Goal: Information Seeking & Learning: Learn about a topic

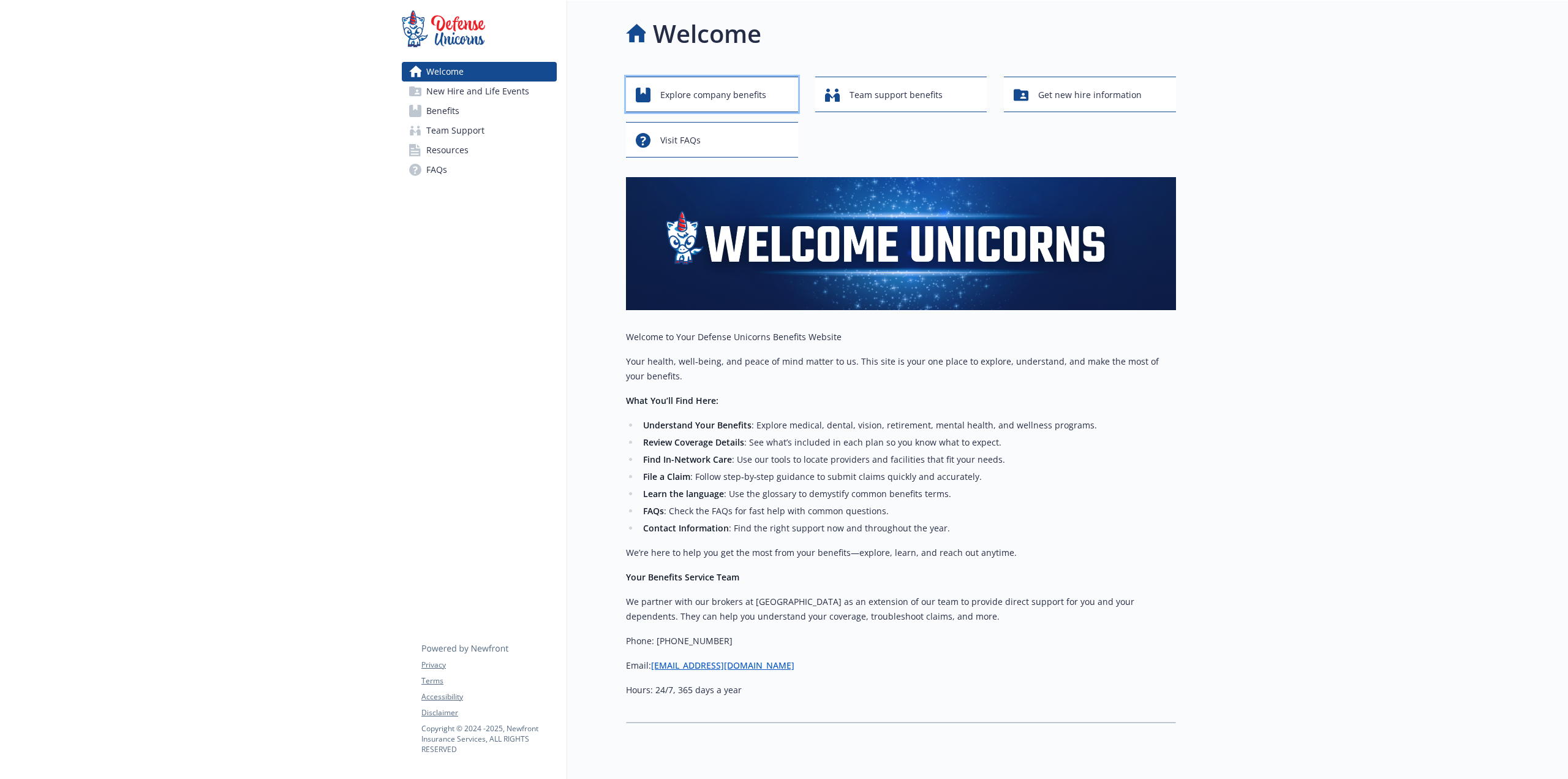
click at [694, 95] on span "Explore company benefits" at bounding box center [713, 94] width 106 height 23
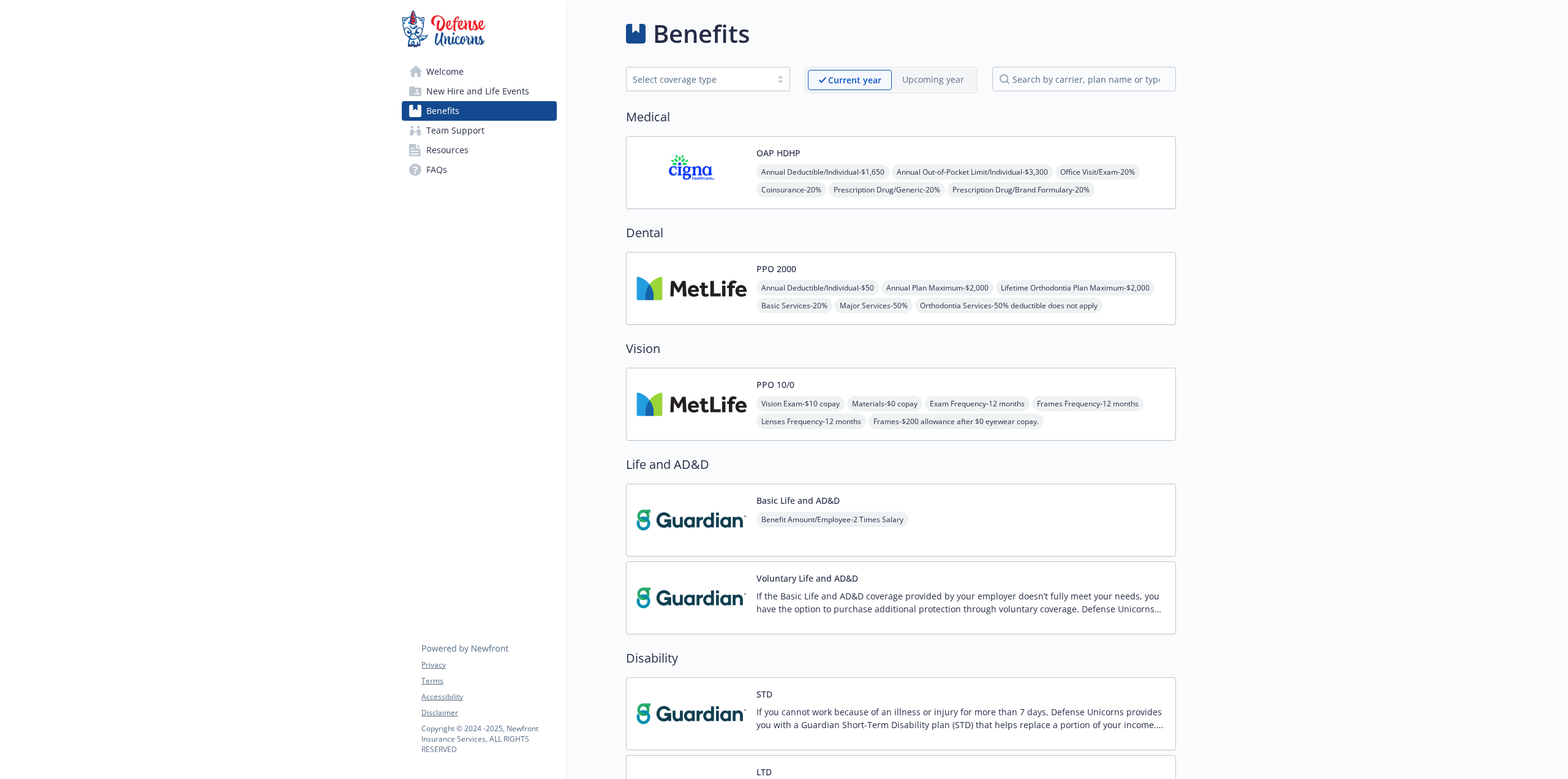
click at [713, 82] on div "Select coverage type" at bounding box center [699, 79] width 132 height 13
click at [463, 88] on span "New Hire and Life Events" at bounding box center [478, 91] width 103 height 20
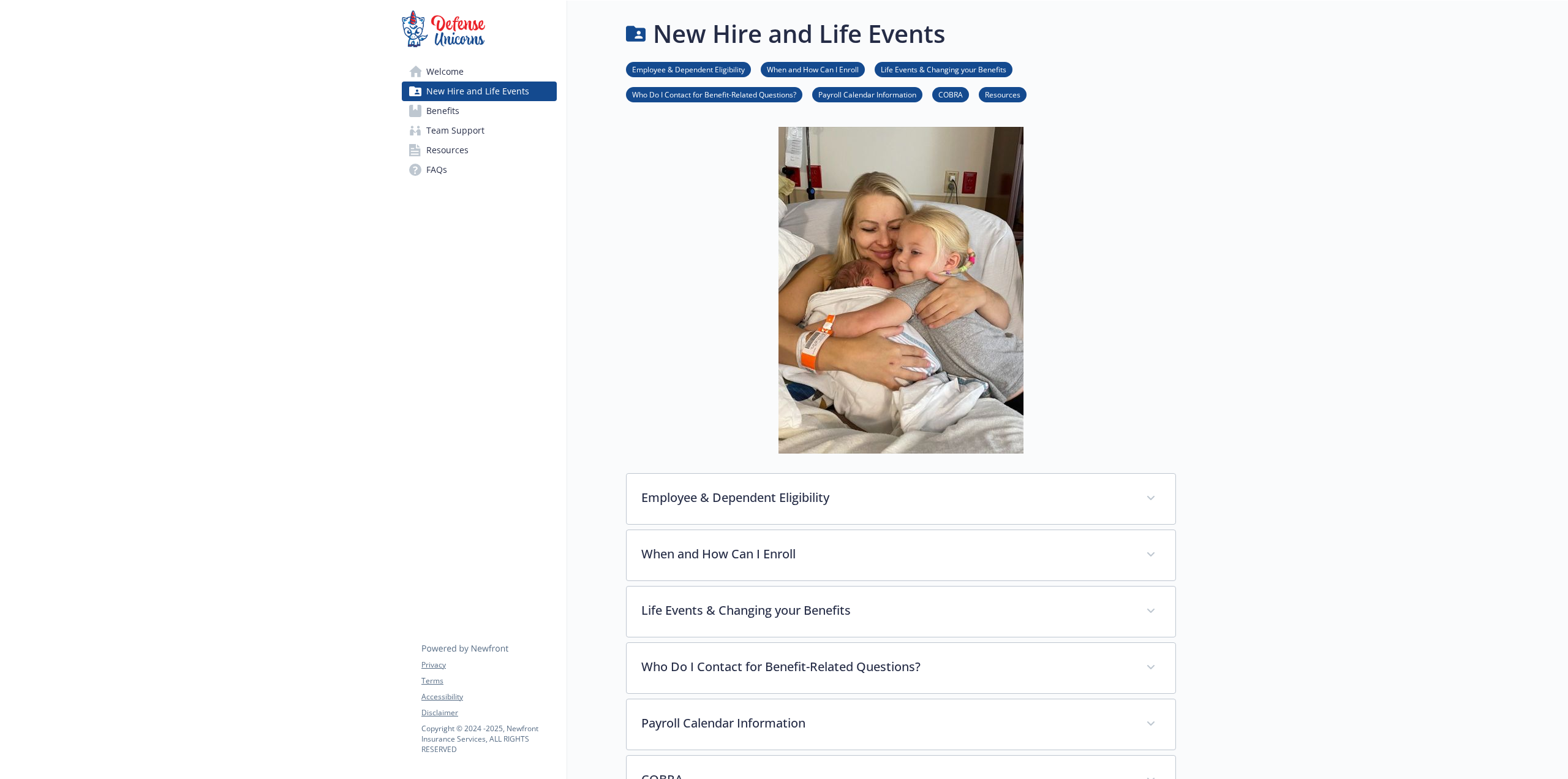
click at [449, 70] on span "Welcome" at bounding box center [445, 71] width 37 height 20
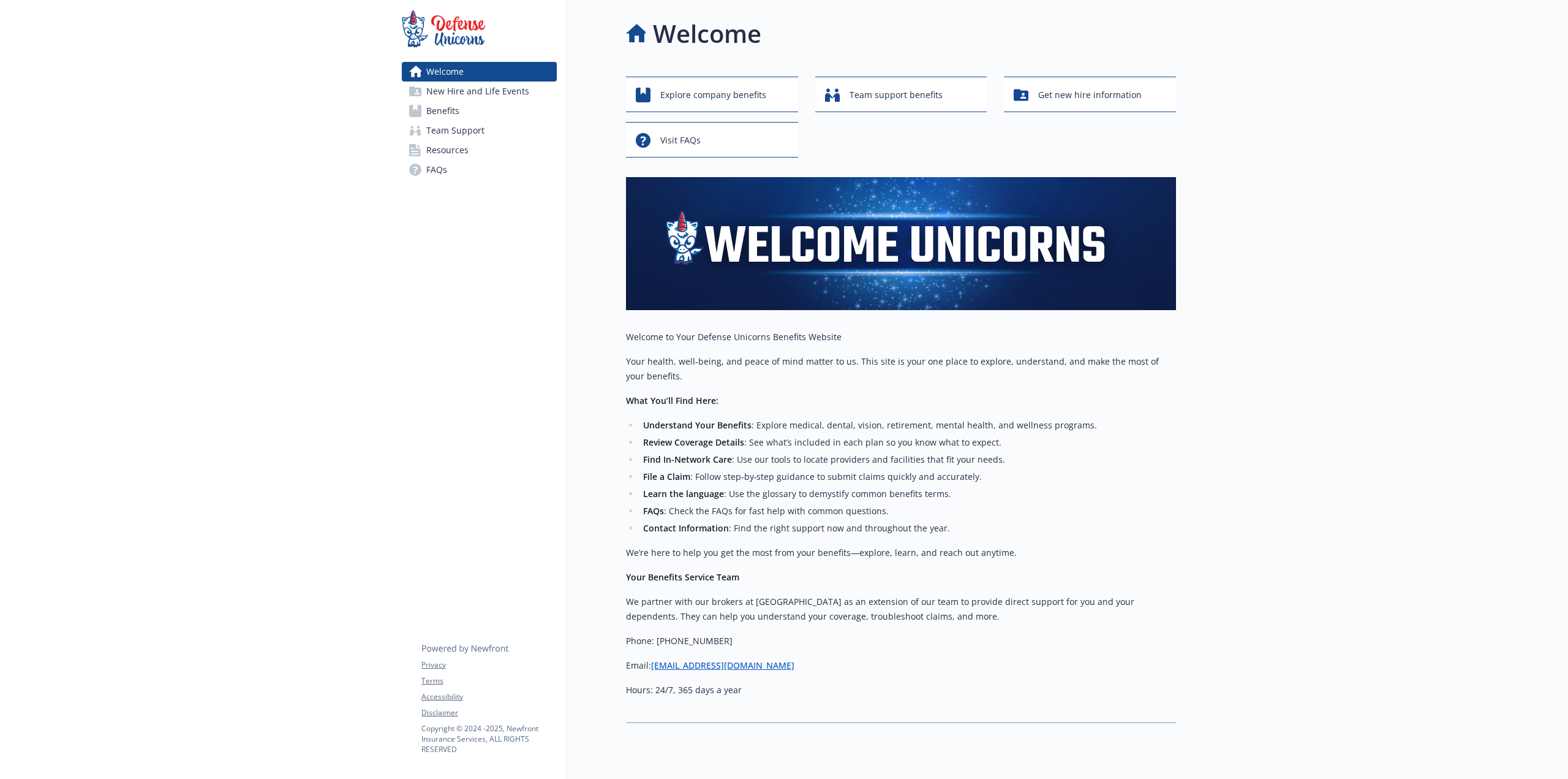
click at [446, 127] on span "Team Support" at bounding box center [456, 130] width 59 height 20
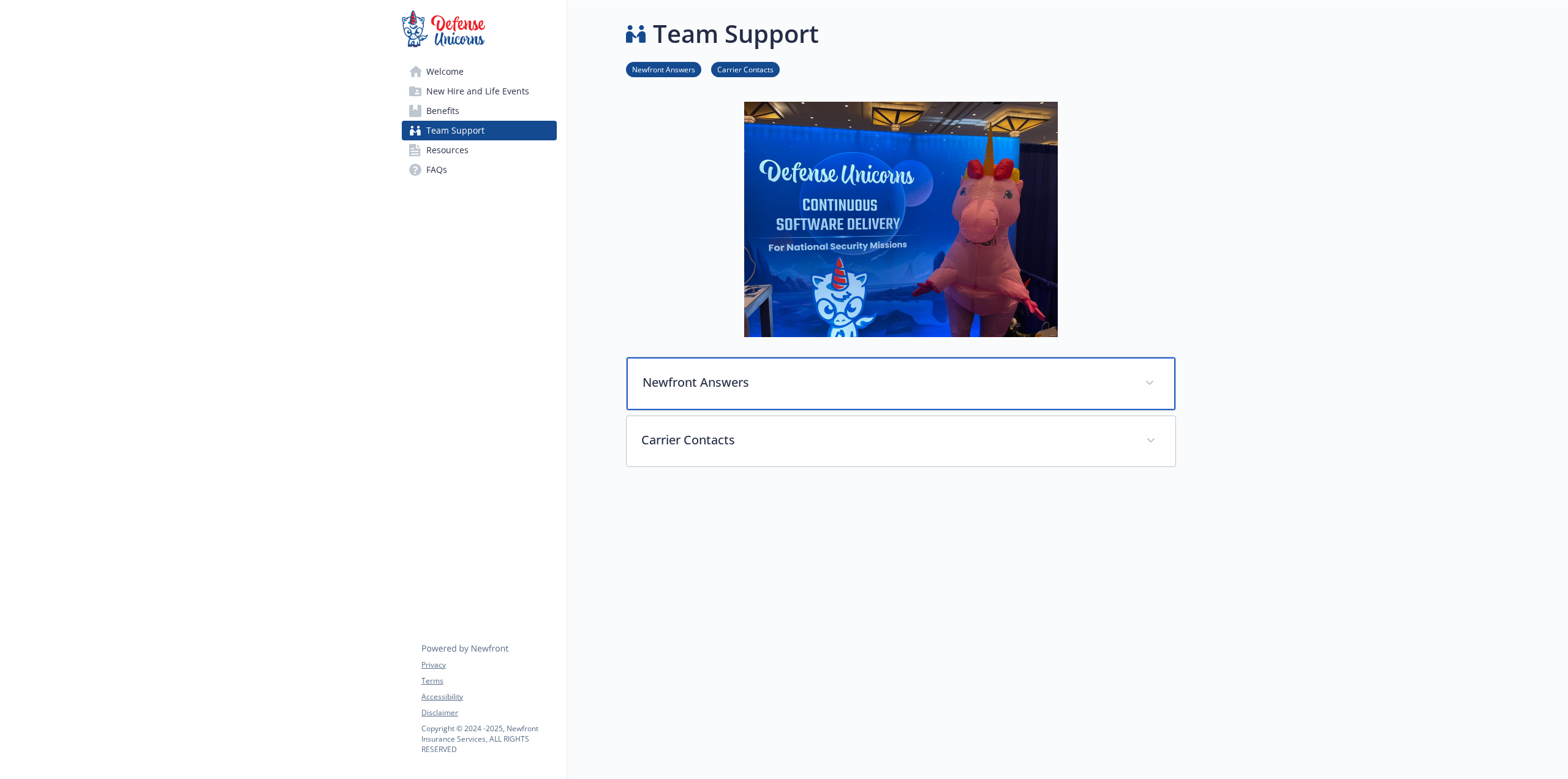
click at [837, 370] on div "Newfront Answers" at bounding box center [901, 383] width 549 height 53
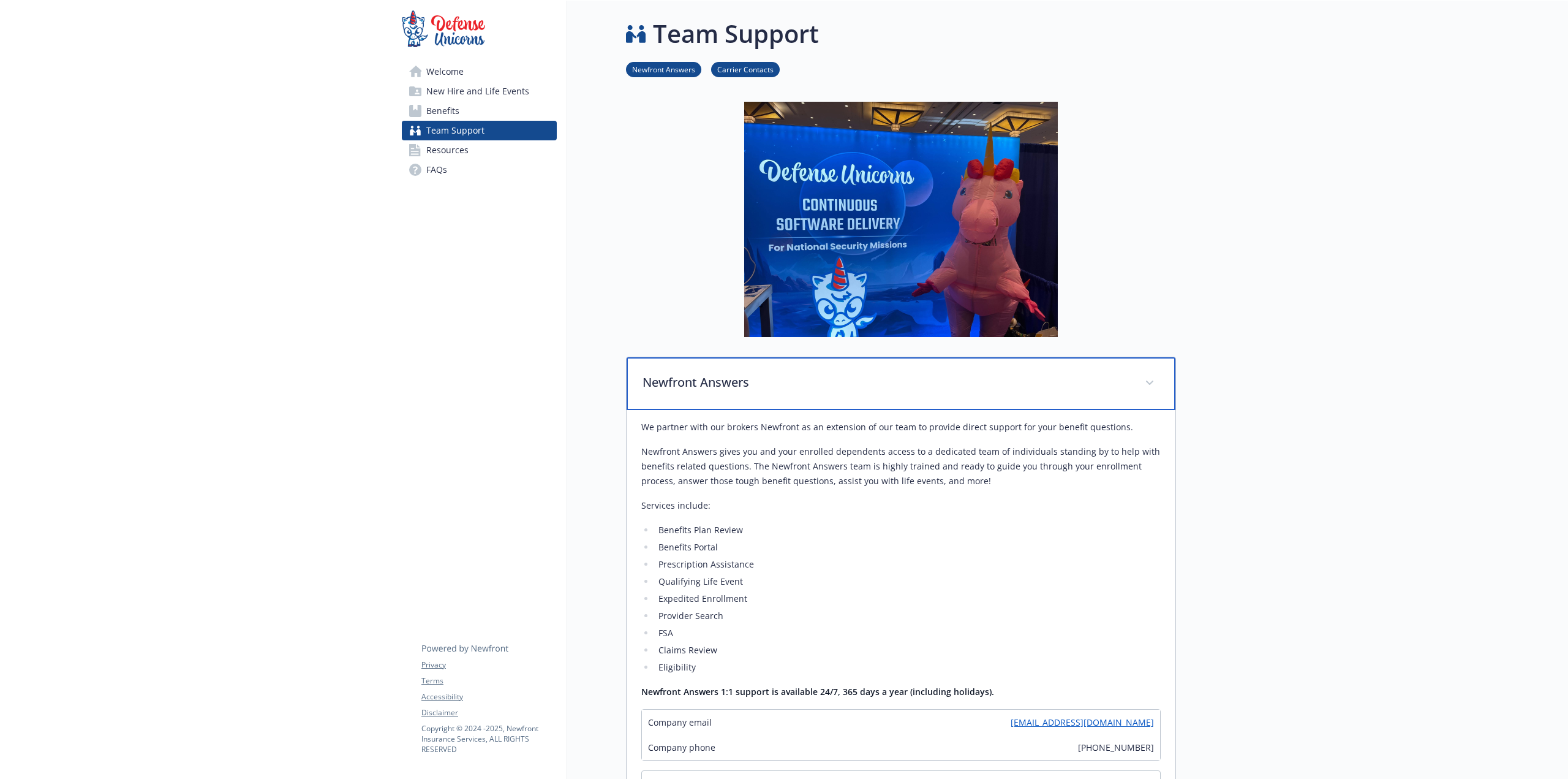
scroll to position [245, 0]
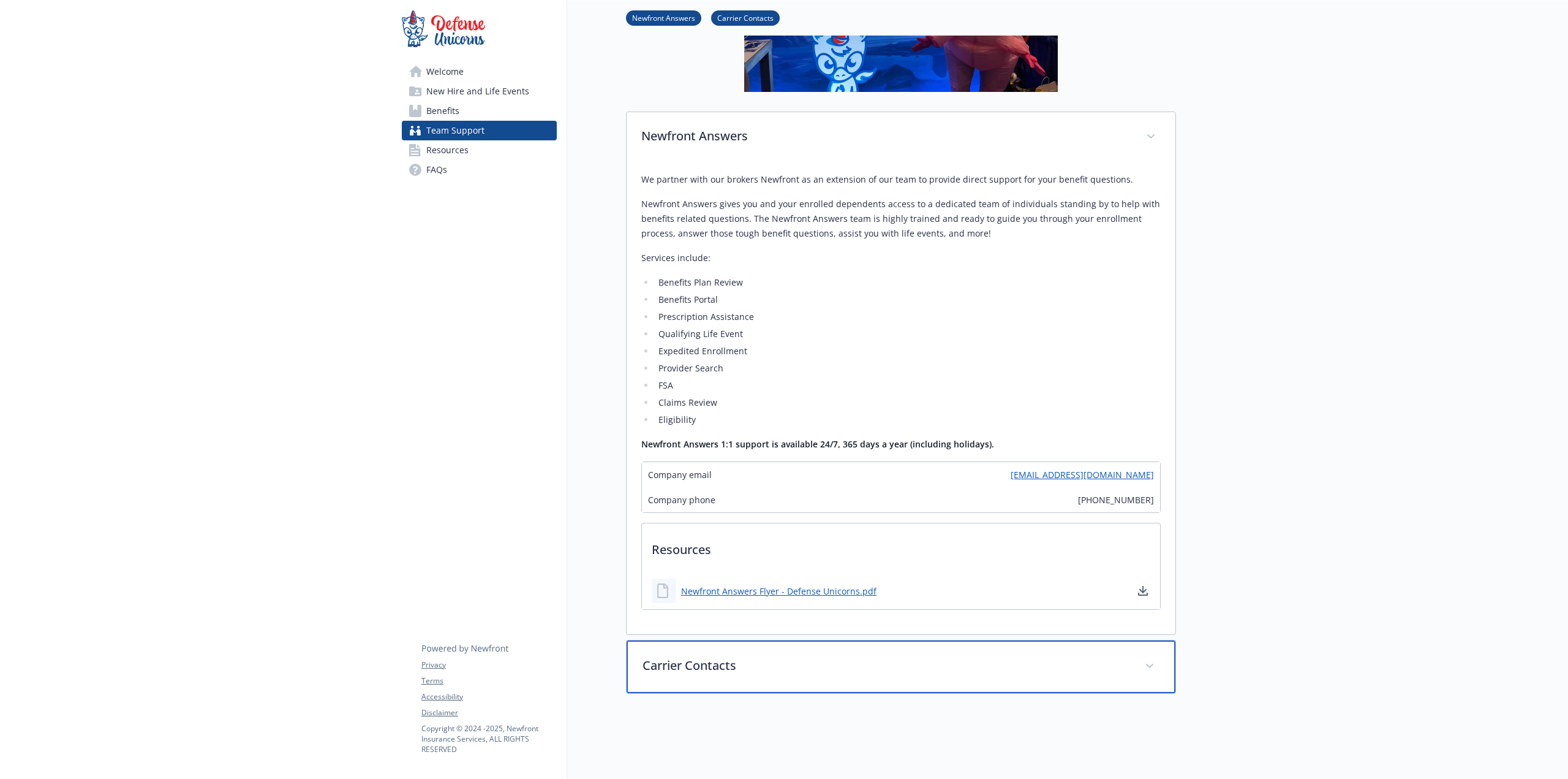
click at [793, 655] on div "Carrier Contacts" at bounding box center [901, 667] width 549 height 53
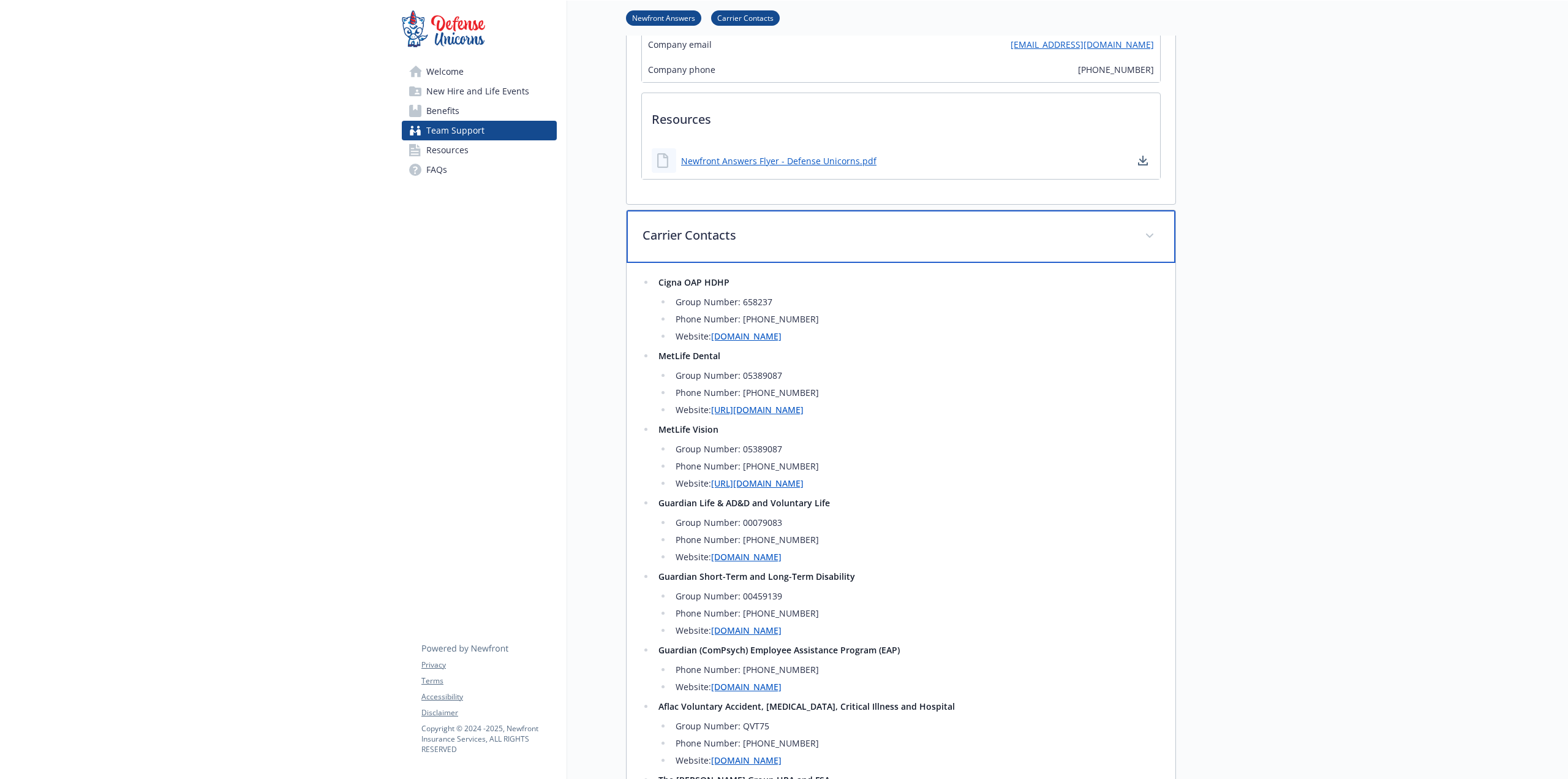
scroll to position [858, 0]
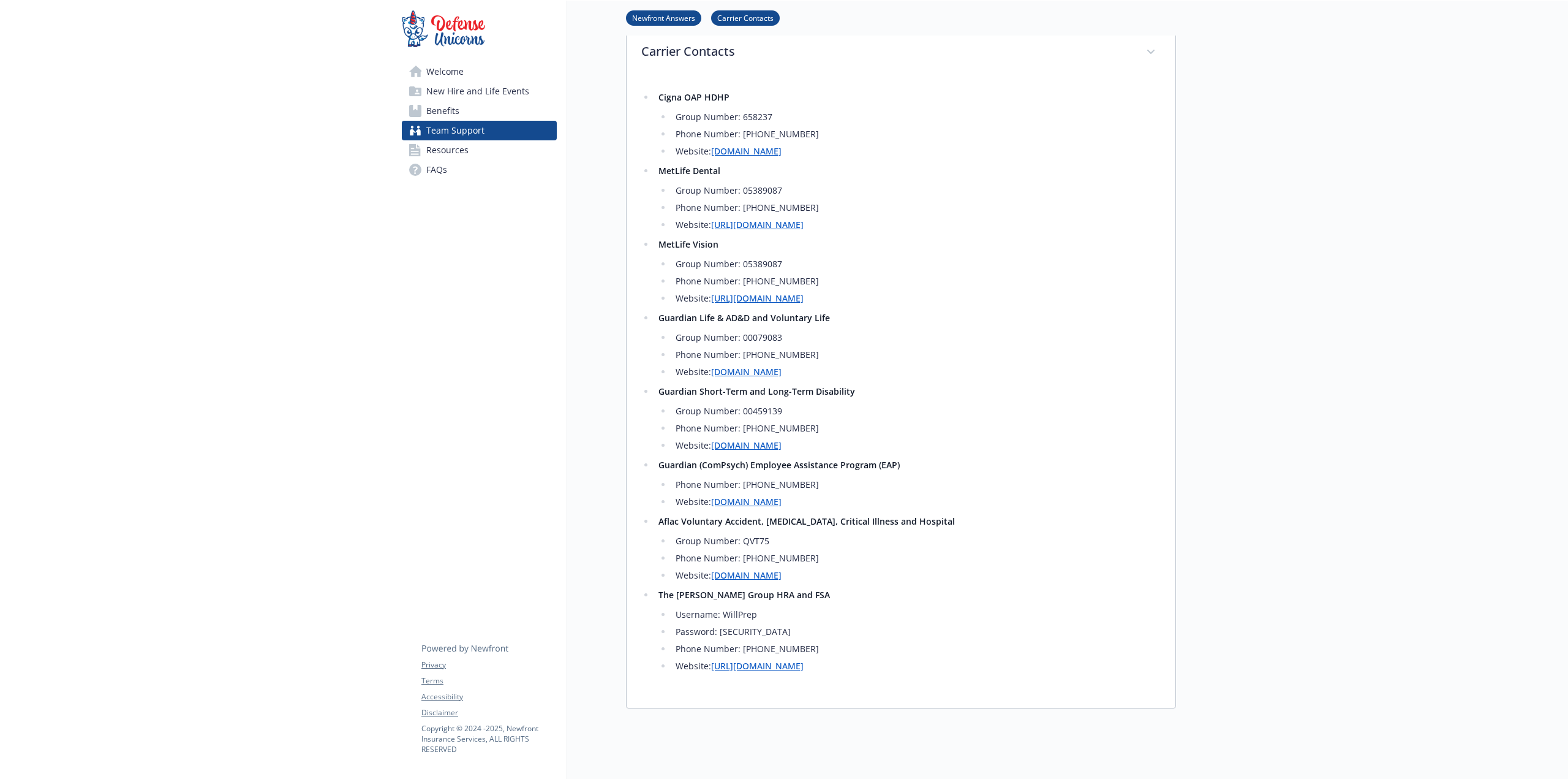
click at [437, 112] on span "Benefits" at bounding box center [443, 111] width 33 height 20
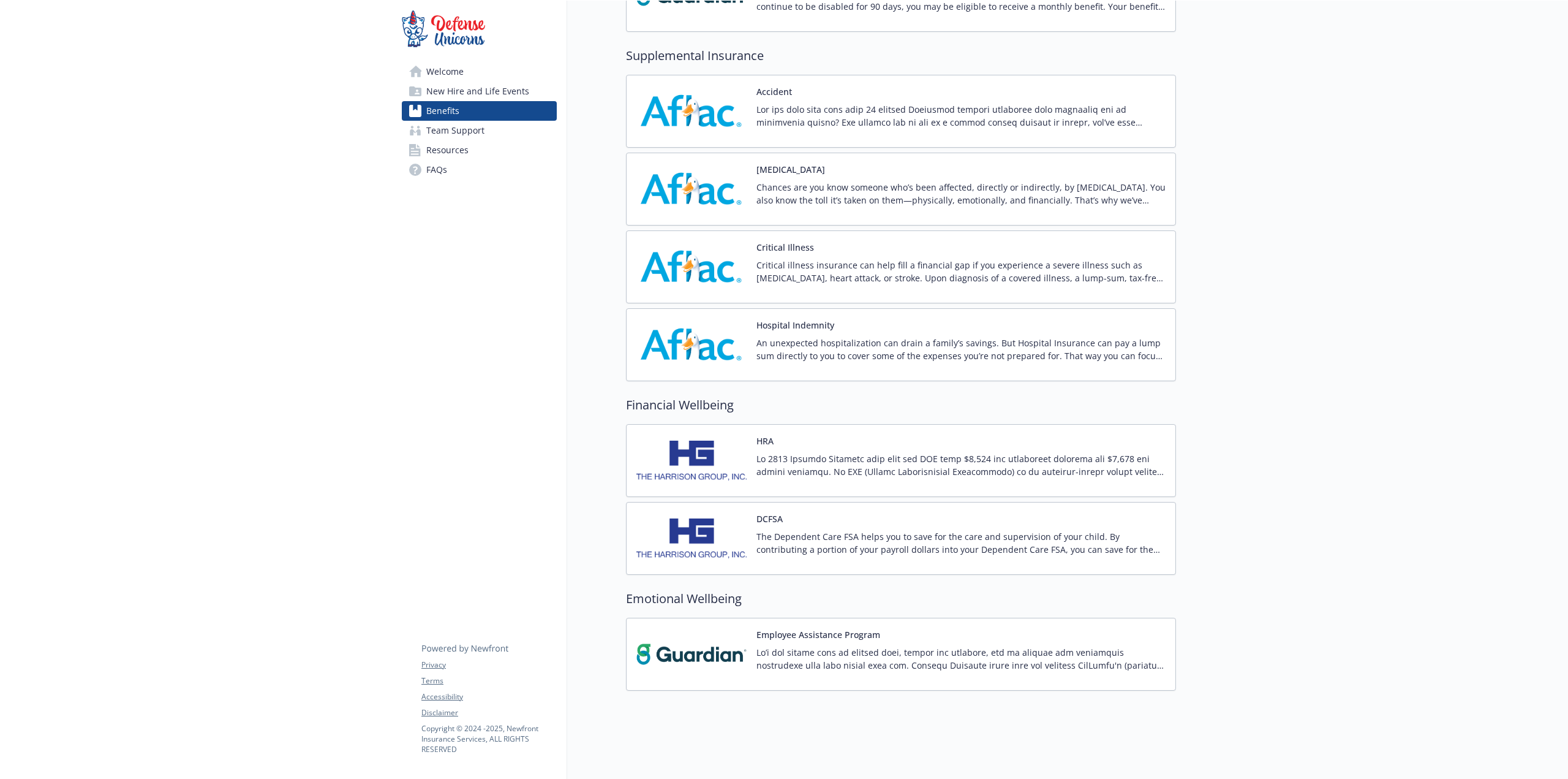
scroll to position [799, 0]
click at [866, 435] on div "HRA" at bounding box center [961, 461] width 409 height 52
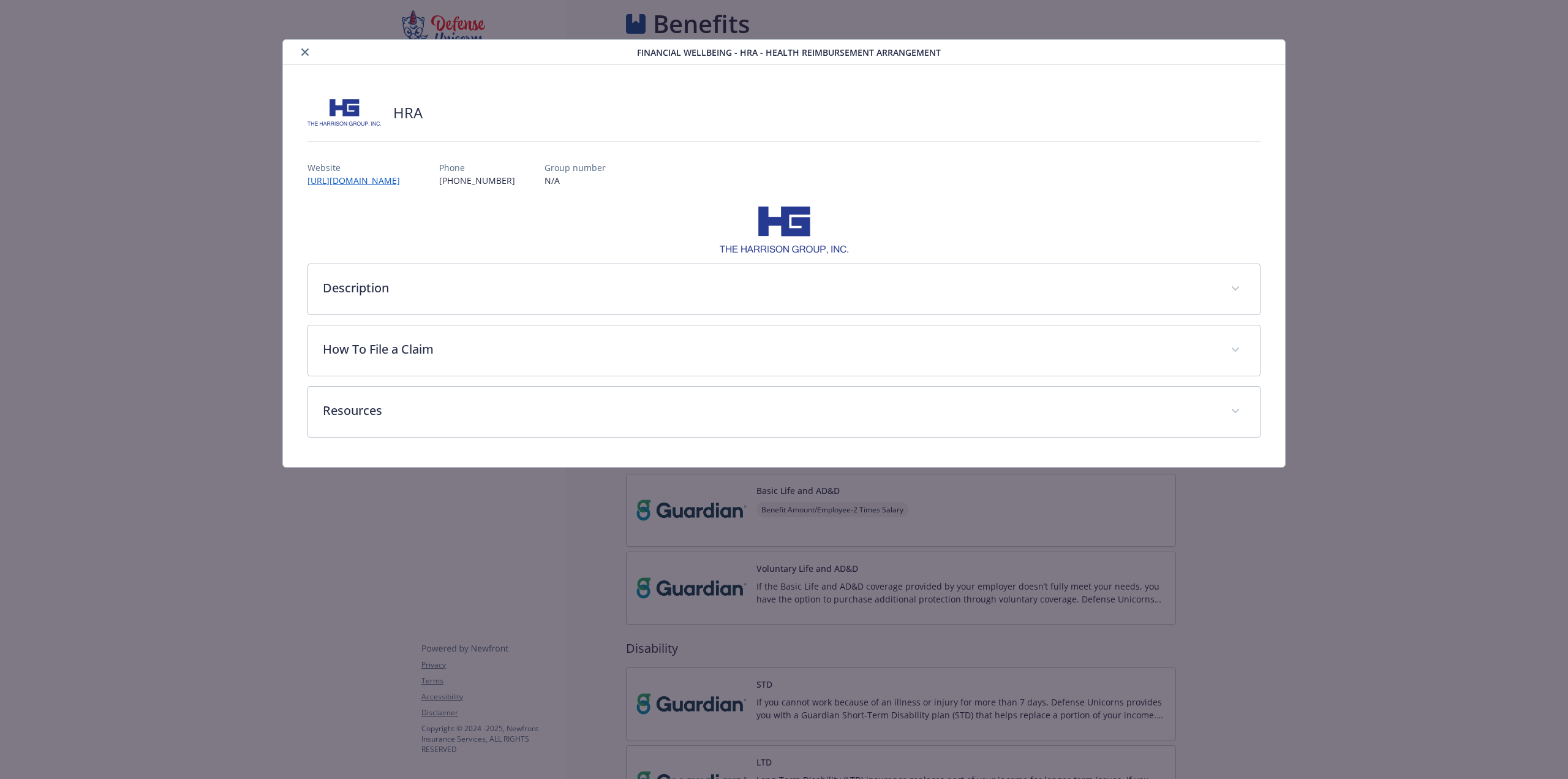
scroll to position [799, 0]
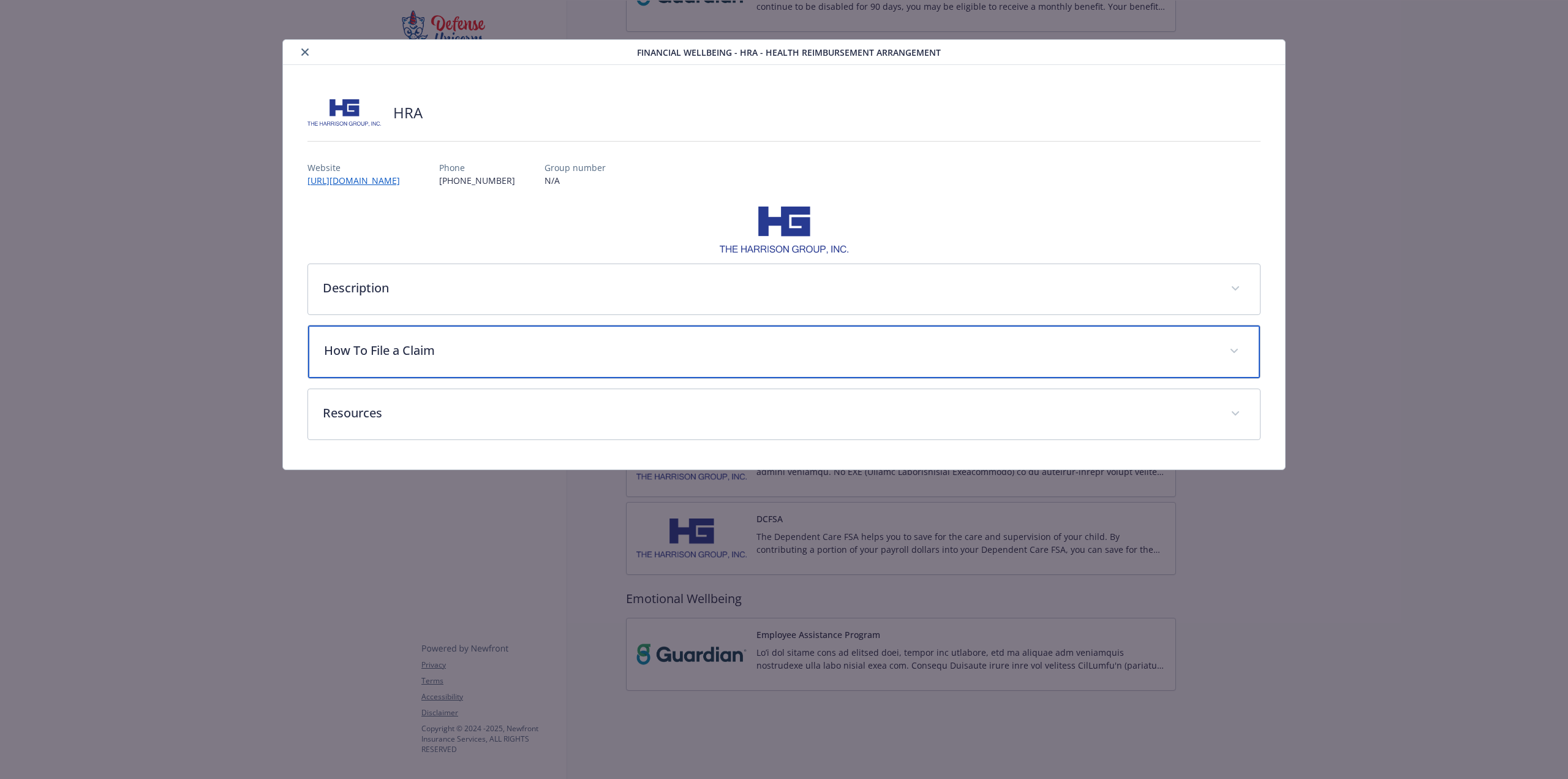
click at [442, 342] on p "How To File a Claim" at bounding box center [769, 350] width 890 height 18
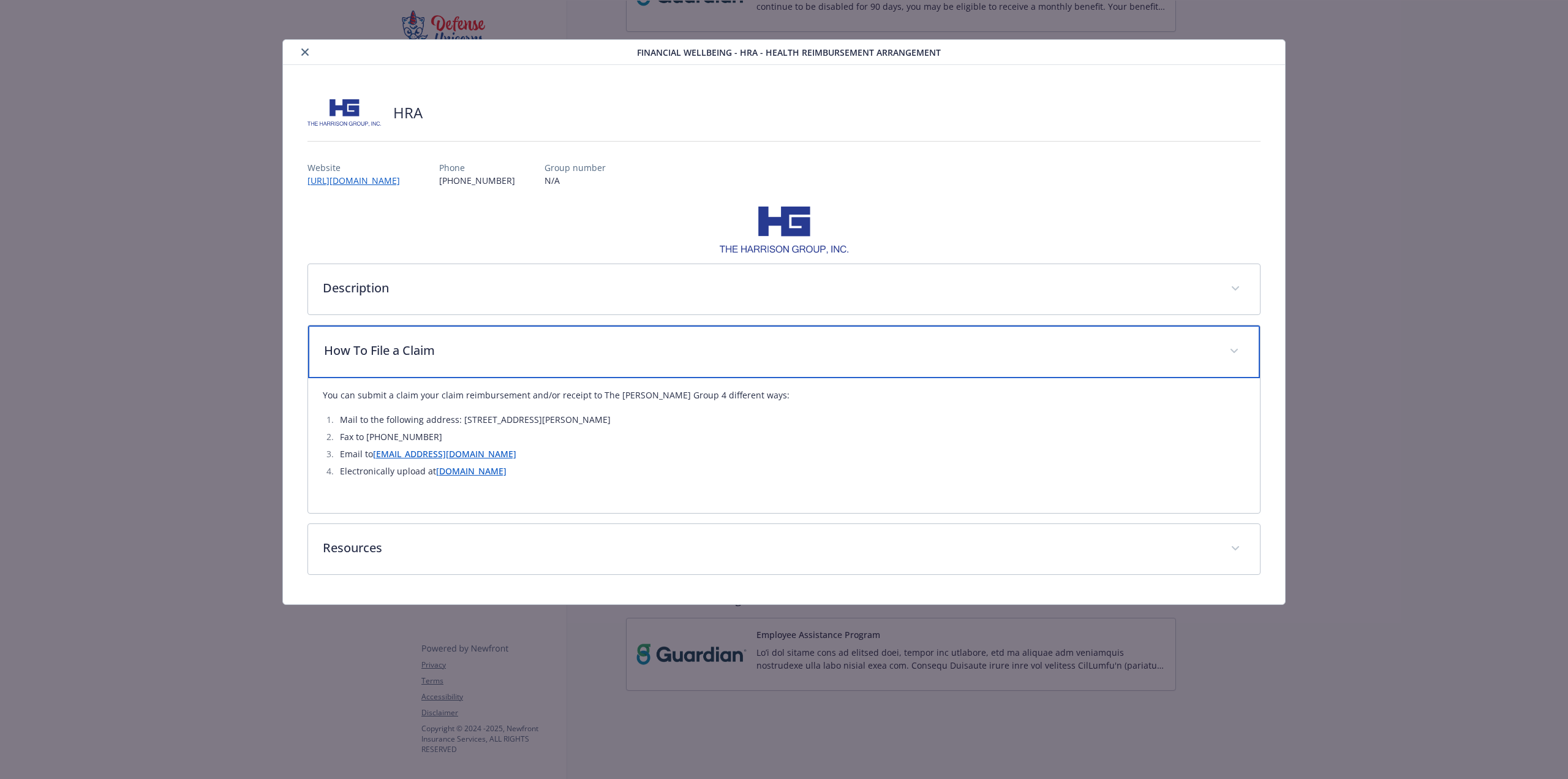
click at [442, 341] on p "How To File a Claim" at bounding box center [769, 350] width 890 height 18
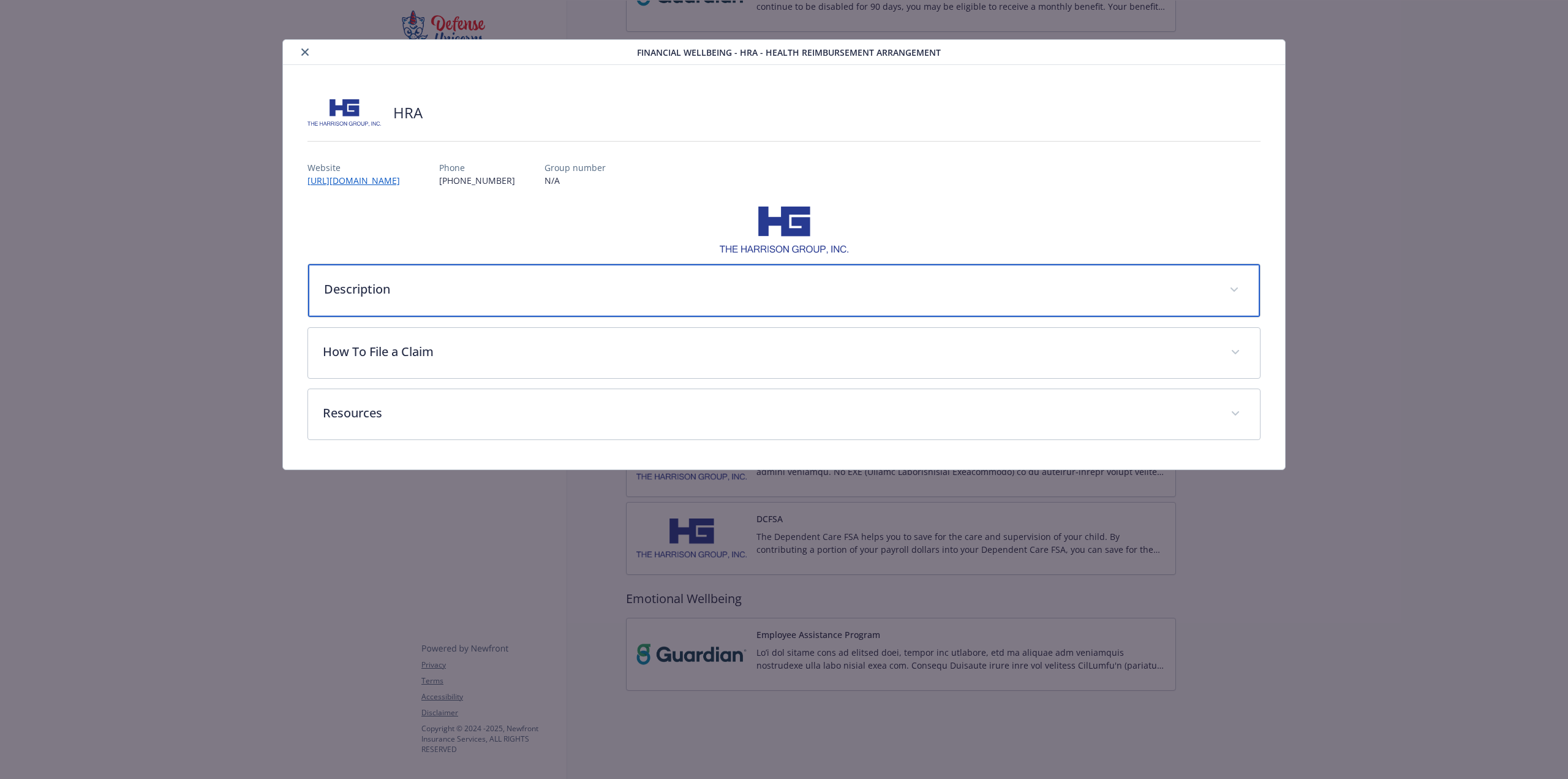
click at [446, 301] on div "Description" at bounding box center [784, 291] width 952 height 53
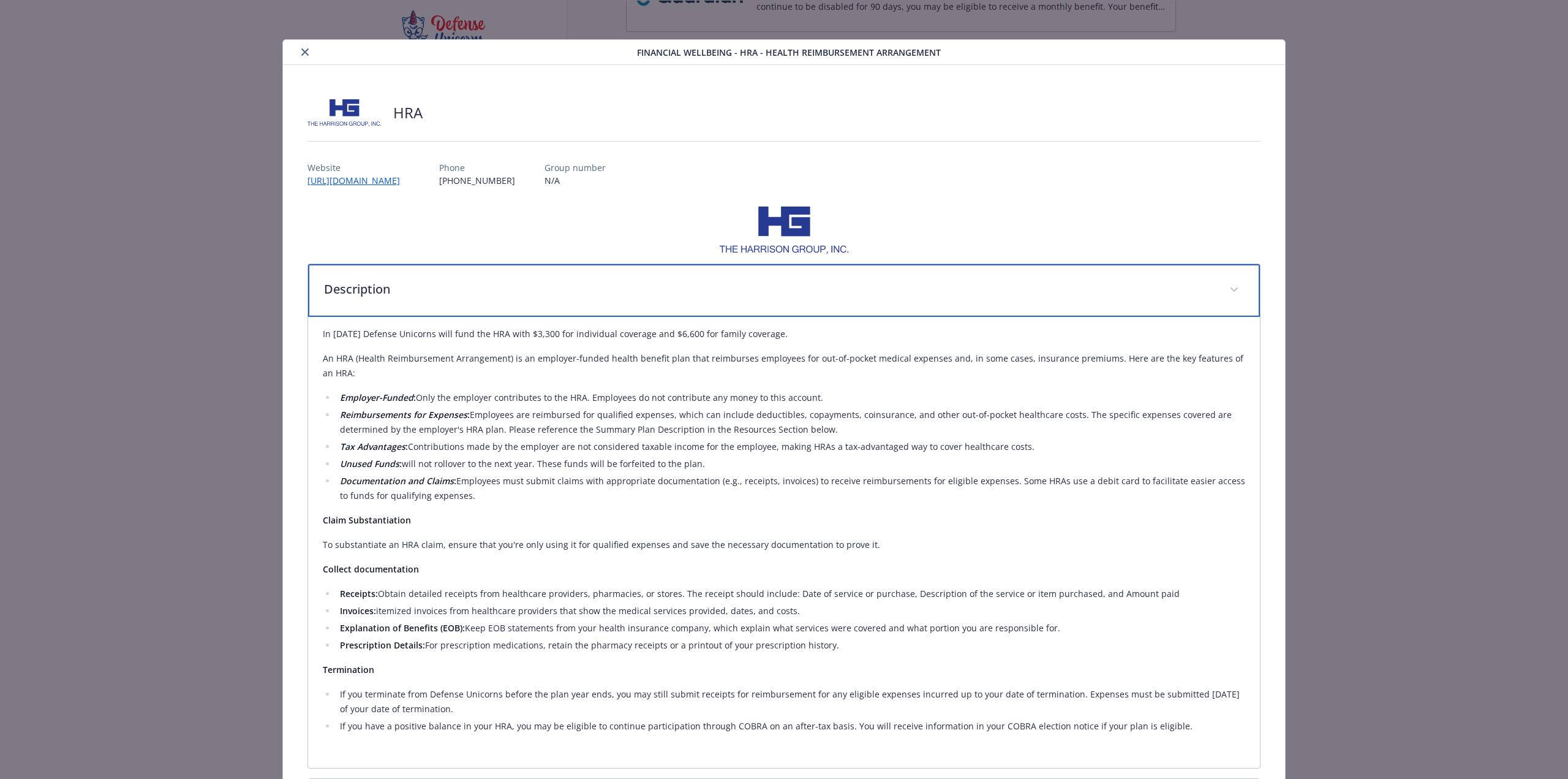
click at [440, 290] on p "Description" at bounding box center [769, 289] width 890 height 18
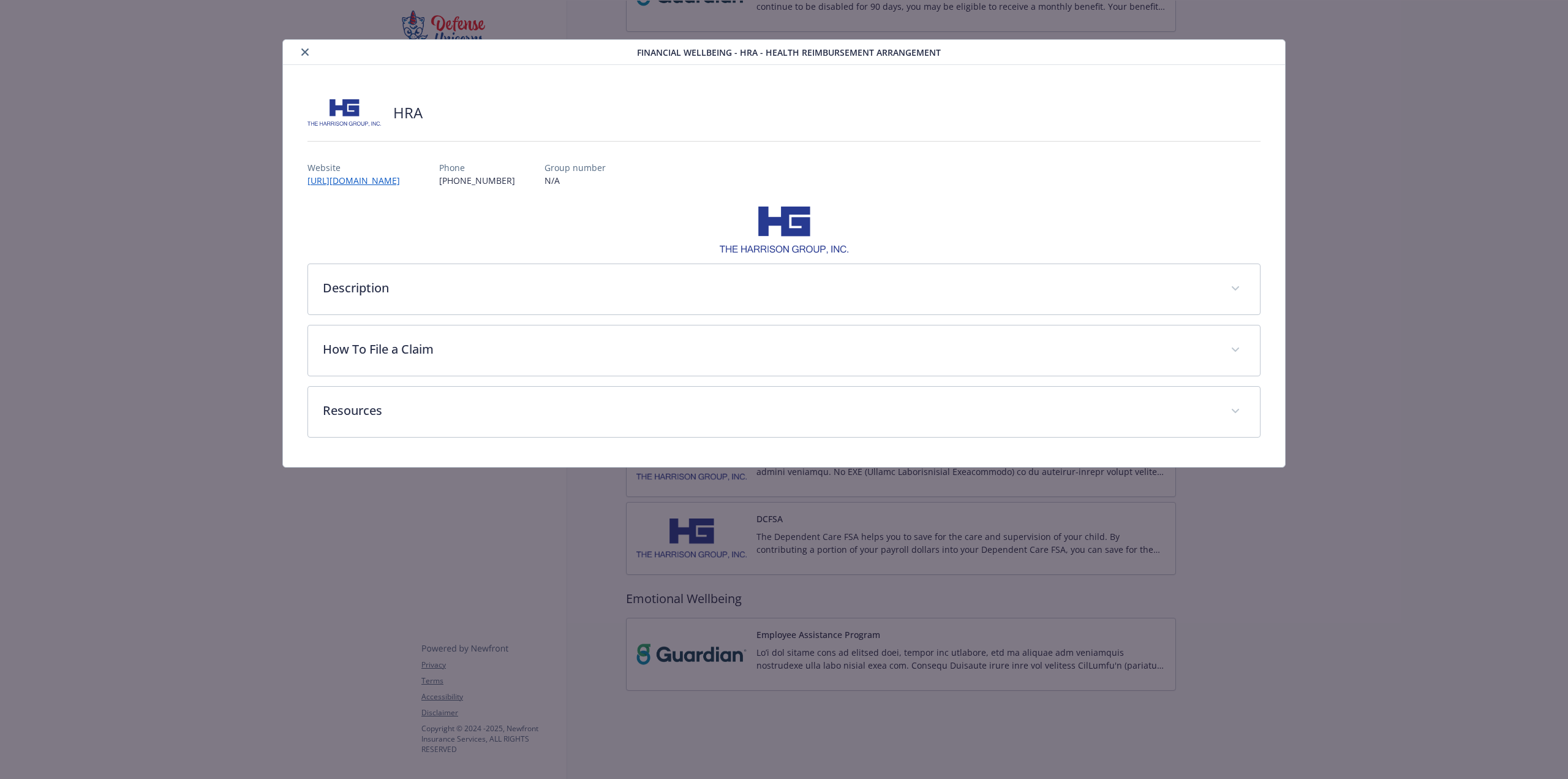
click at [303, 51] on icon "close" at bounding box center [305, 51] width 7 height 7
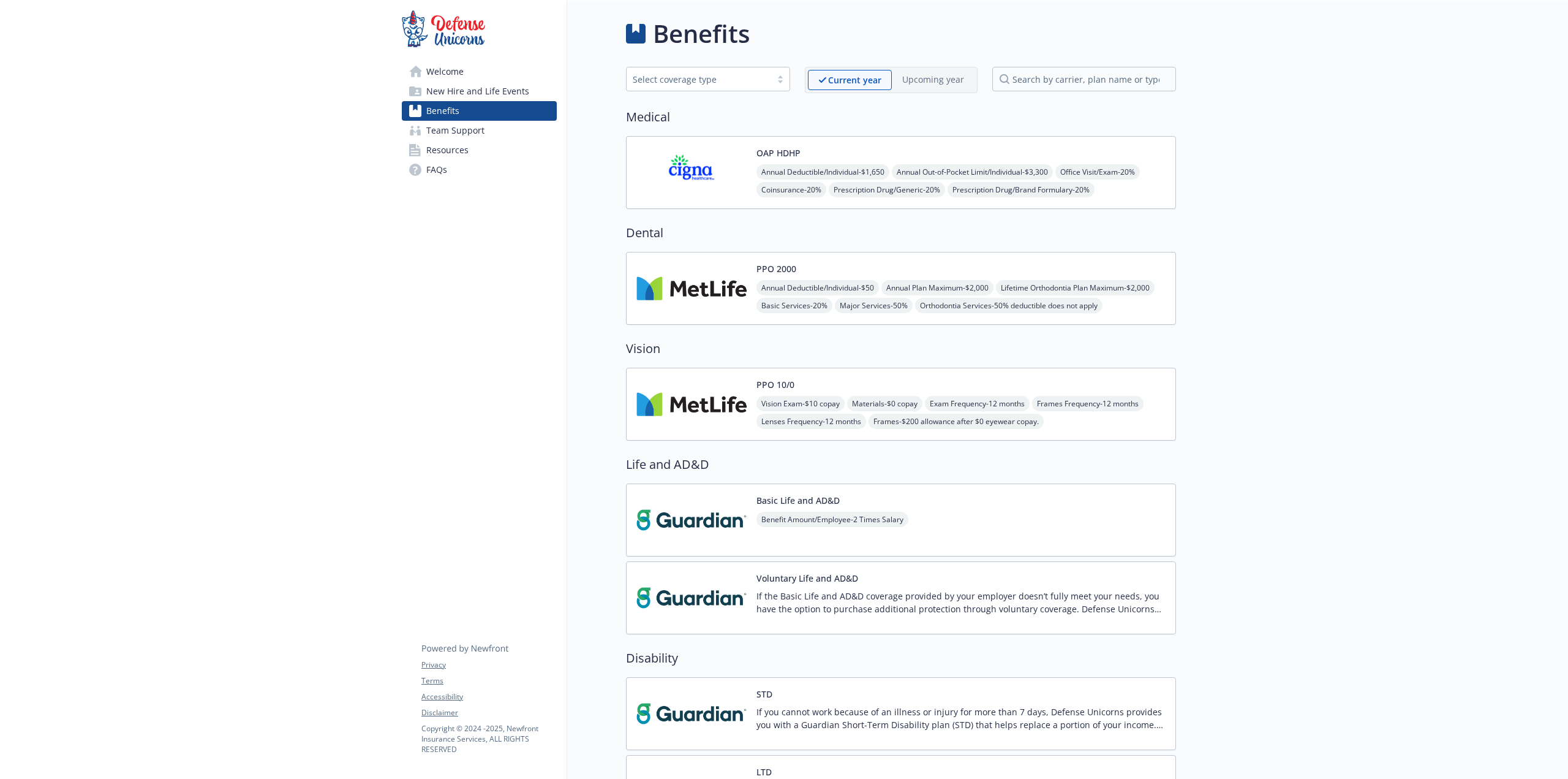
click at [450, 97] on span "New Hire and Life Events" at bounding box center [478, 91] width 103 height 20
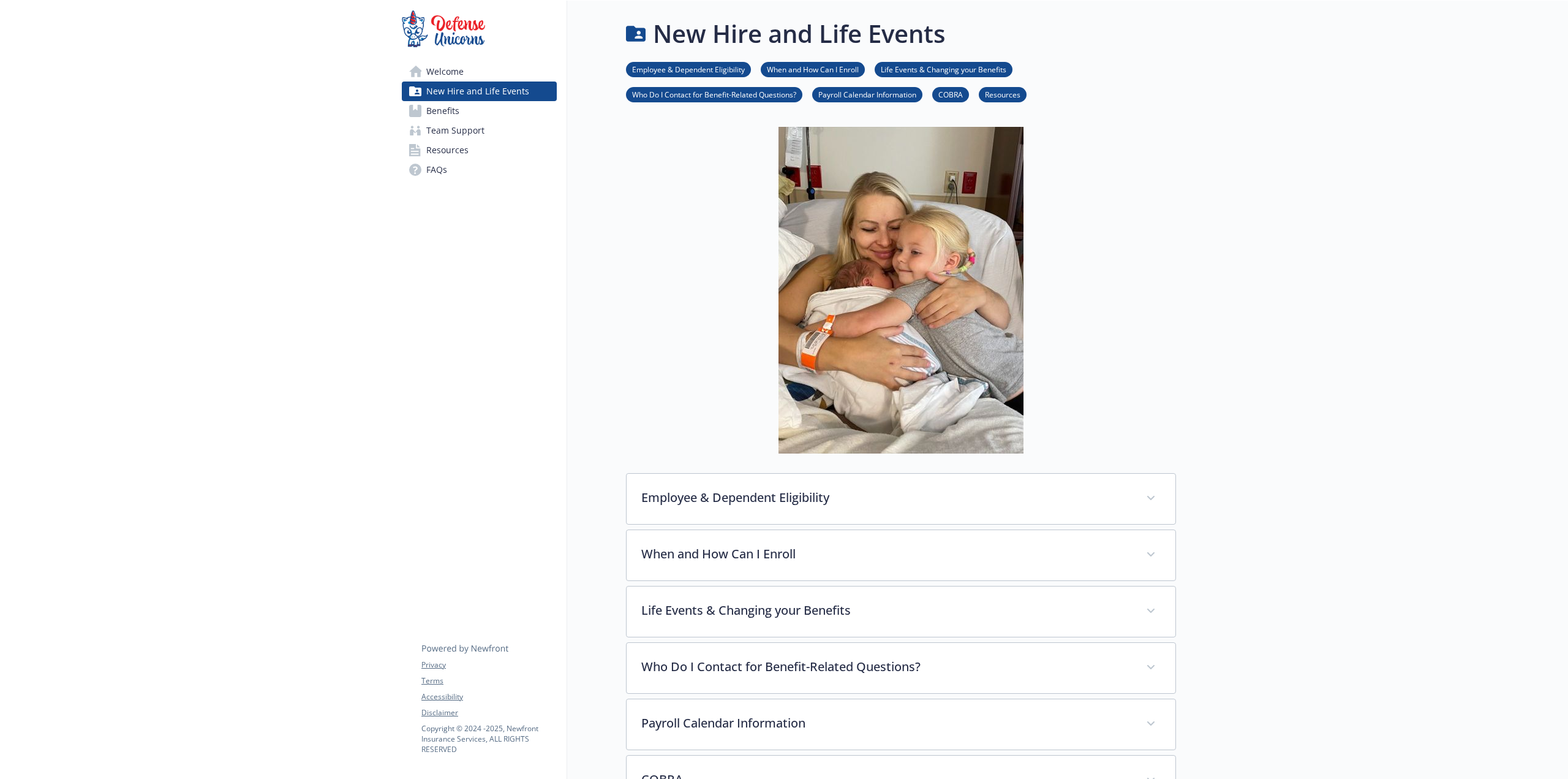
click at [462, 69] on span "Welcome" at bounding box center [445, 71] width 37 height 20
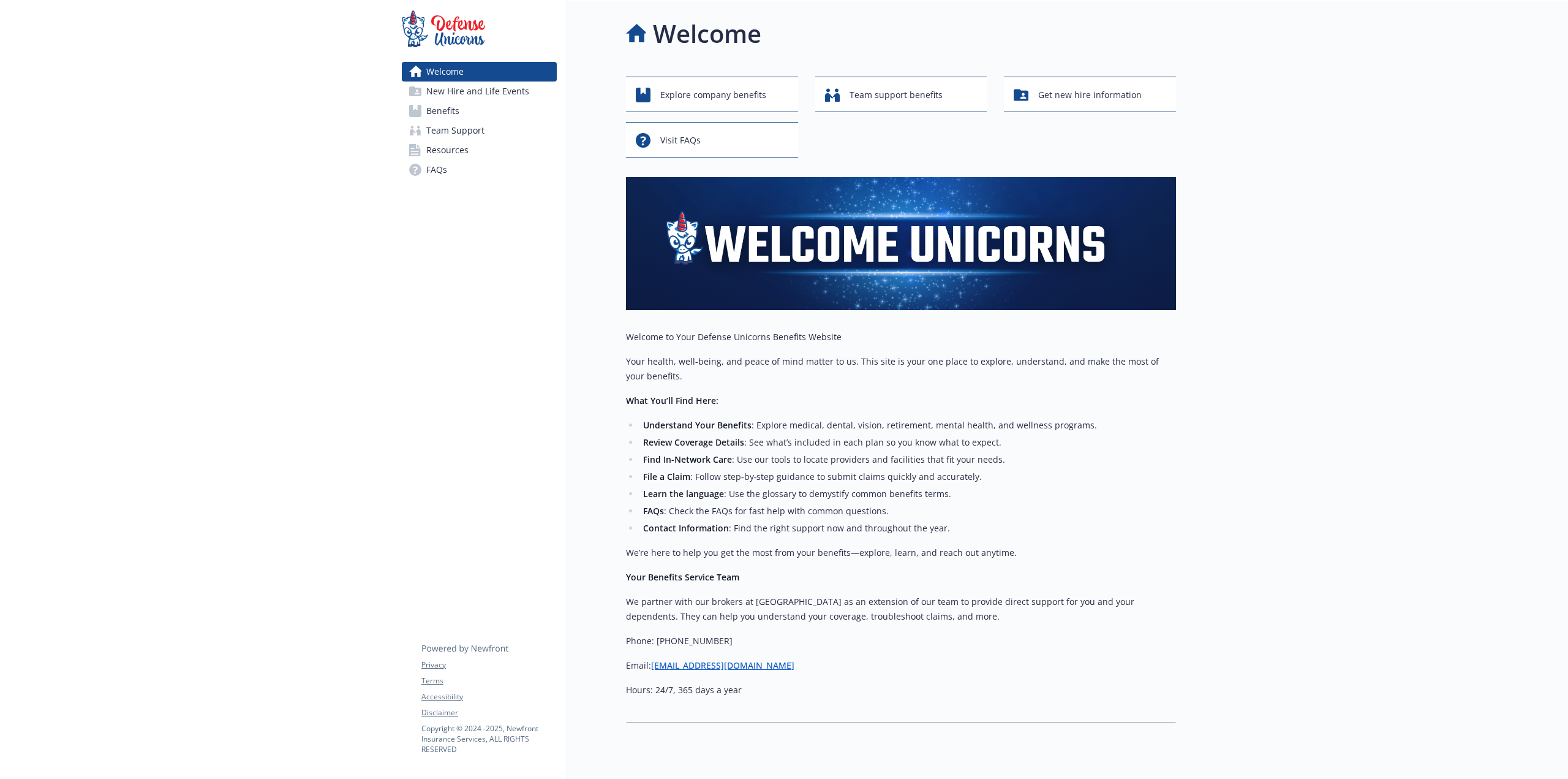
click at [467, 126] on span "Team Support" at bounding box center [456, 130] width 59 height 20
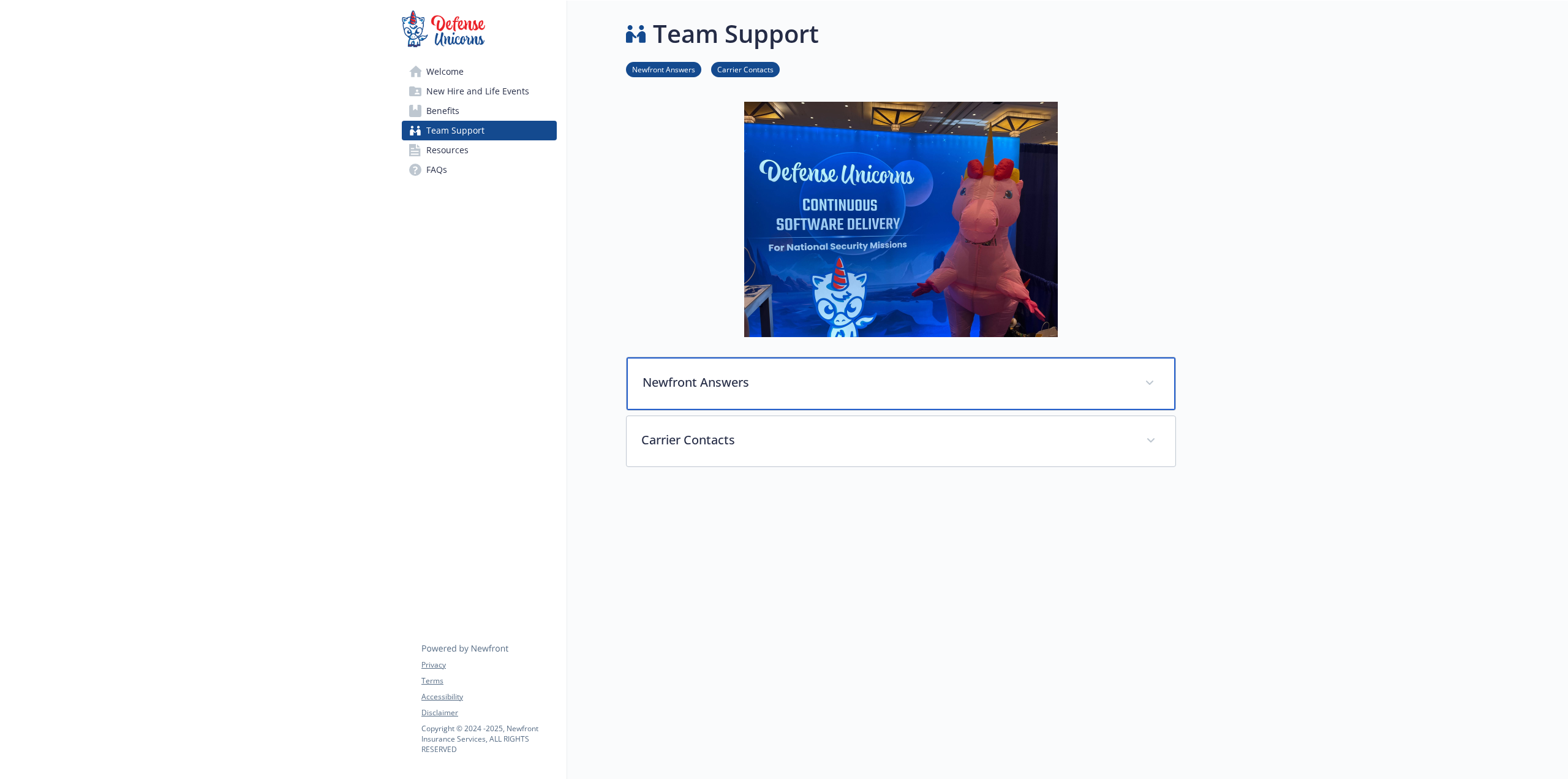
click at [720, 374] on p "Newfront Answers" at bounding box center [887, 382] width 488 height 18
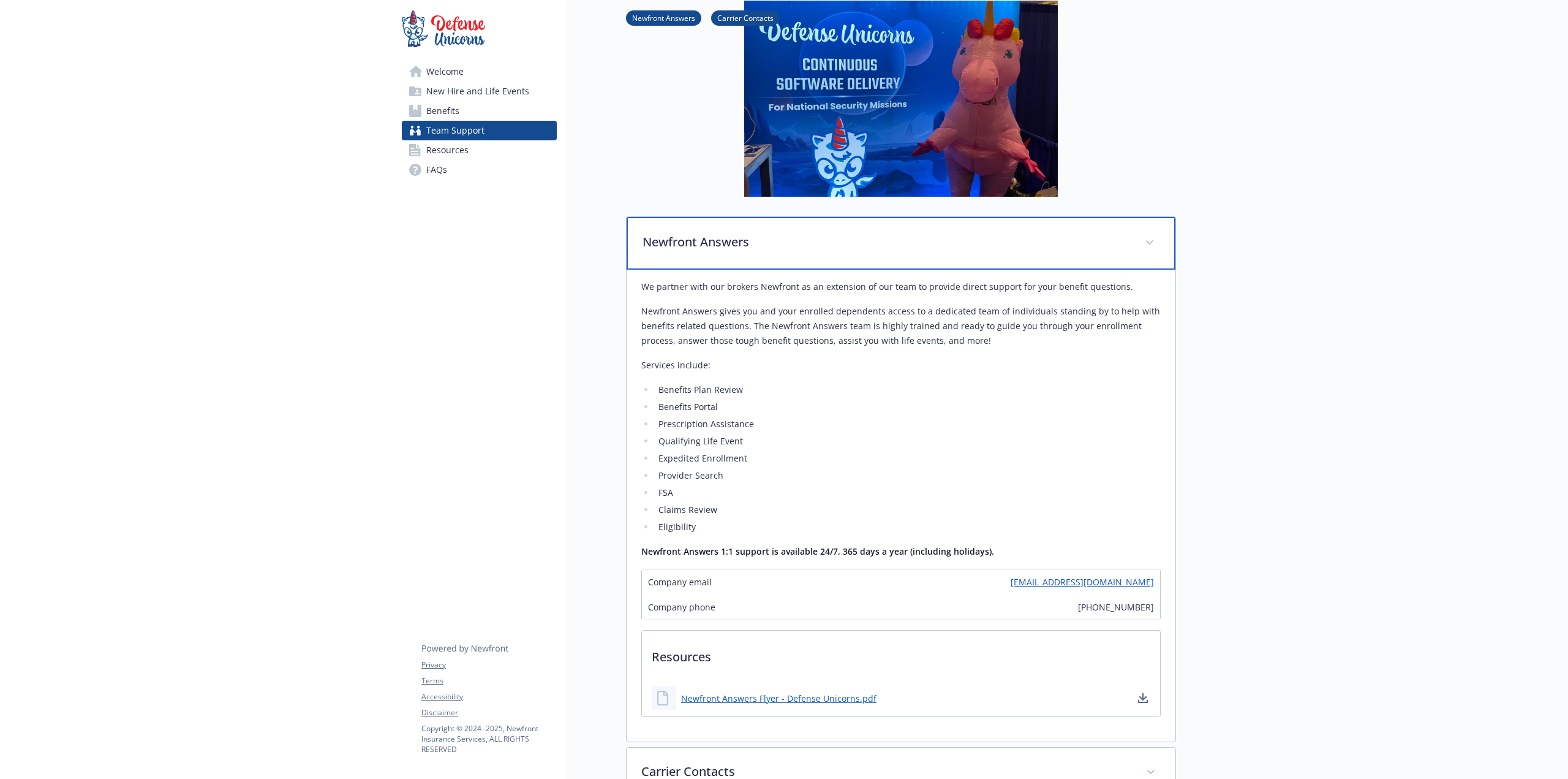
scroll to position [245, 0]
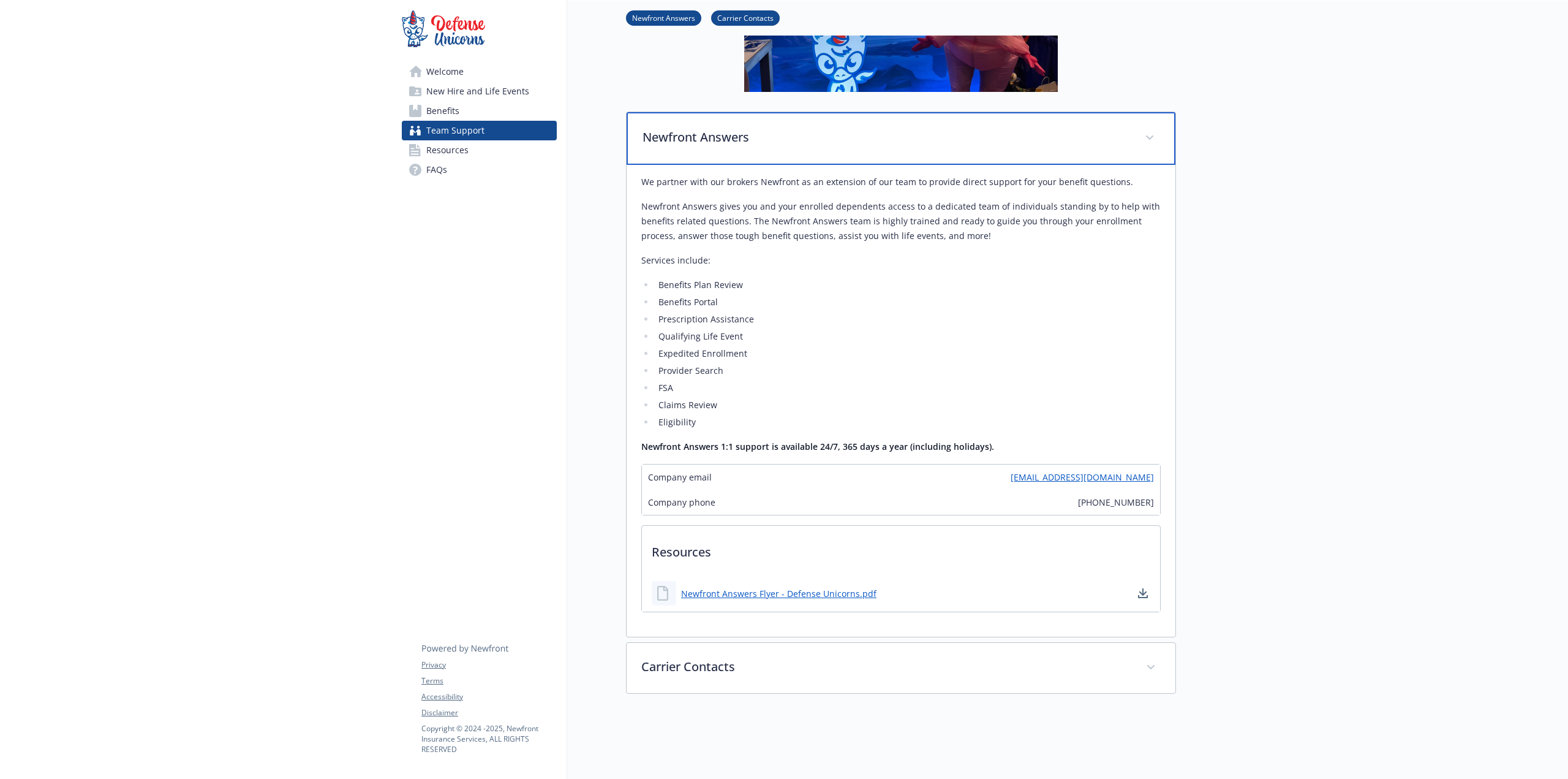
click at [736, 154] on div "Newfront Answers" at bounding box center [901, 139] width 549 height 53
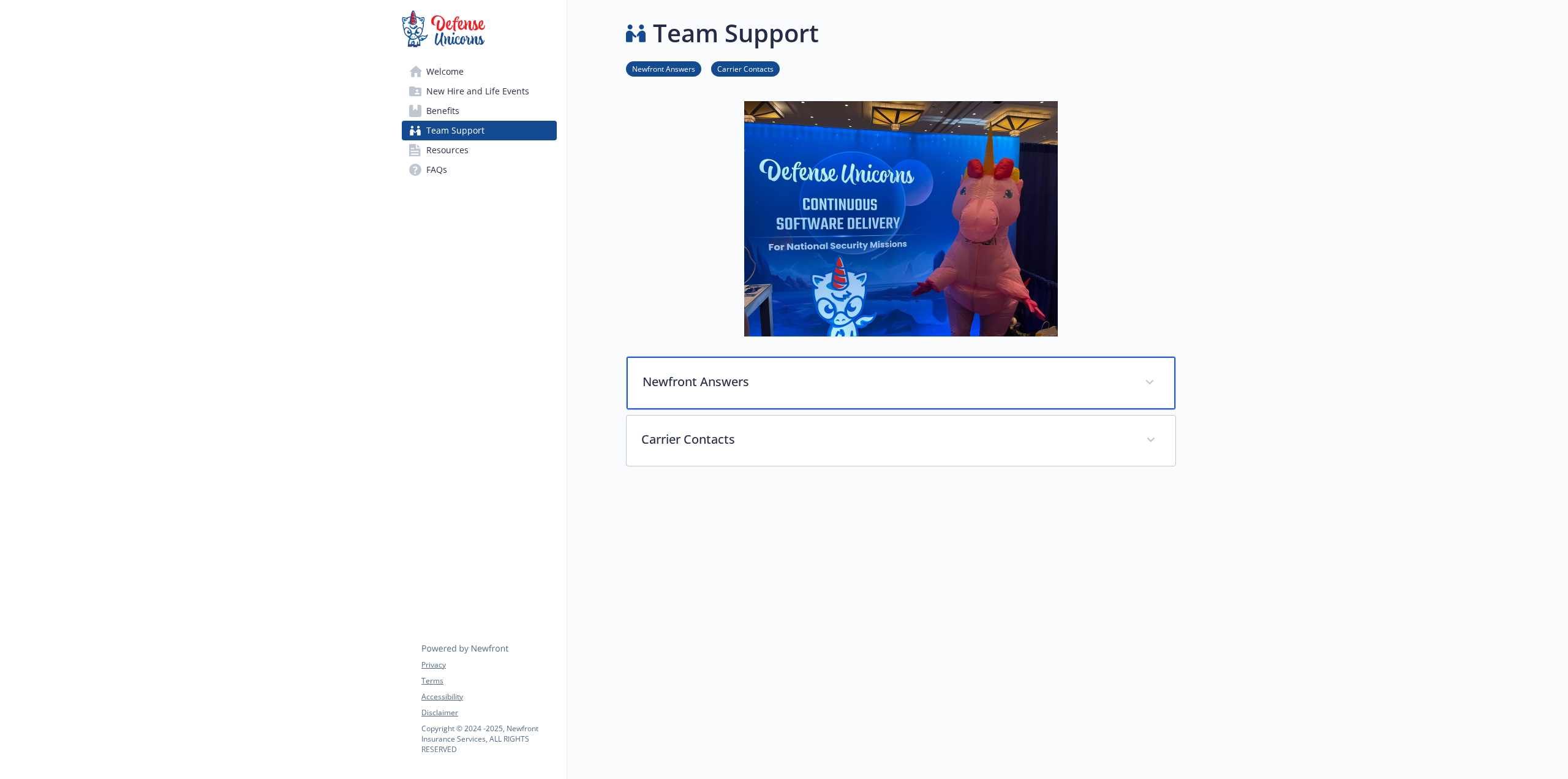
scroll to position [10, 0]
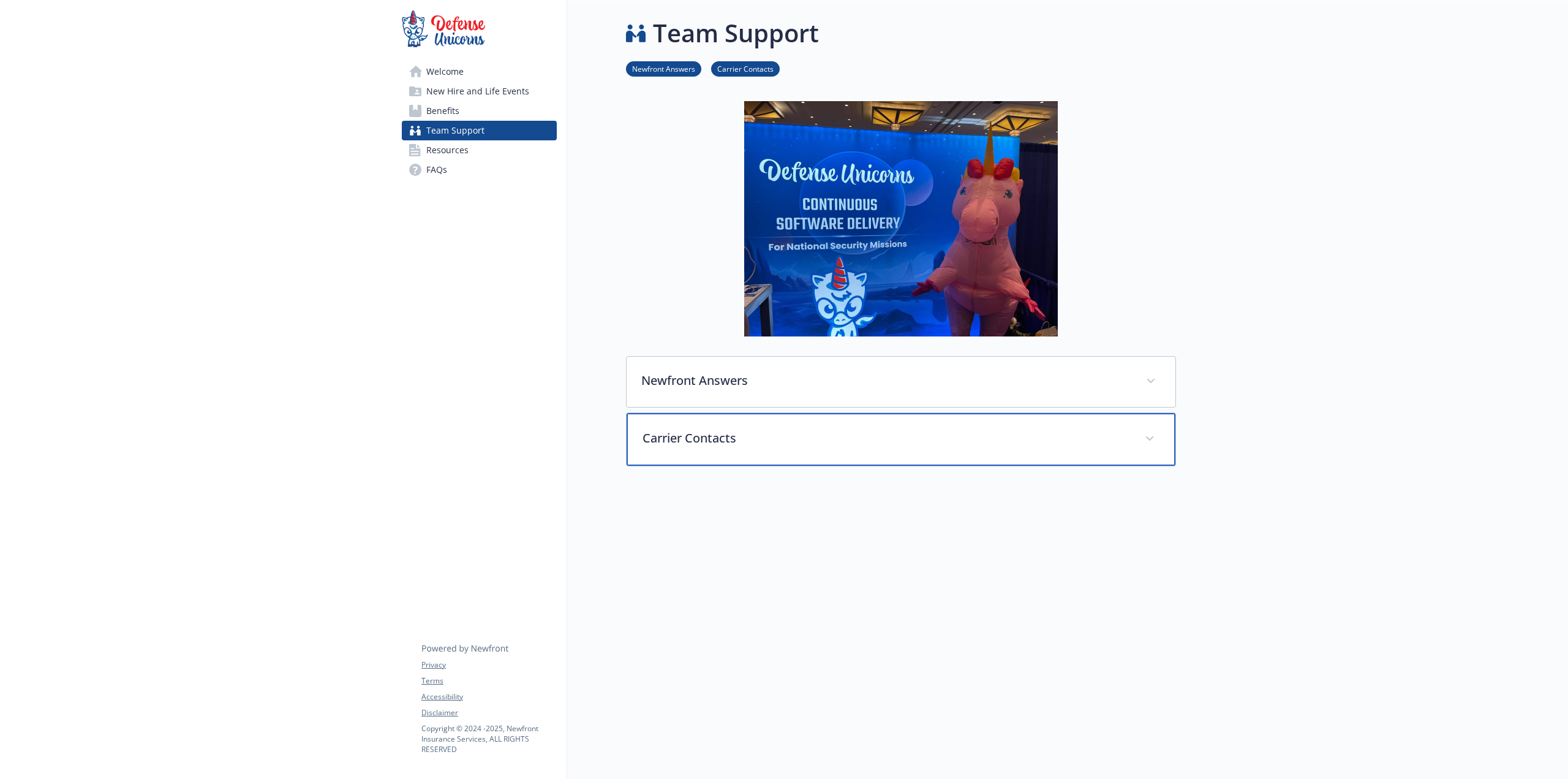
click at [744, 430] on p "Carrier Contacts" at bounding box center [887, 438] width 488 height 18
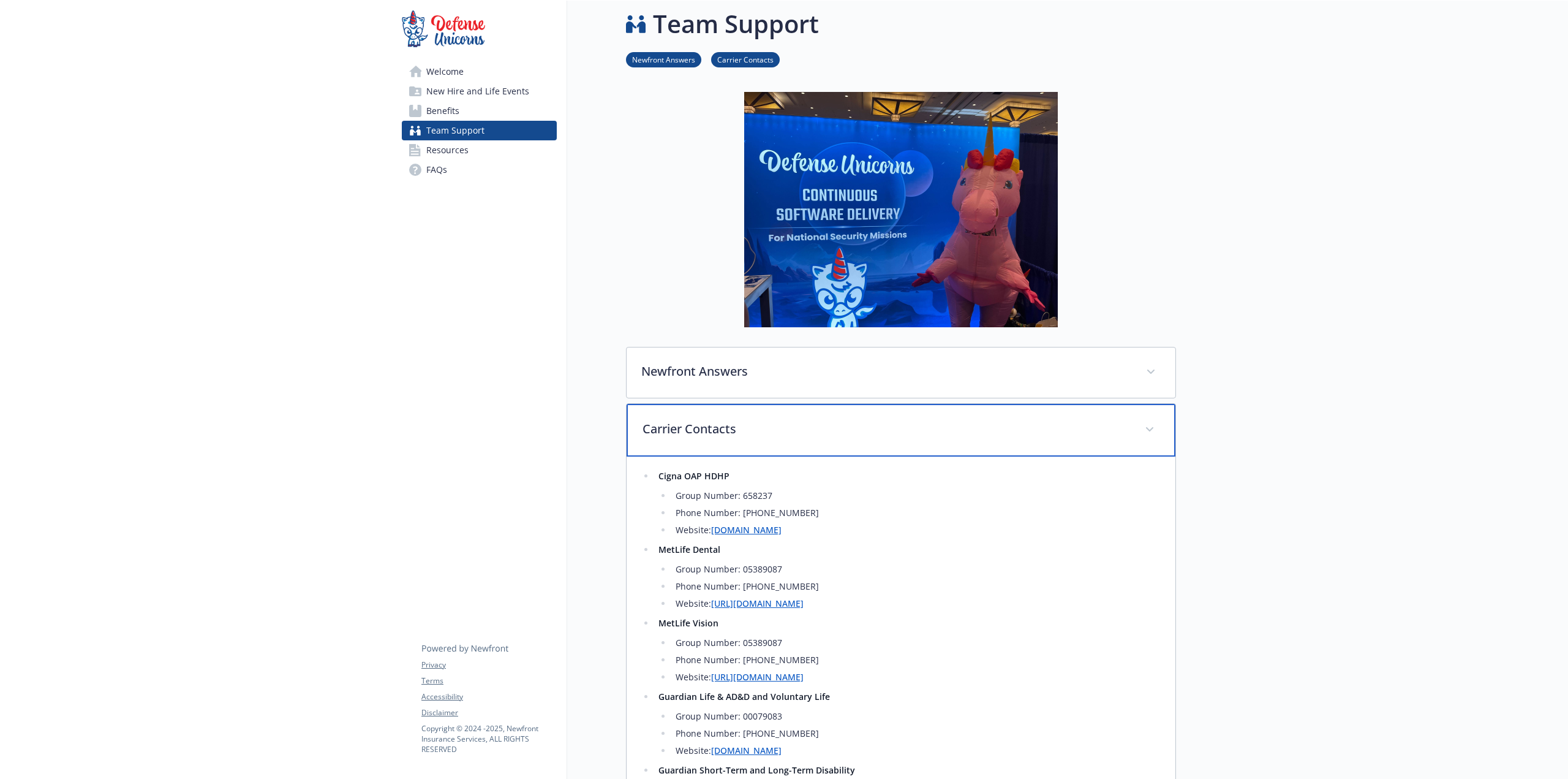
click at [696, 421] on p "Carrier Contacts" at bounding box center [887, 428] width 488 height 18
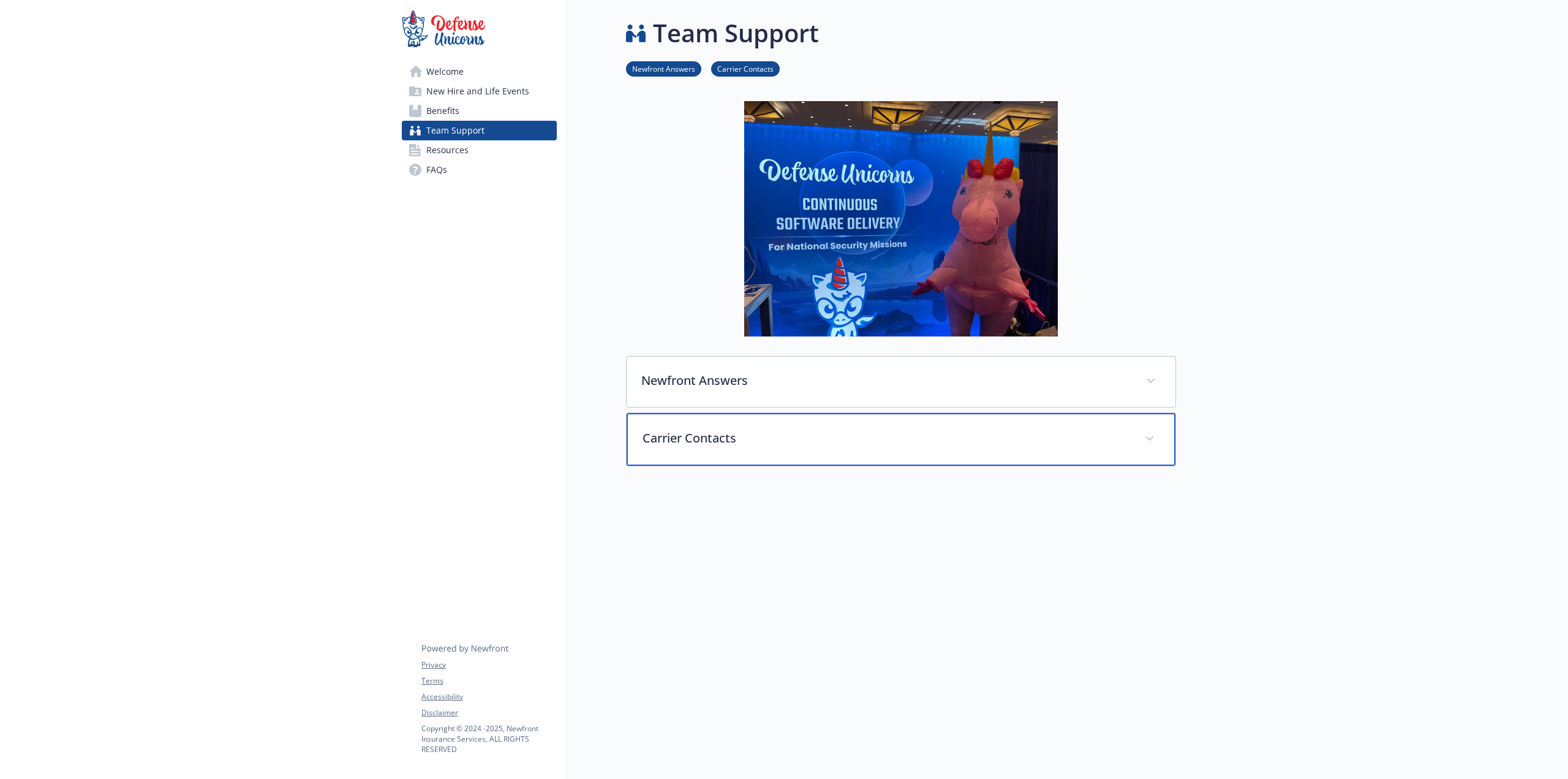
scroll to position [0, 0]
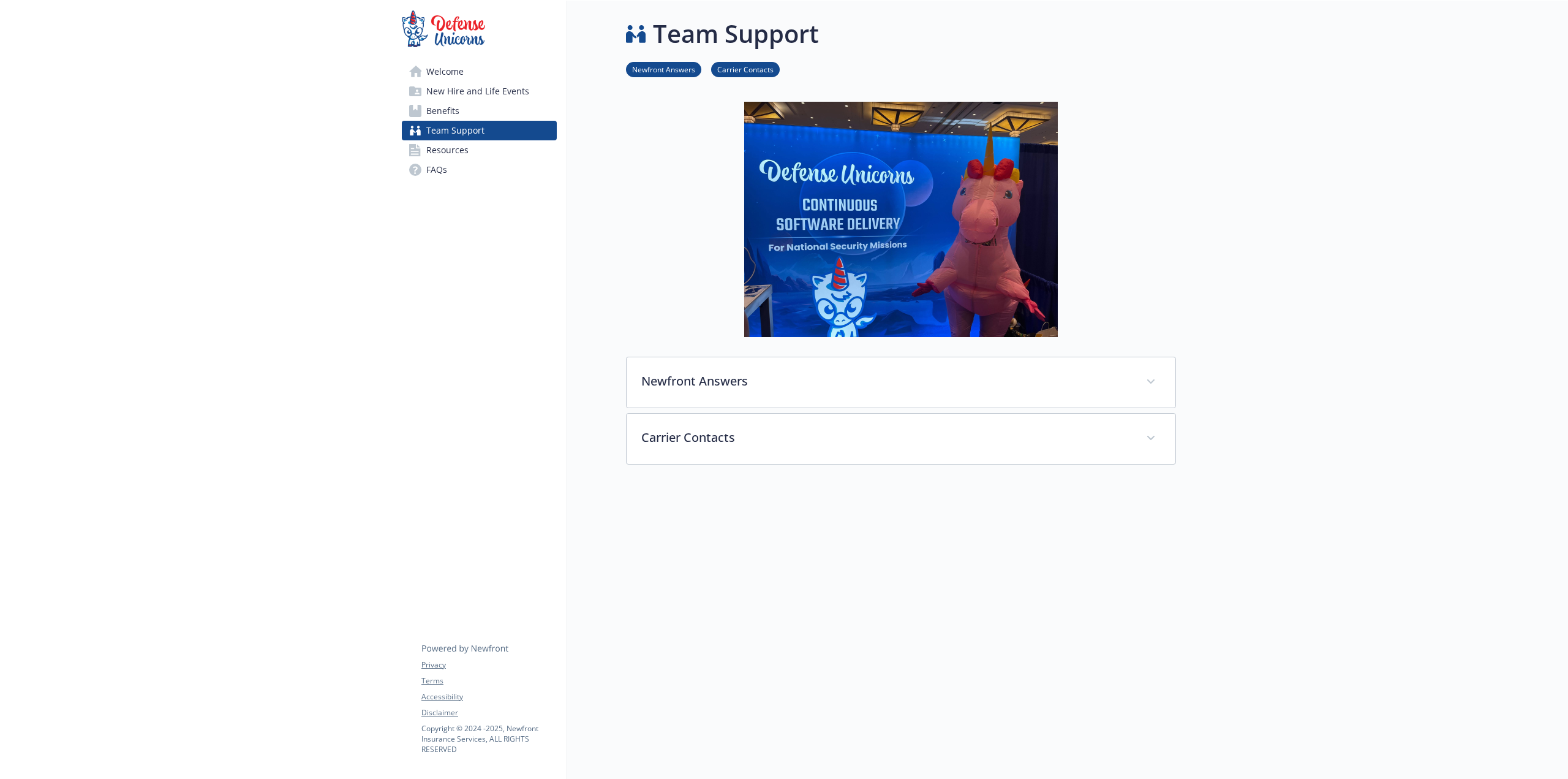
click at [454, 148] on span "Resources" at bounding box center [447, 150] width 42 height 20
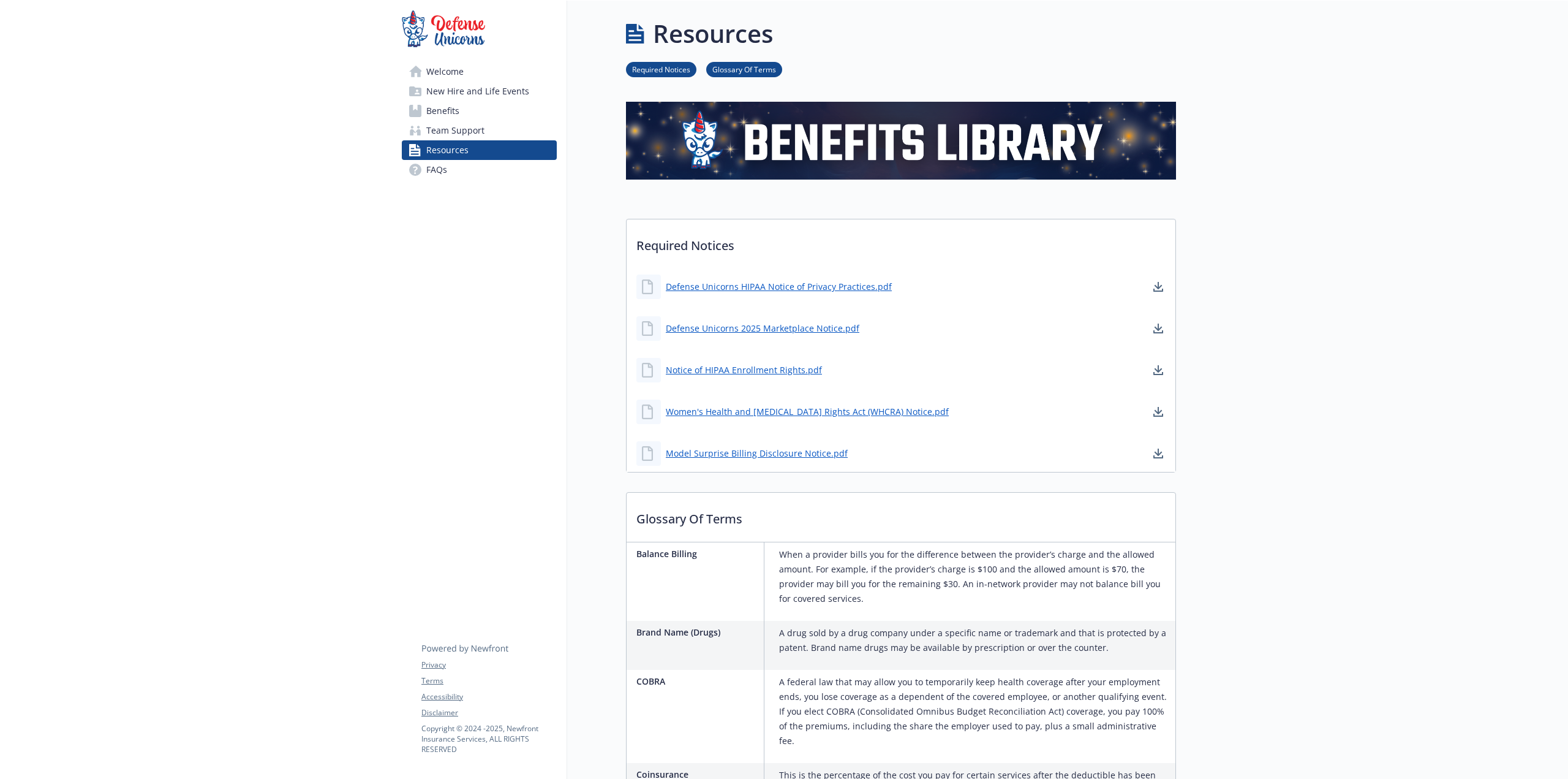
click at [439, 88] on span "New Hire and Life Events" at bounding box center [478, 91] width 103 height 20
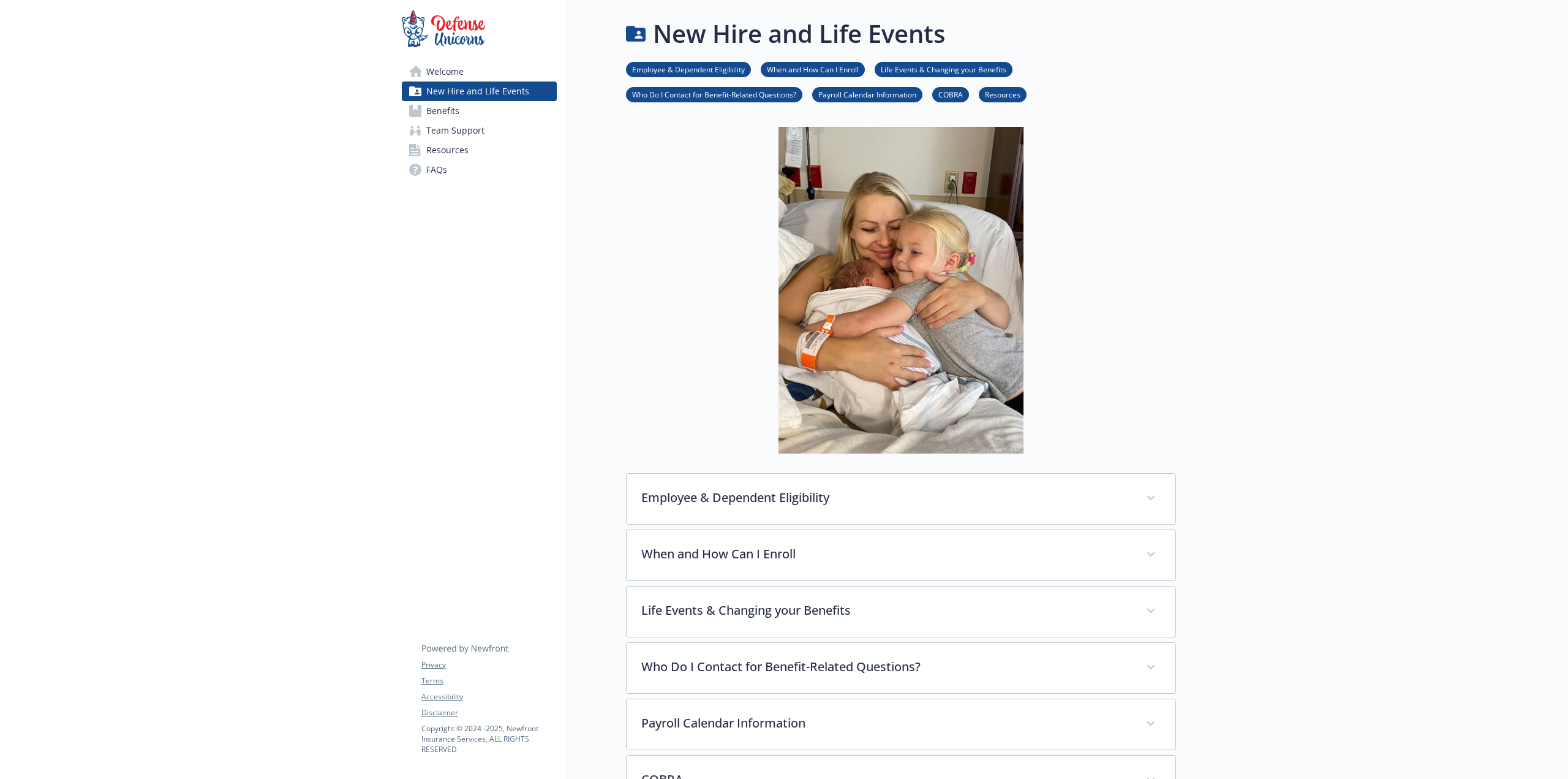
click at [447, 104] on span "Benefits" at bounding box center [443, 111] width 33 height 20
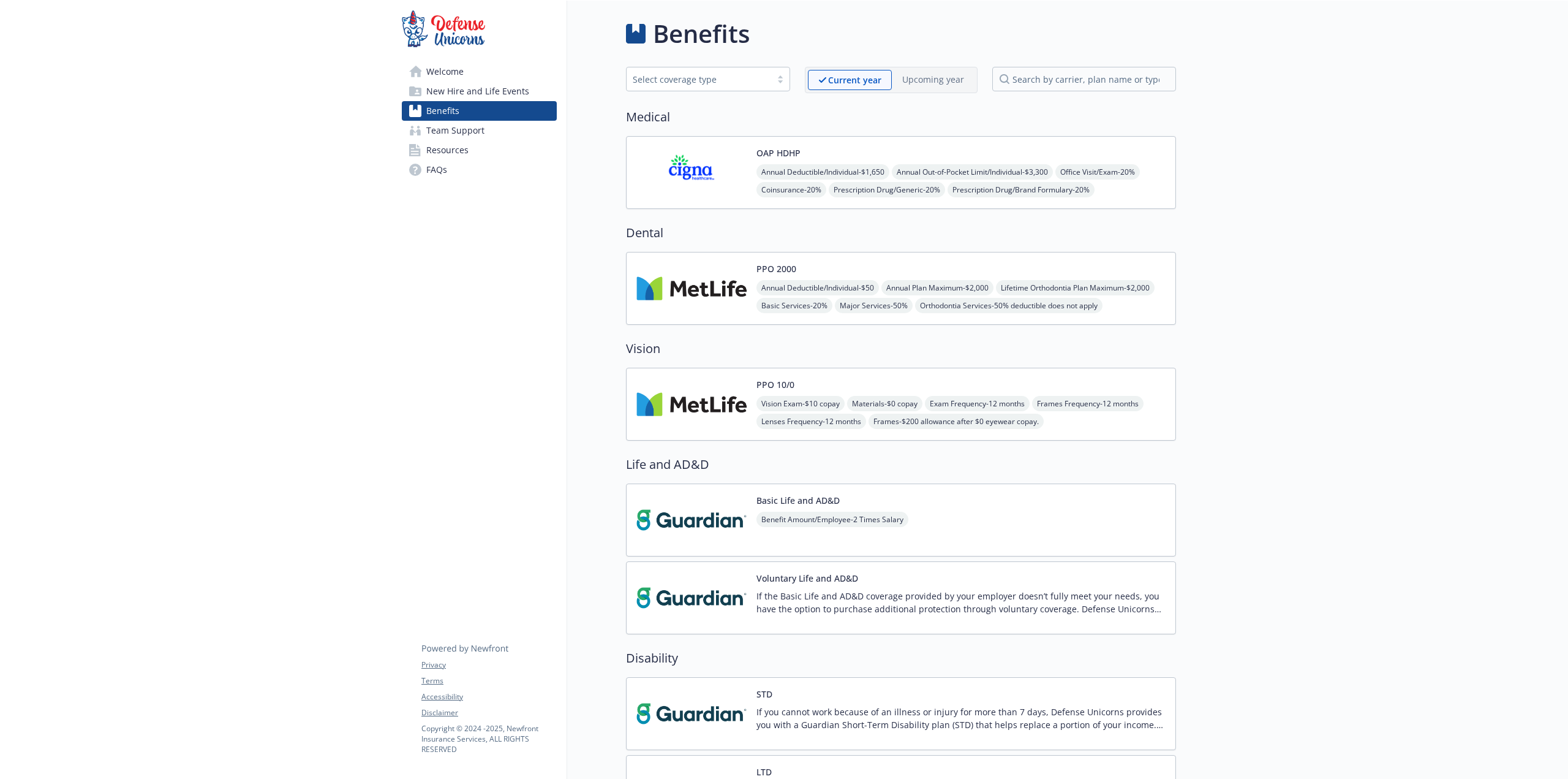
click at [698, 167] on img at bounding box center [691, 173] width 110 height 52
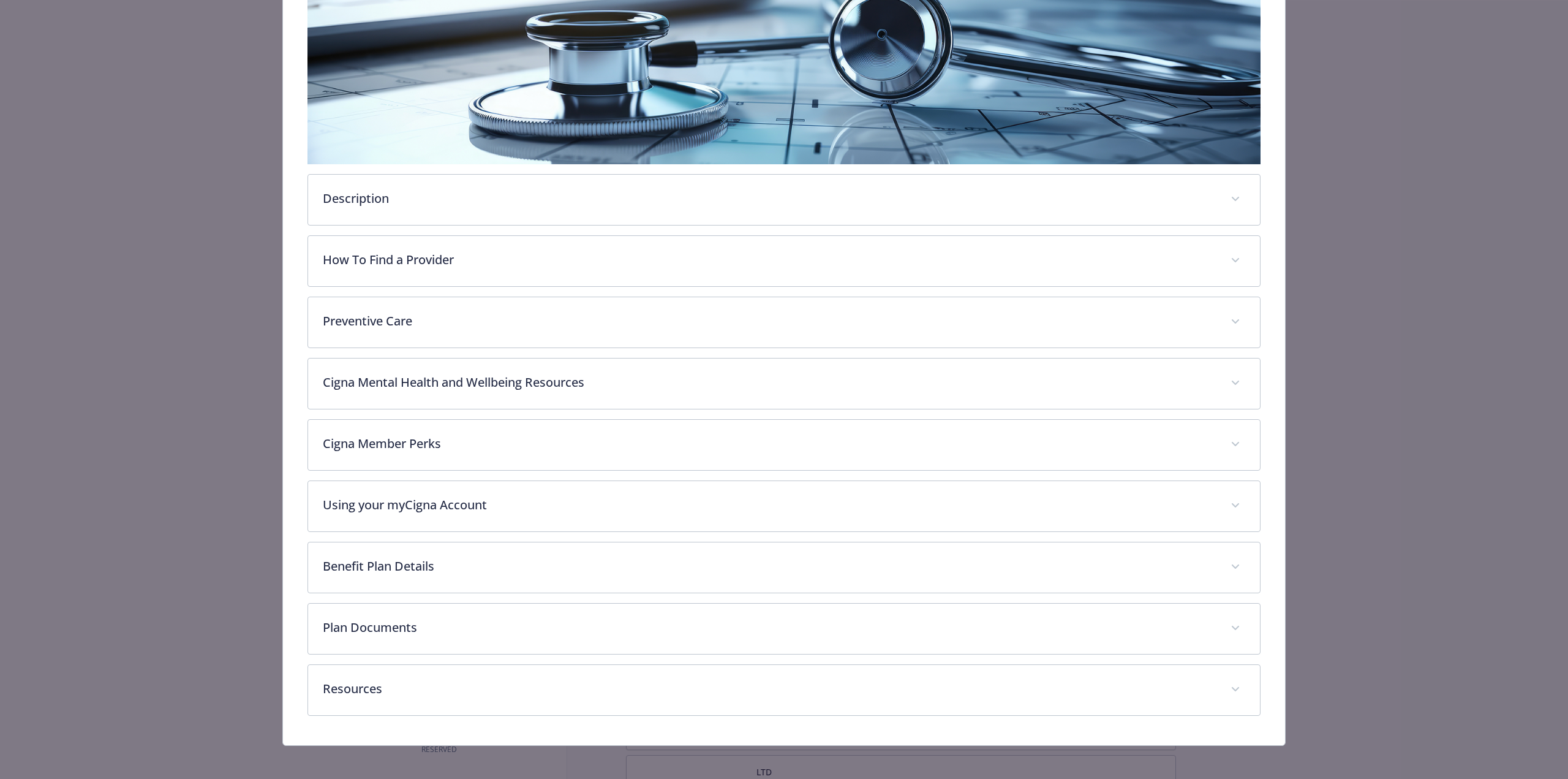
scroll to position [241, 0]
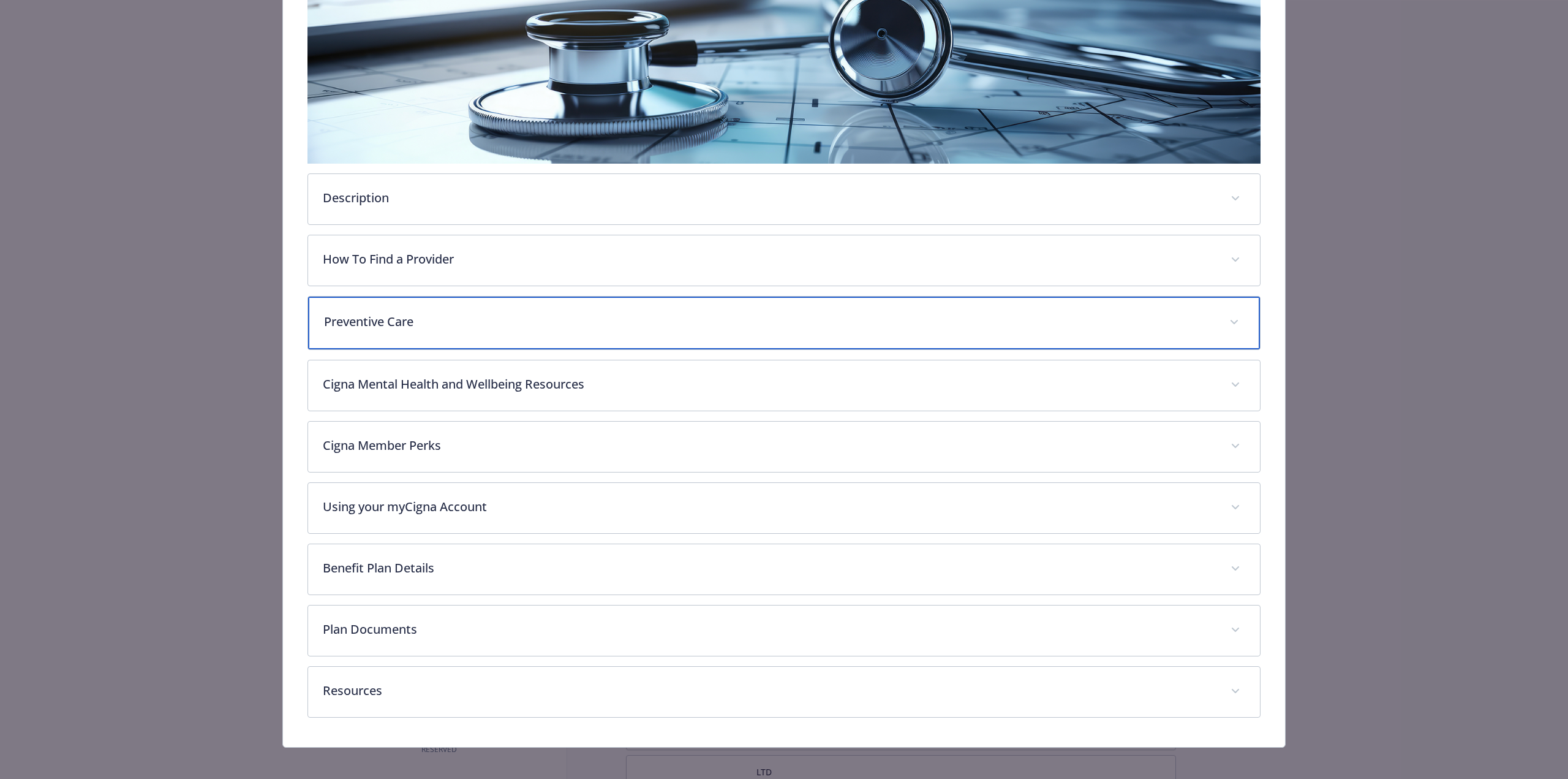
click at [463, 317] on p "Preventive Care" at bounding box center [769, 321] width 890 height 18
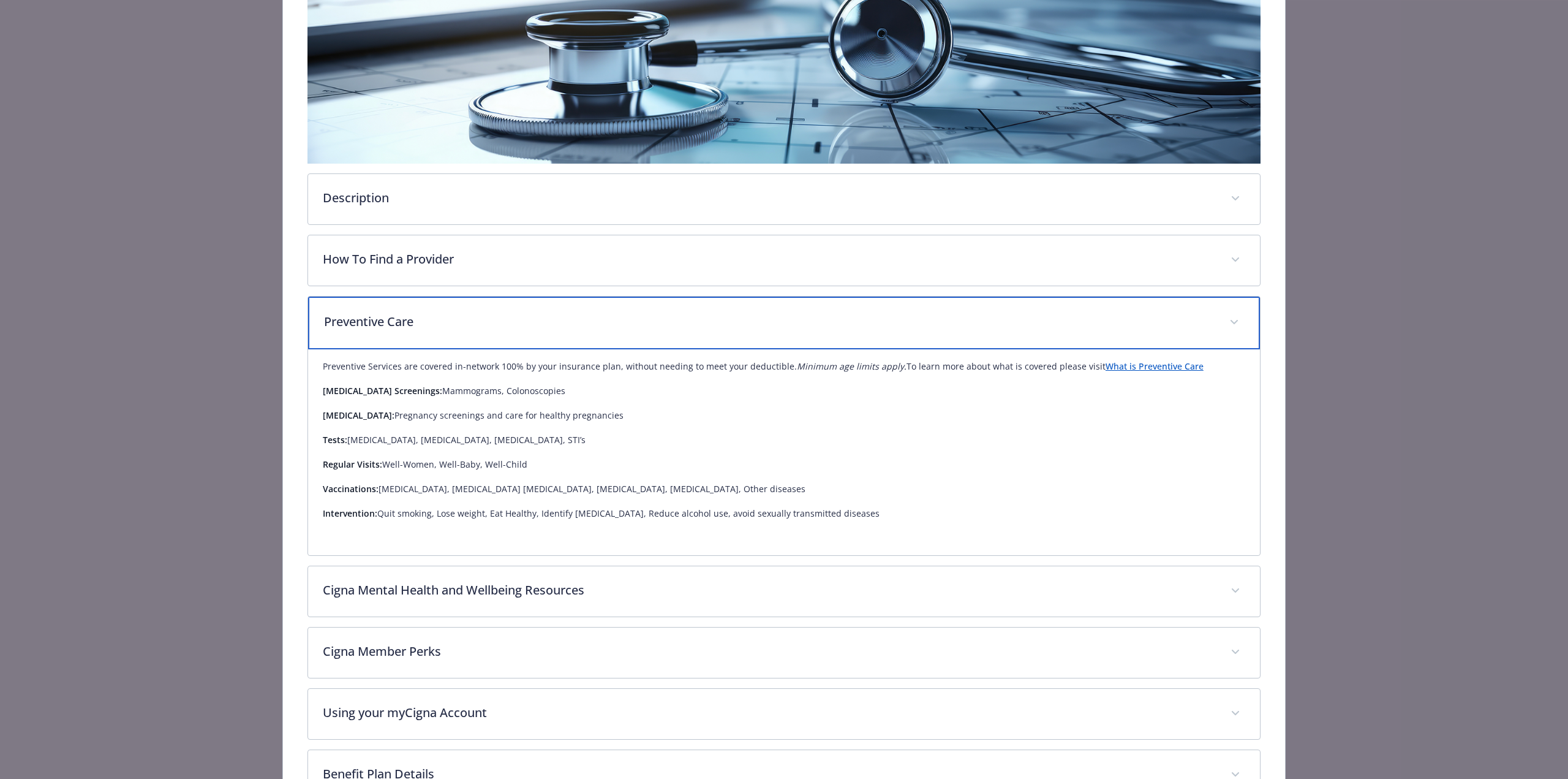
click at [463, 317] on p "Preventive Care" at bounding box center [769, 321] width 890 height 18
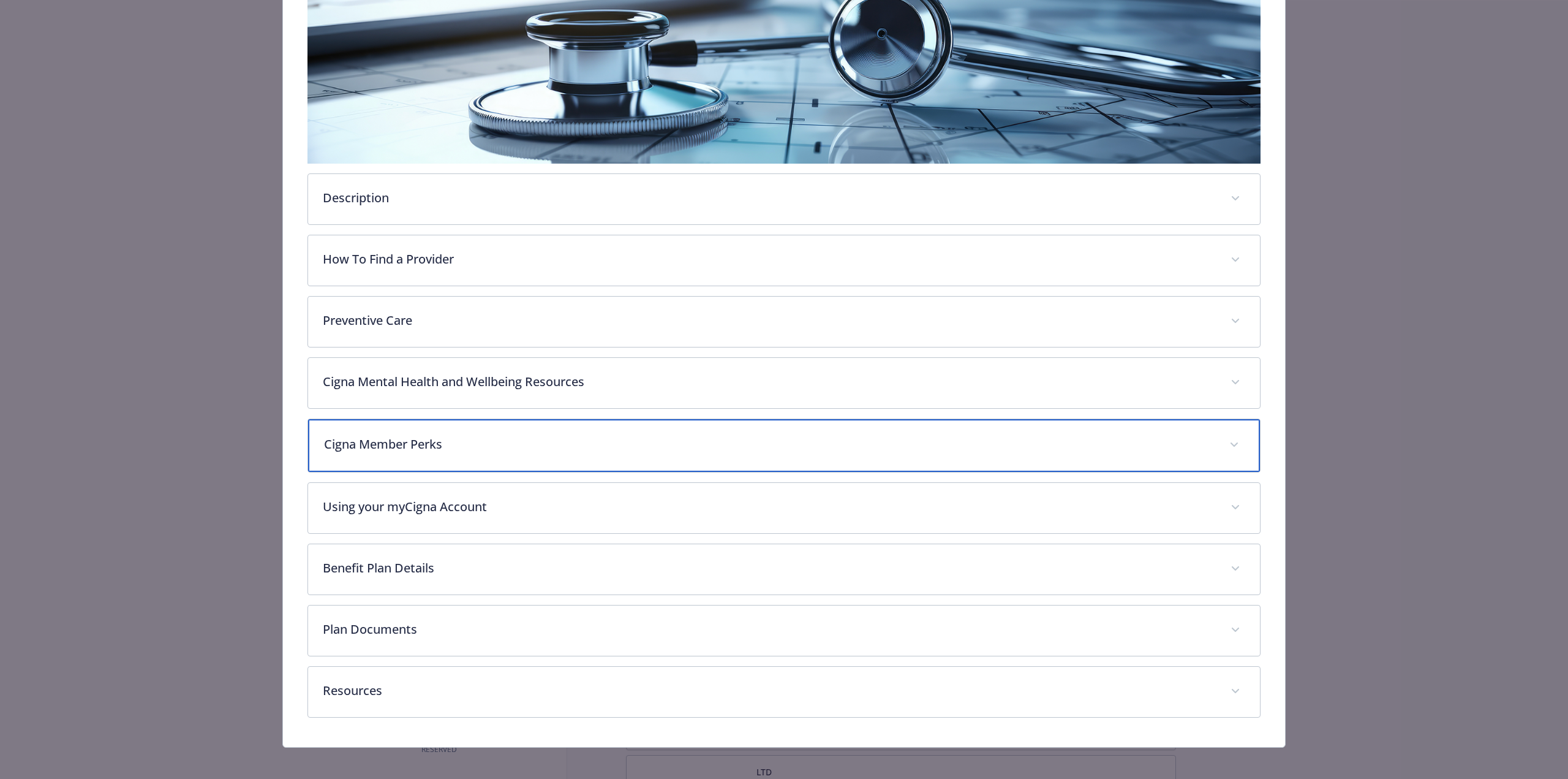
click at [423, 446] on p "Cigna Member Perks" at bounding box center [769, 444] width 890 height 18
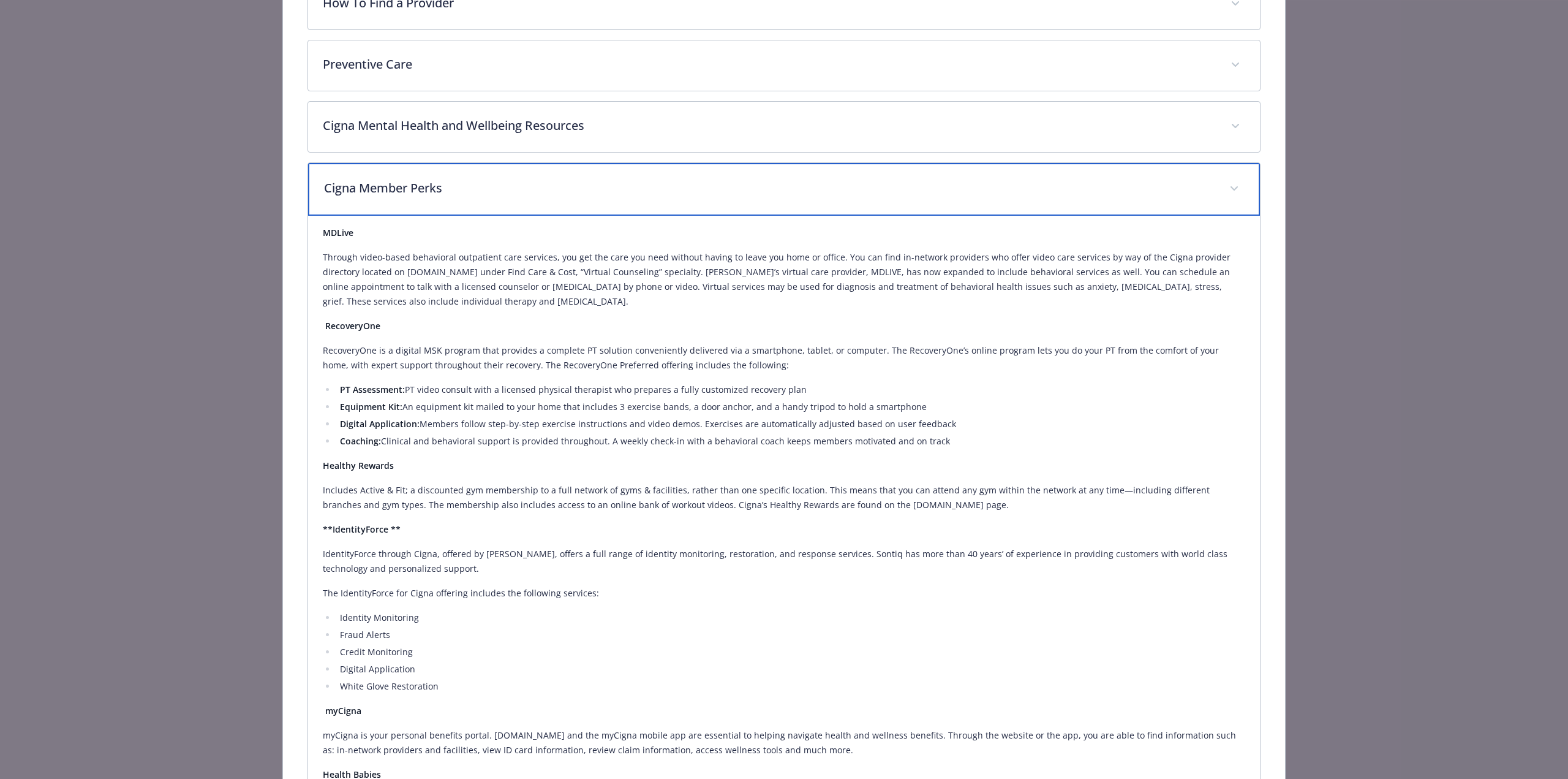
scroll to position [302, 0]
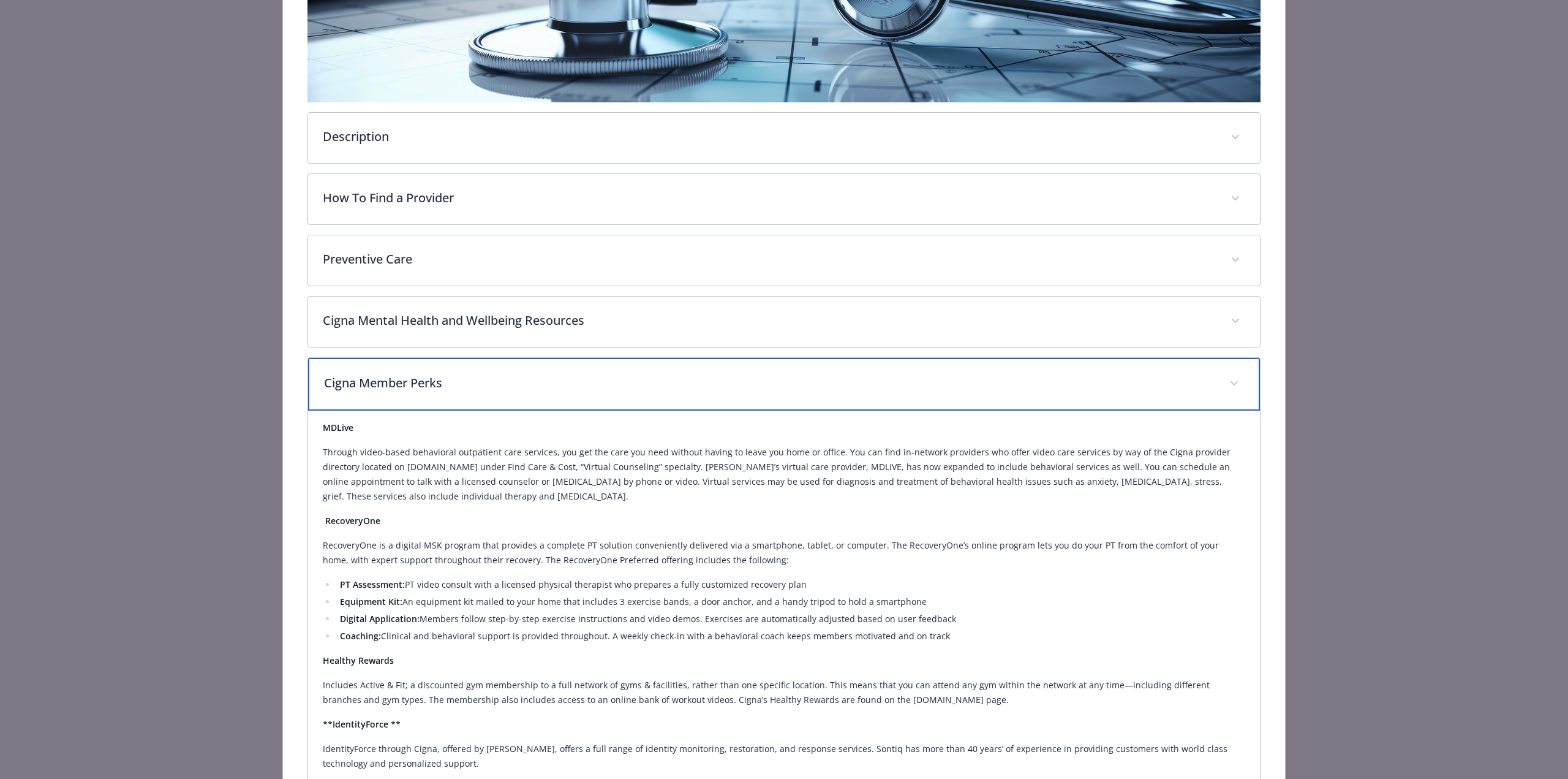
click at [417, 374] on p "Cigna Member Perks" at bounding box center [769, 382] width 890 height 18
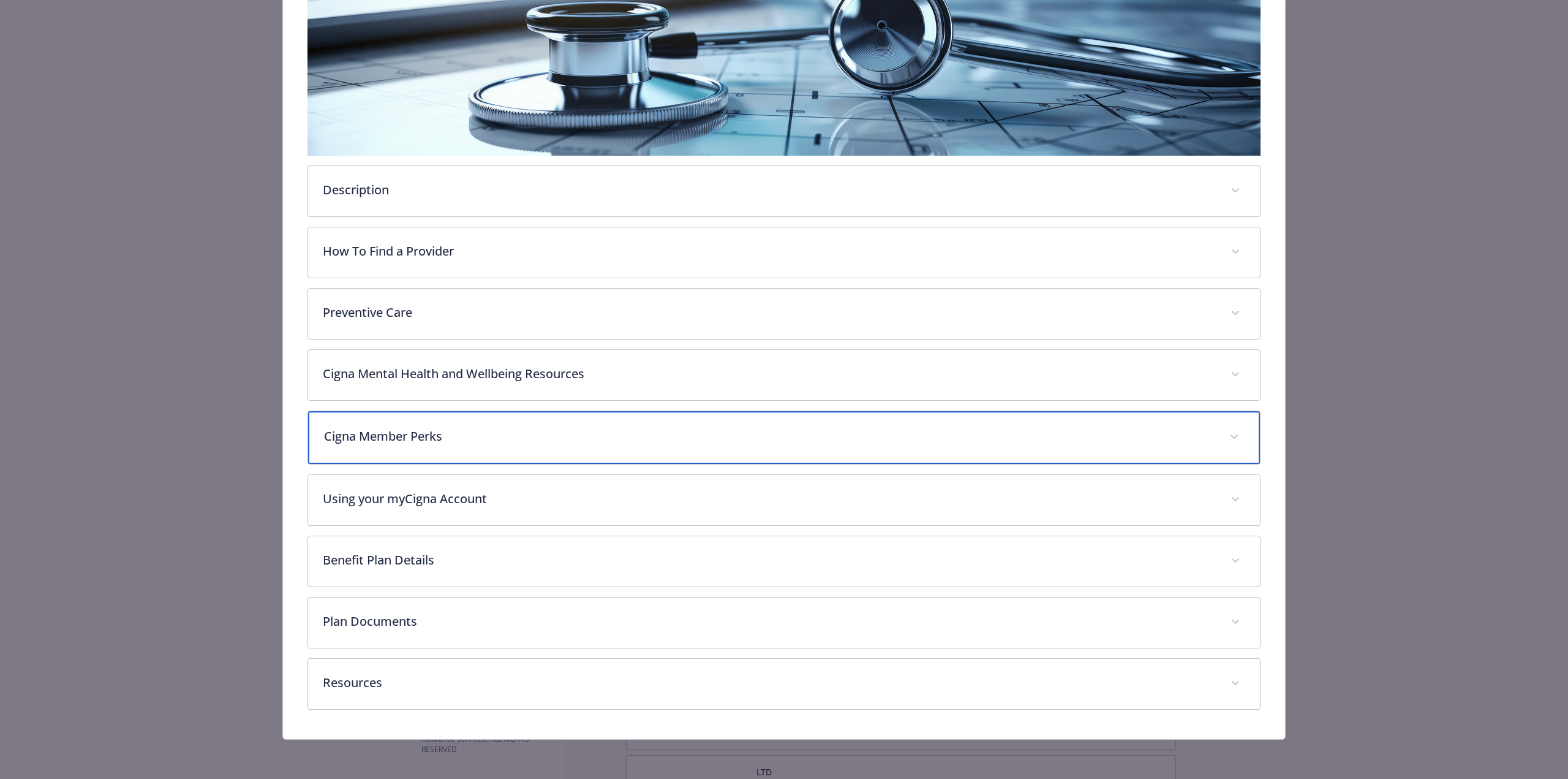
scroll to position [244, 0]
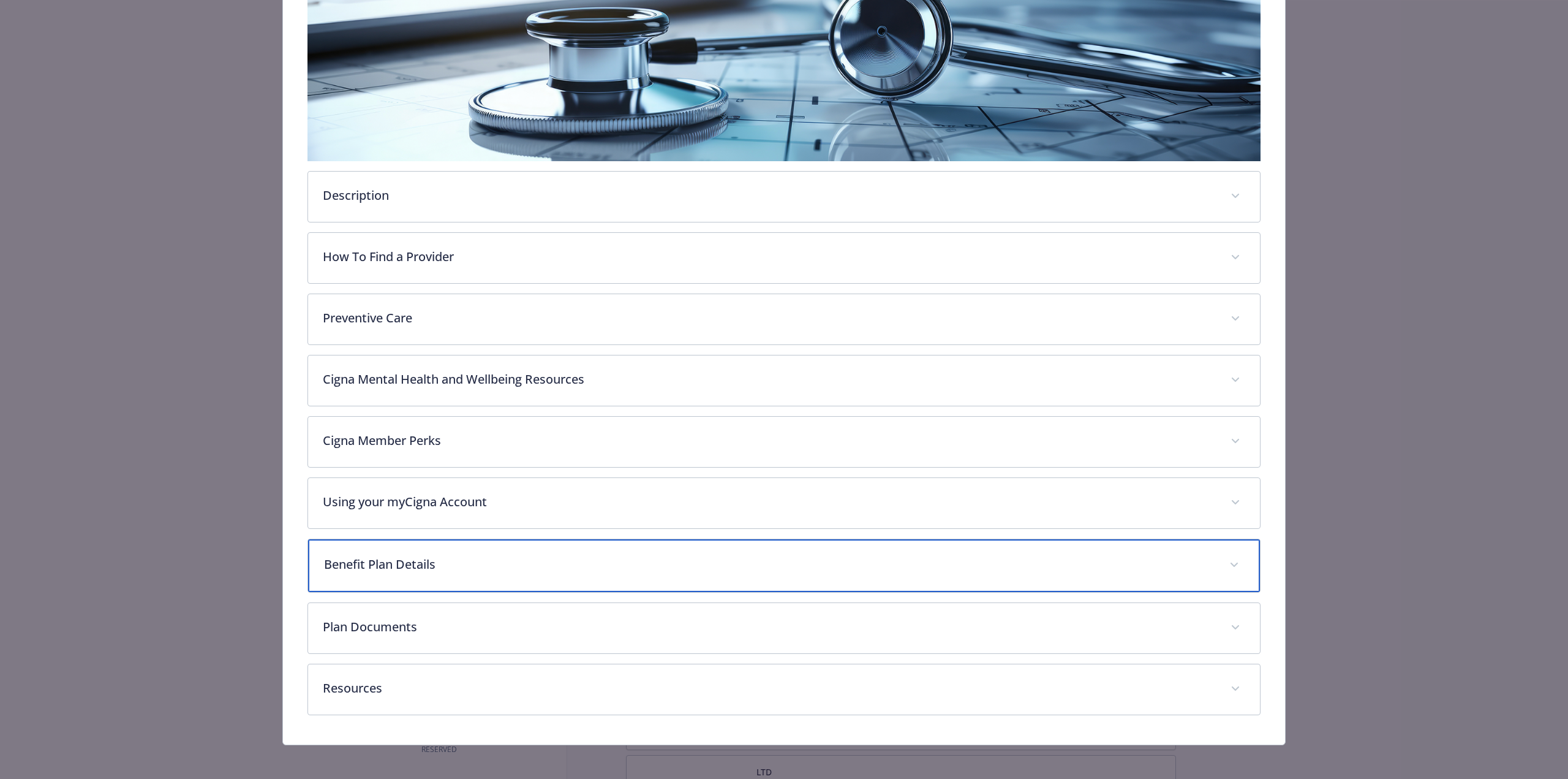
click at [401, 568] on p "Benefit Plan Details" at bounding box center [769, 564] width 890 height 18
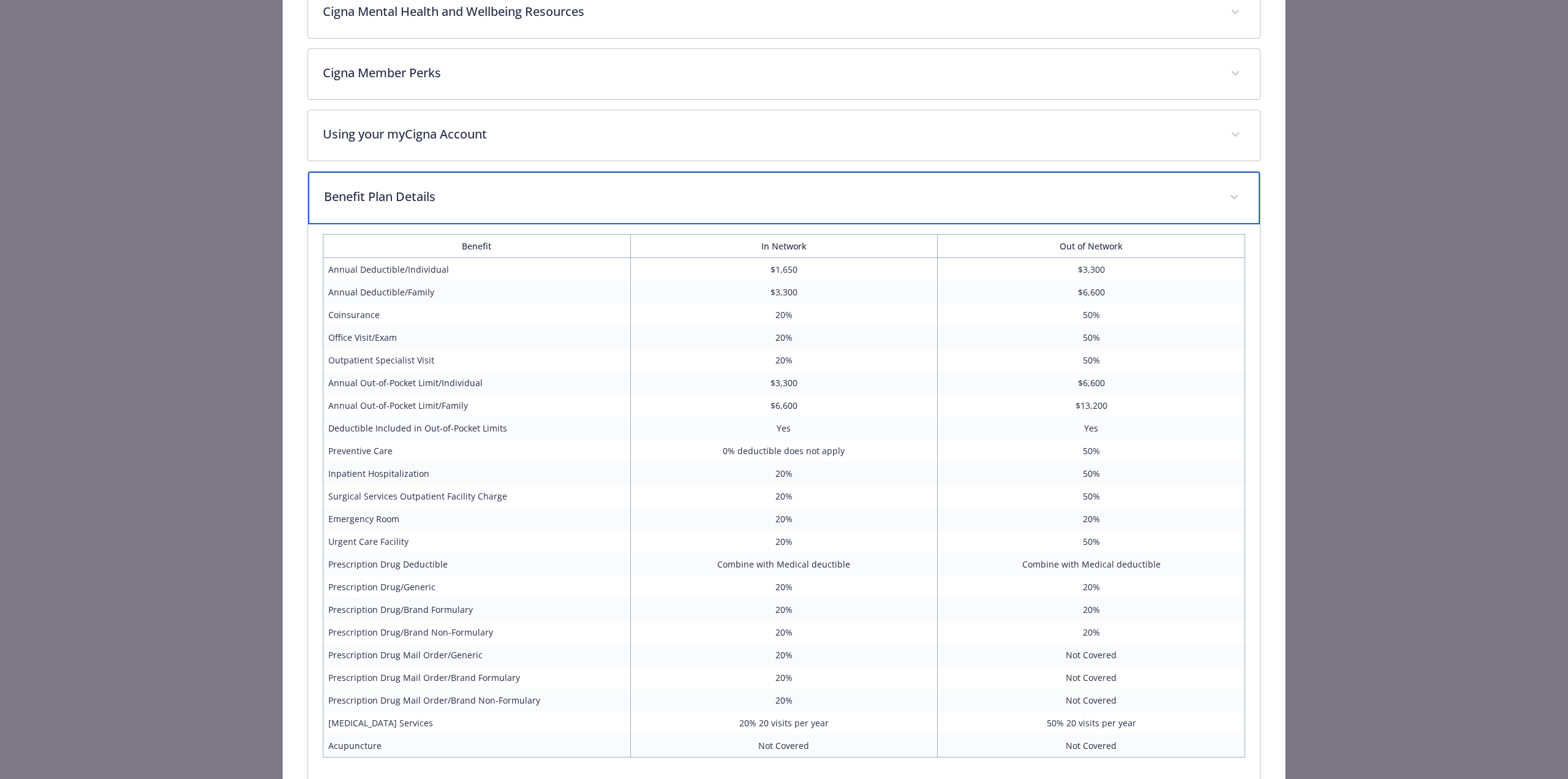
scroll to position [800, 0]
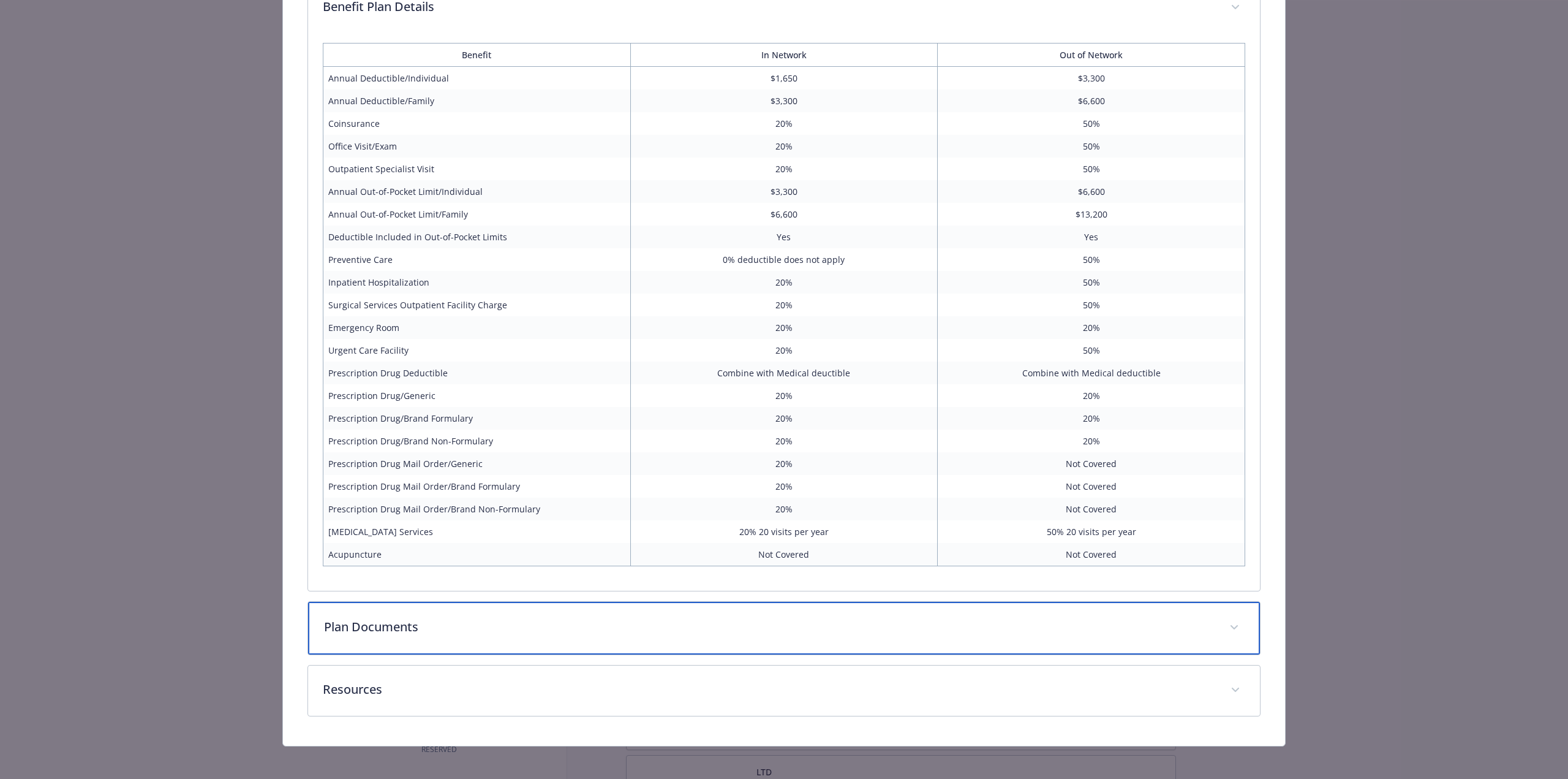
click at [449, 633] on div "Plan Documents" at bounding box center [784, 628] width 952 height 53
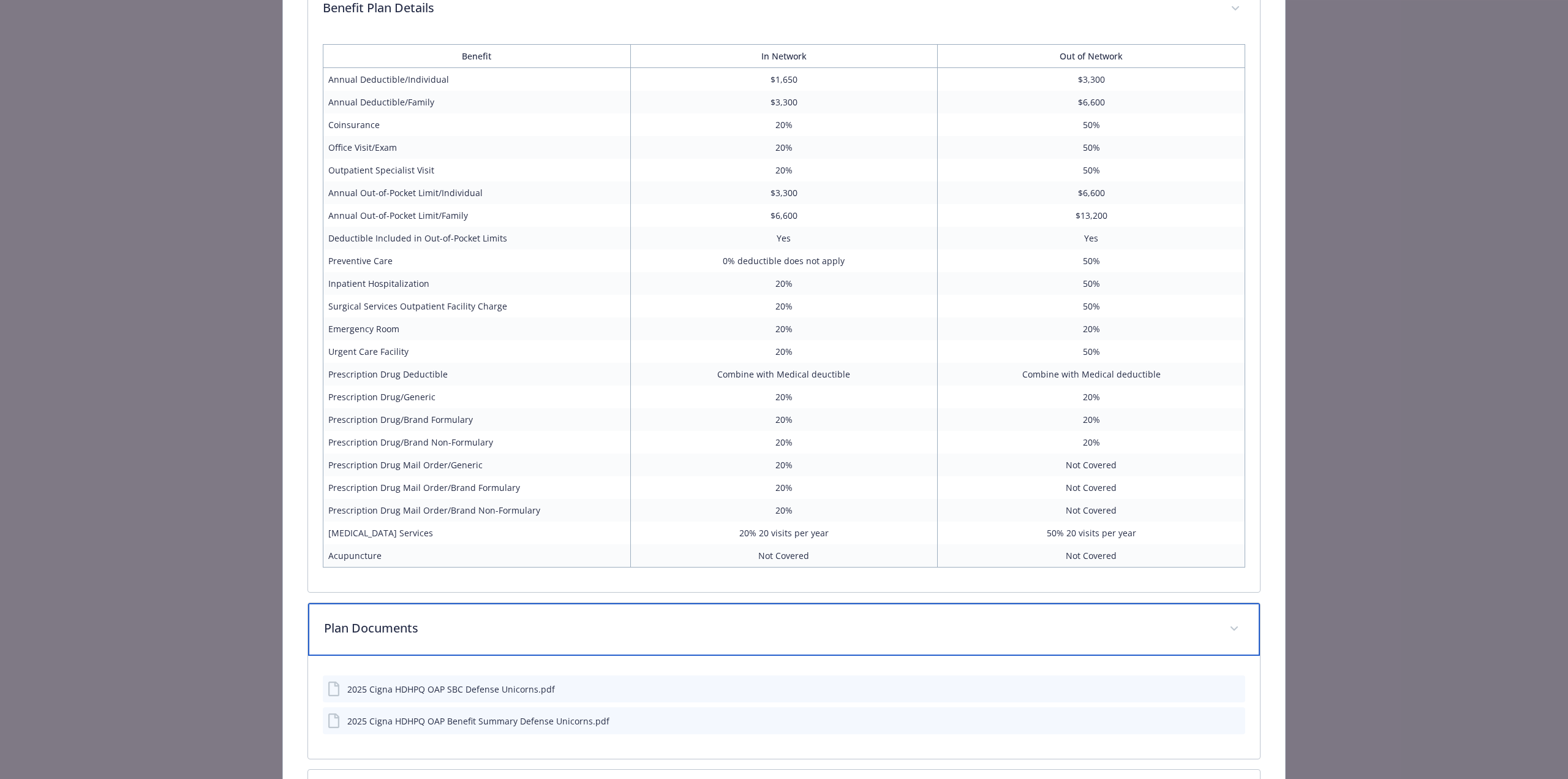
click at [450, 629] on p "Plan Documents" at bounding box center [769, 628] width 890 height 18
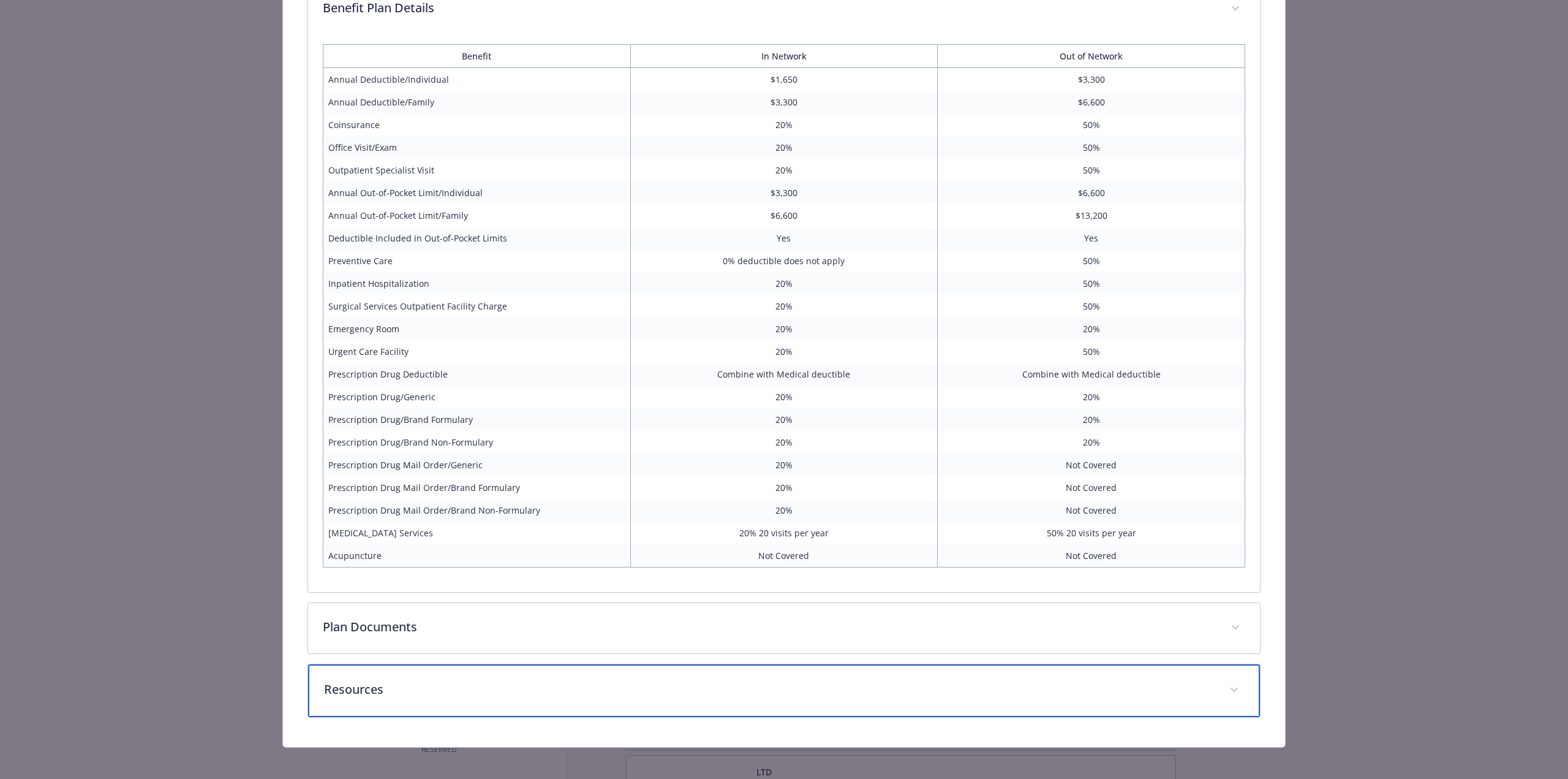
click at [457, 680] on p "Resources" at bounding box center [769, 689] width 890 height 18
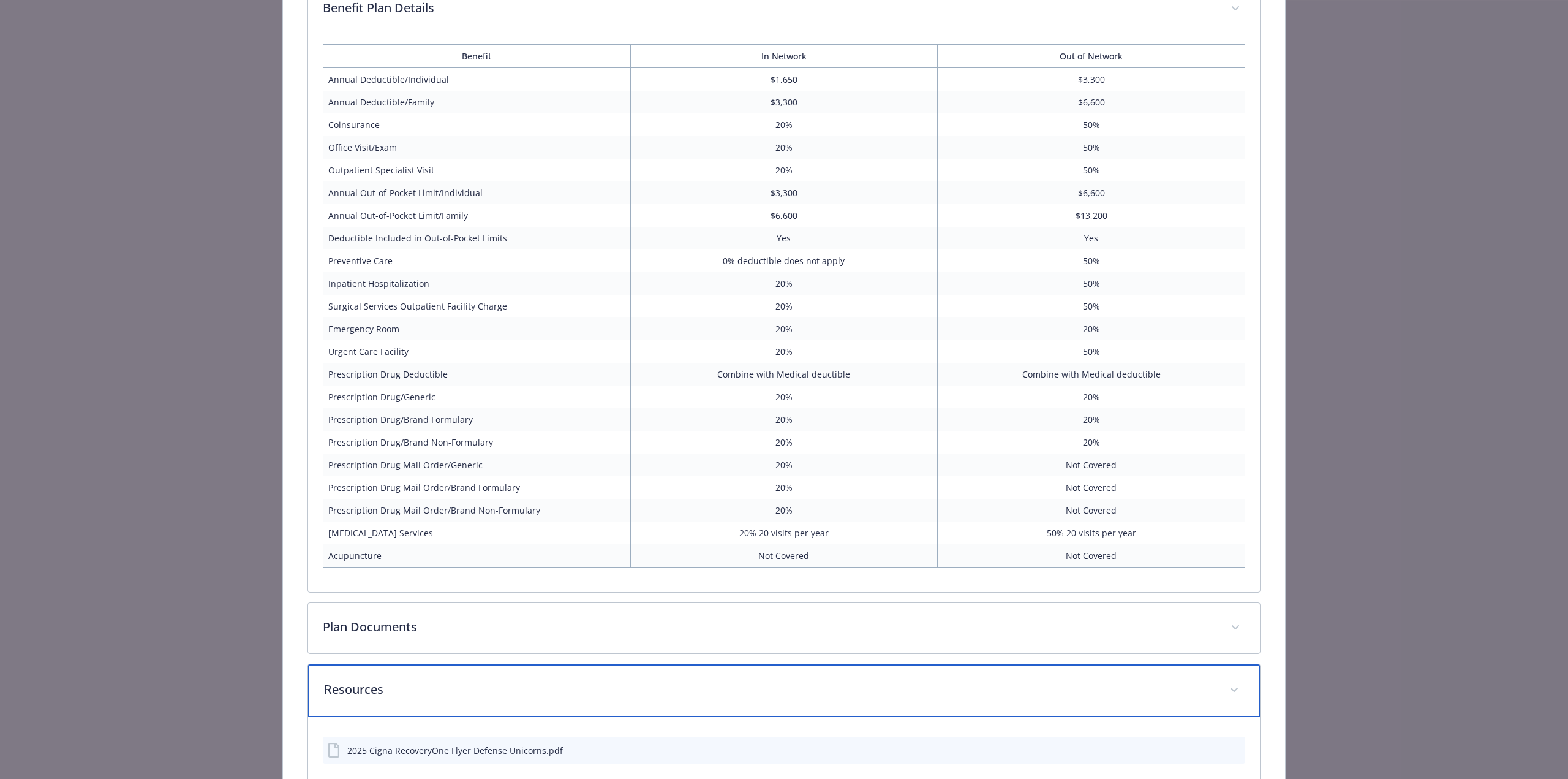
click at [457, 680] on p "Resources" at bounding box center [769, 689] width 890 height 18
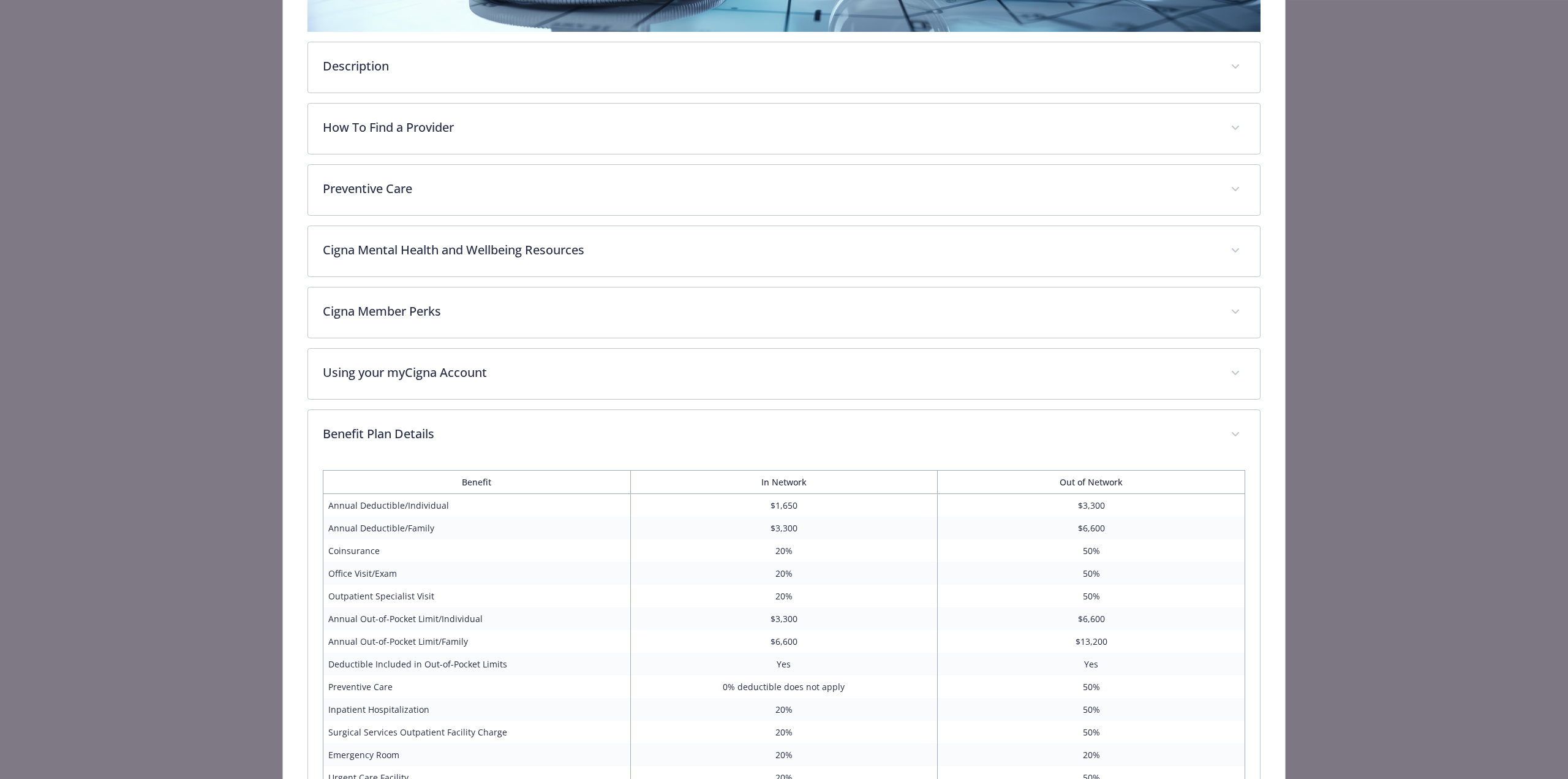
scroll to position [309, 0]
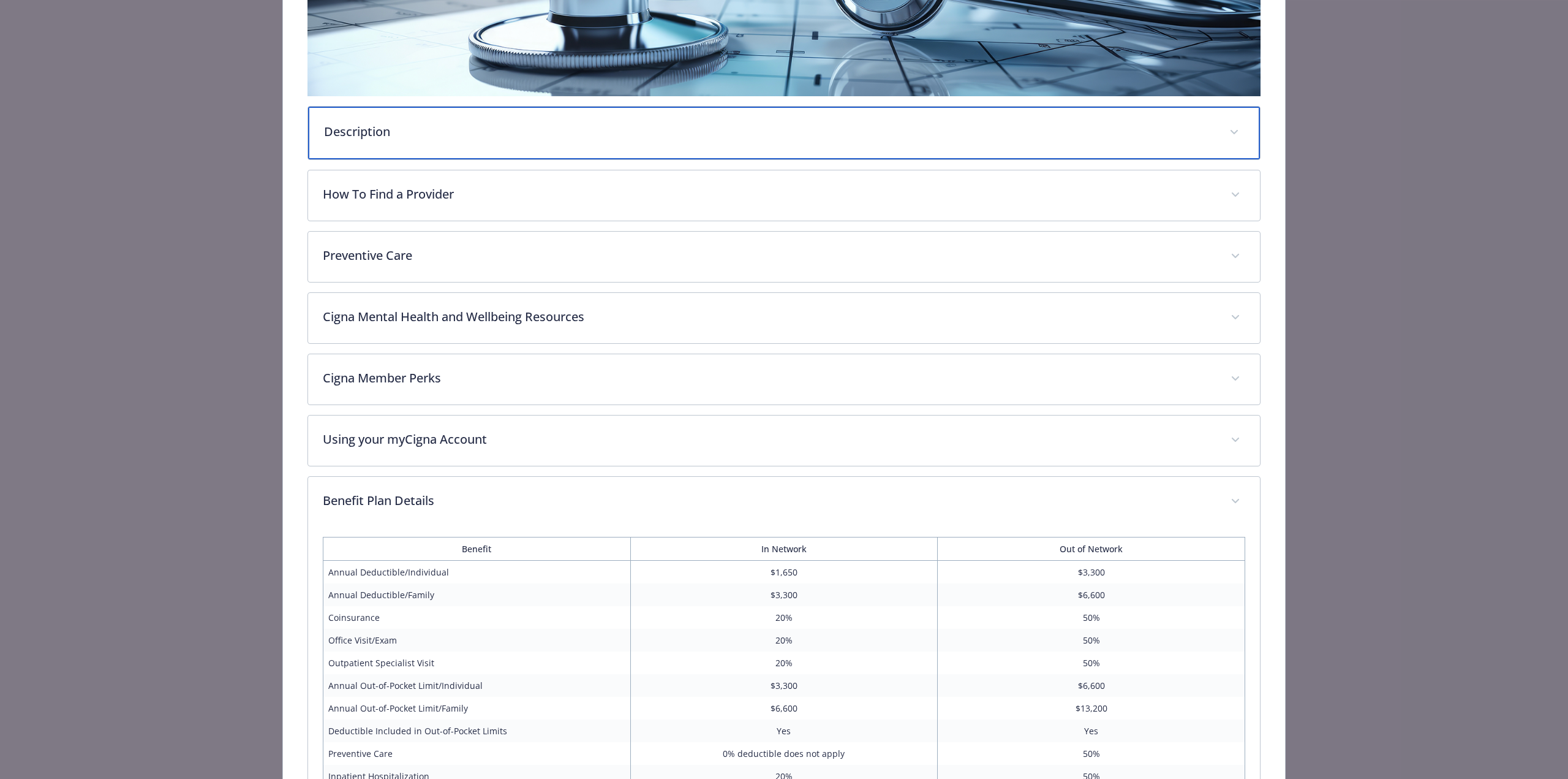
click at [373, 135] on p "Description" at bounding box center [769, 131] width 890 height 18
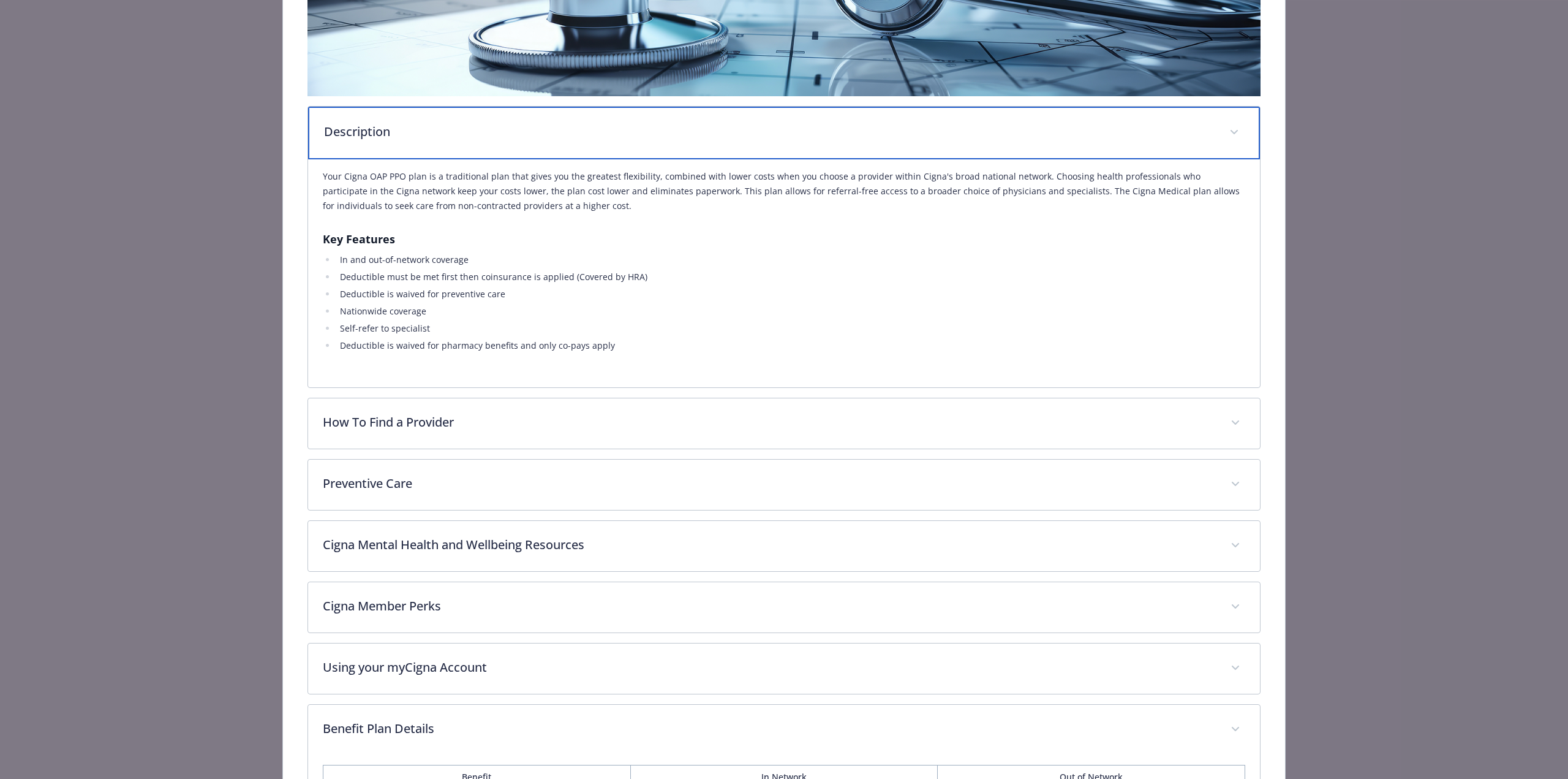
click at [373, 135] on p "Description" at bounding box center [769, 131] width 890 height 18
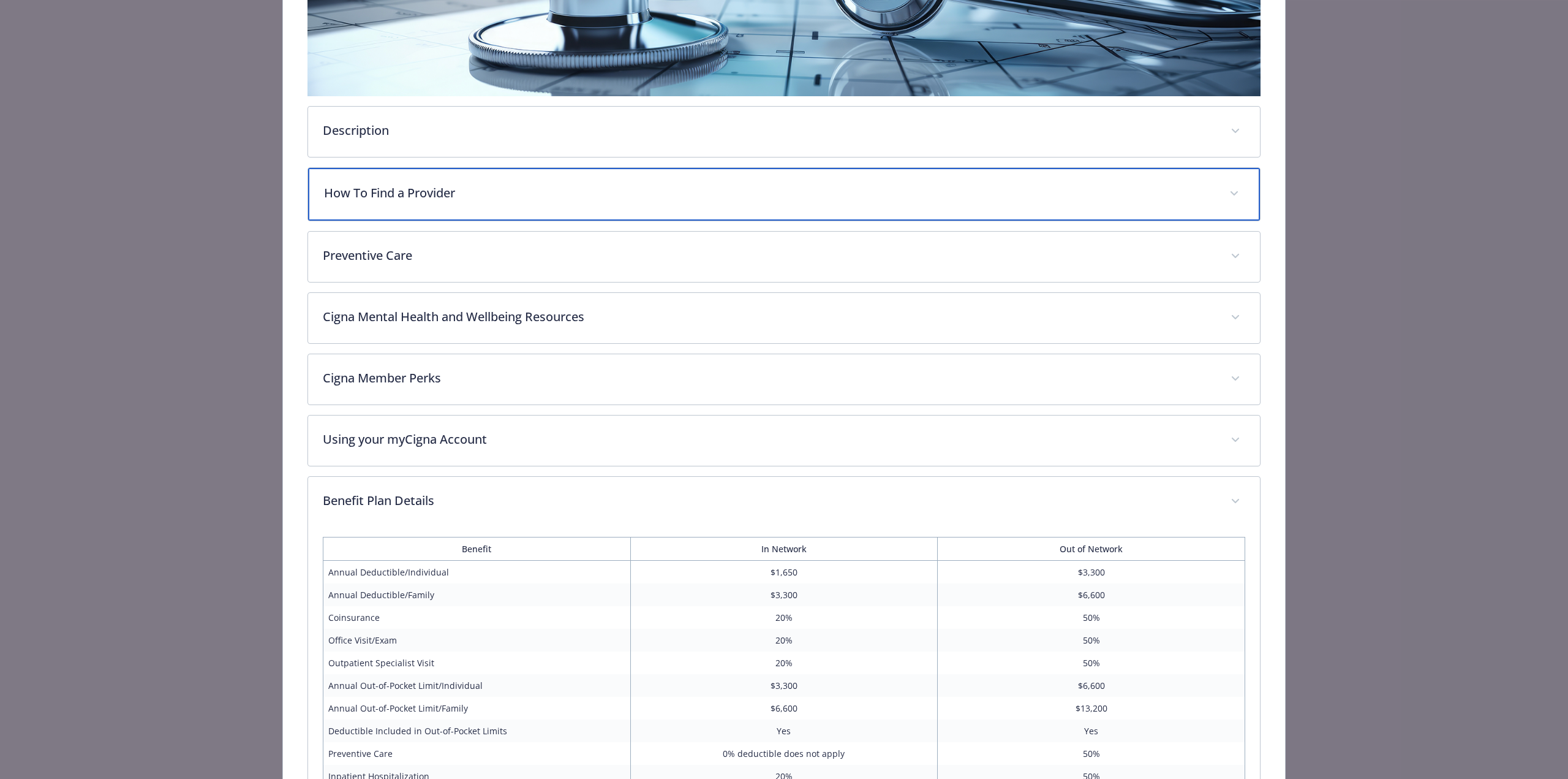
click at [383, 207] on div "How To Find a Provider" at bounding box center [784, 194] width 952 height 53
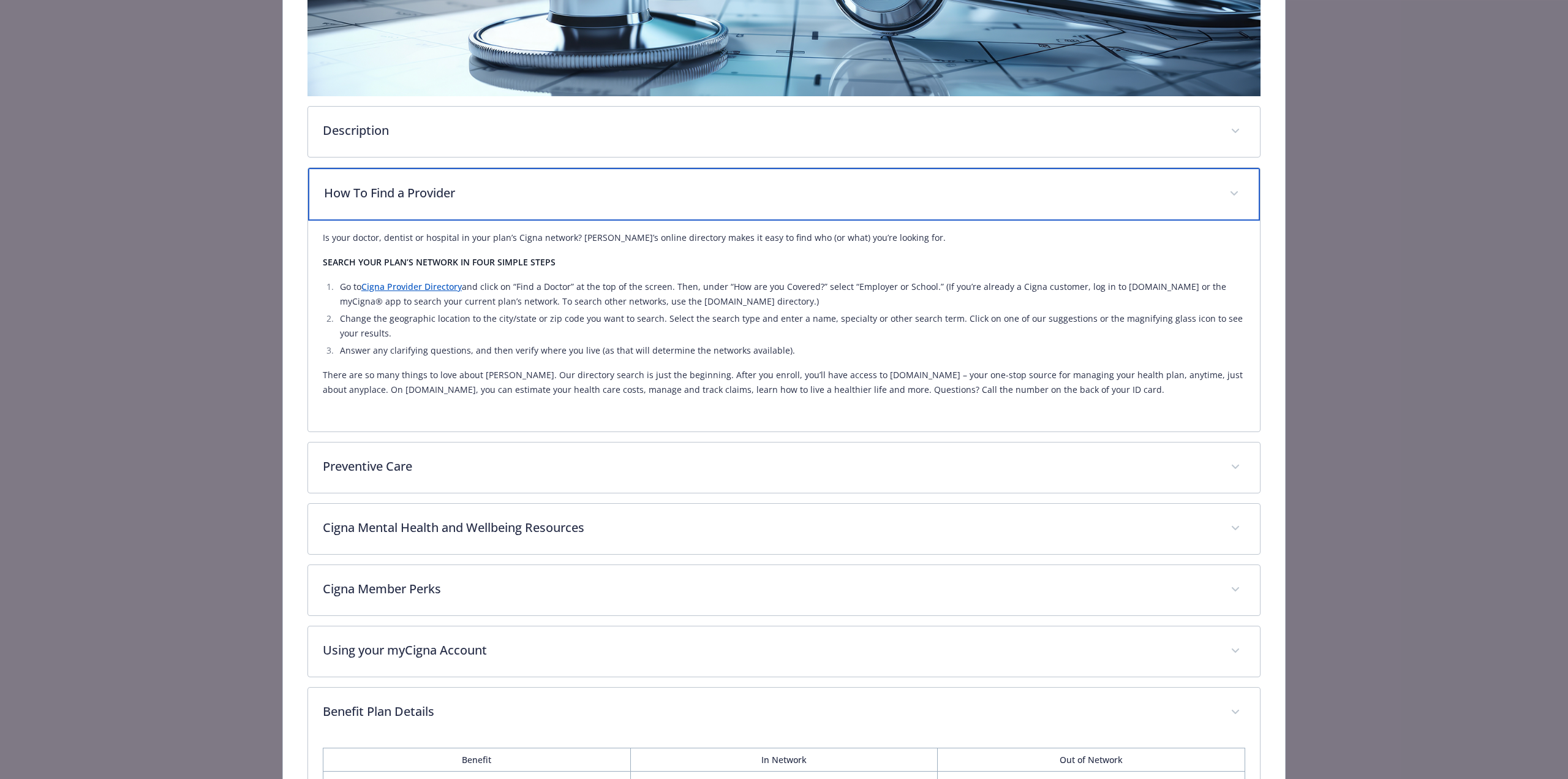
click at [383, 207] on div "How To Find a Provider" at bounding box center [784, 194] width 952 height 53
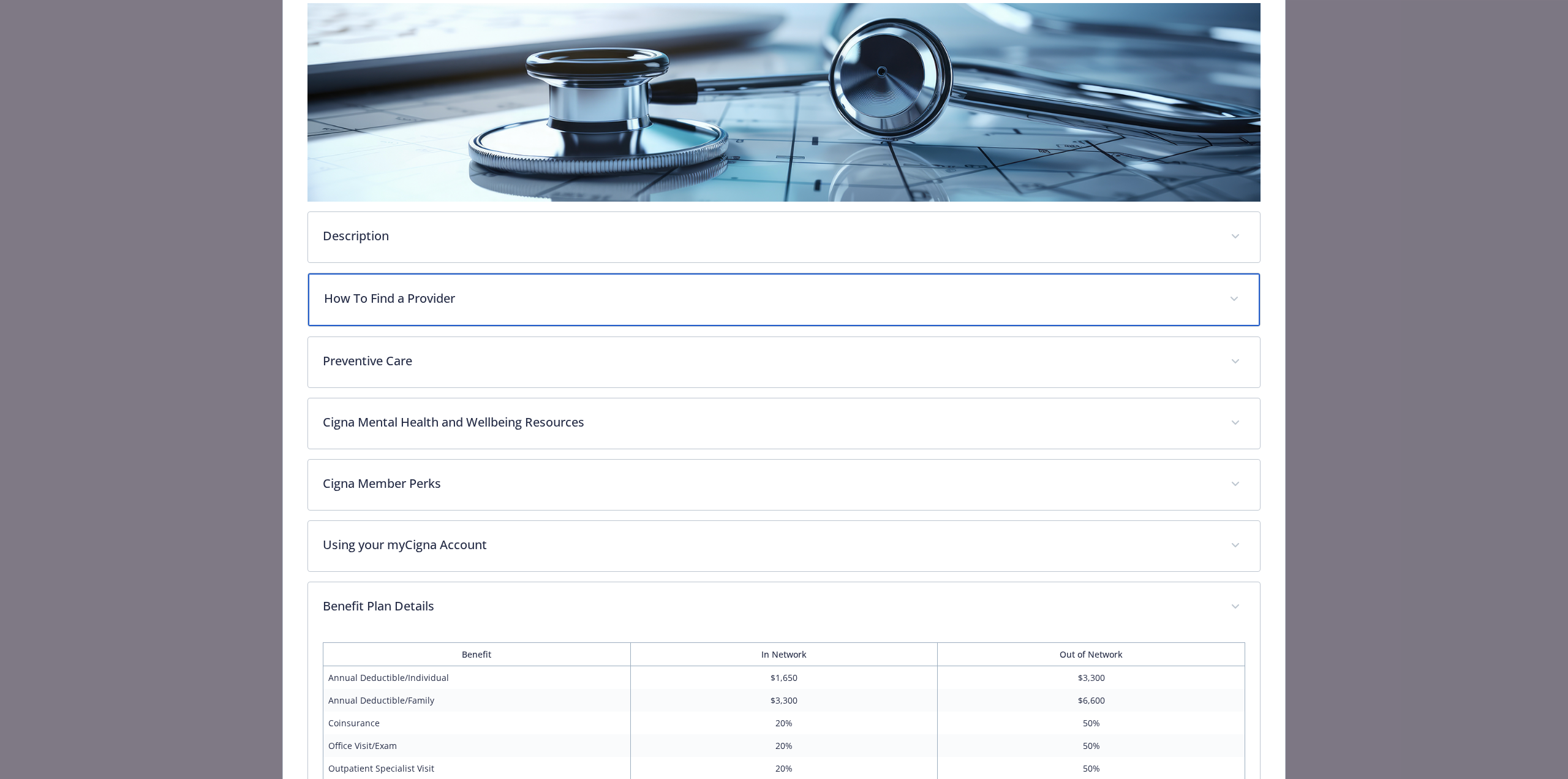
scroll to position [0, 0]
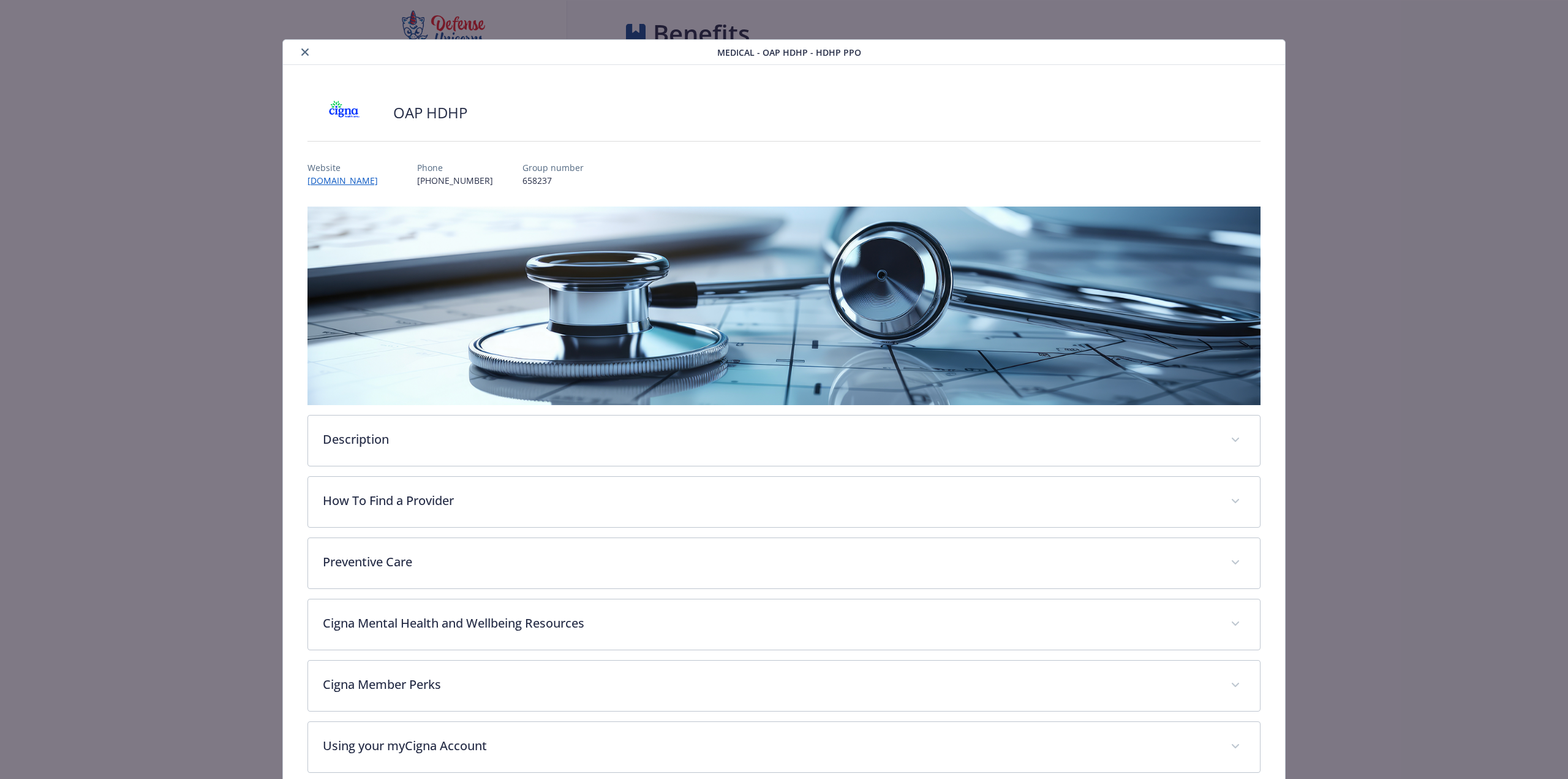
click at [302, 53] on icon "close" at bounding box center [305, 51] width 7 height 7
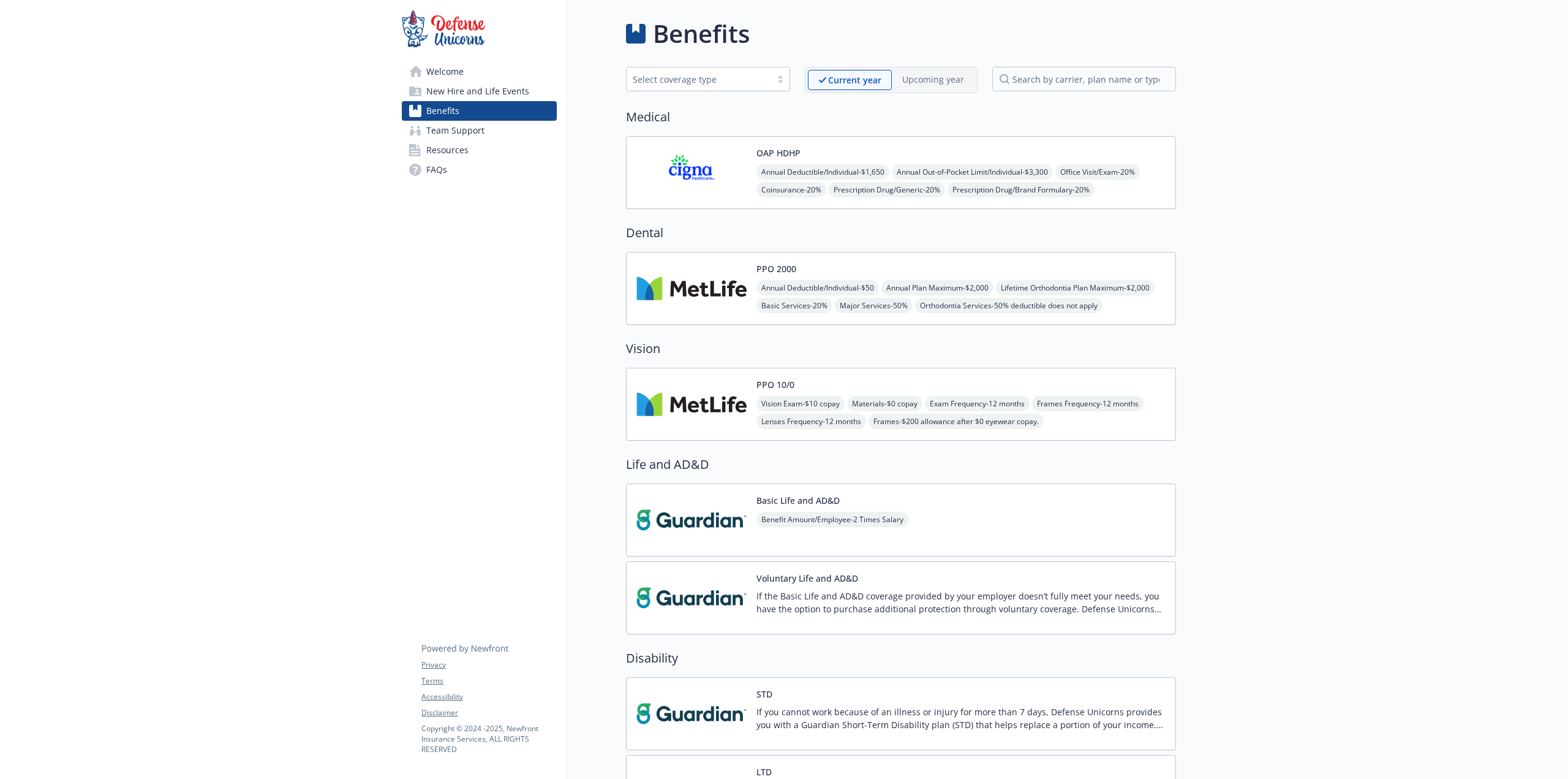
click at [653, 296] on img at bounding box center [691, 288] width 110 height 52
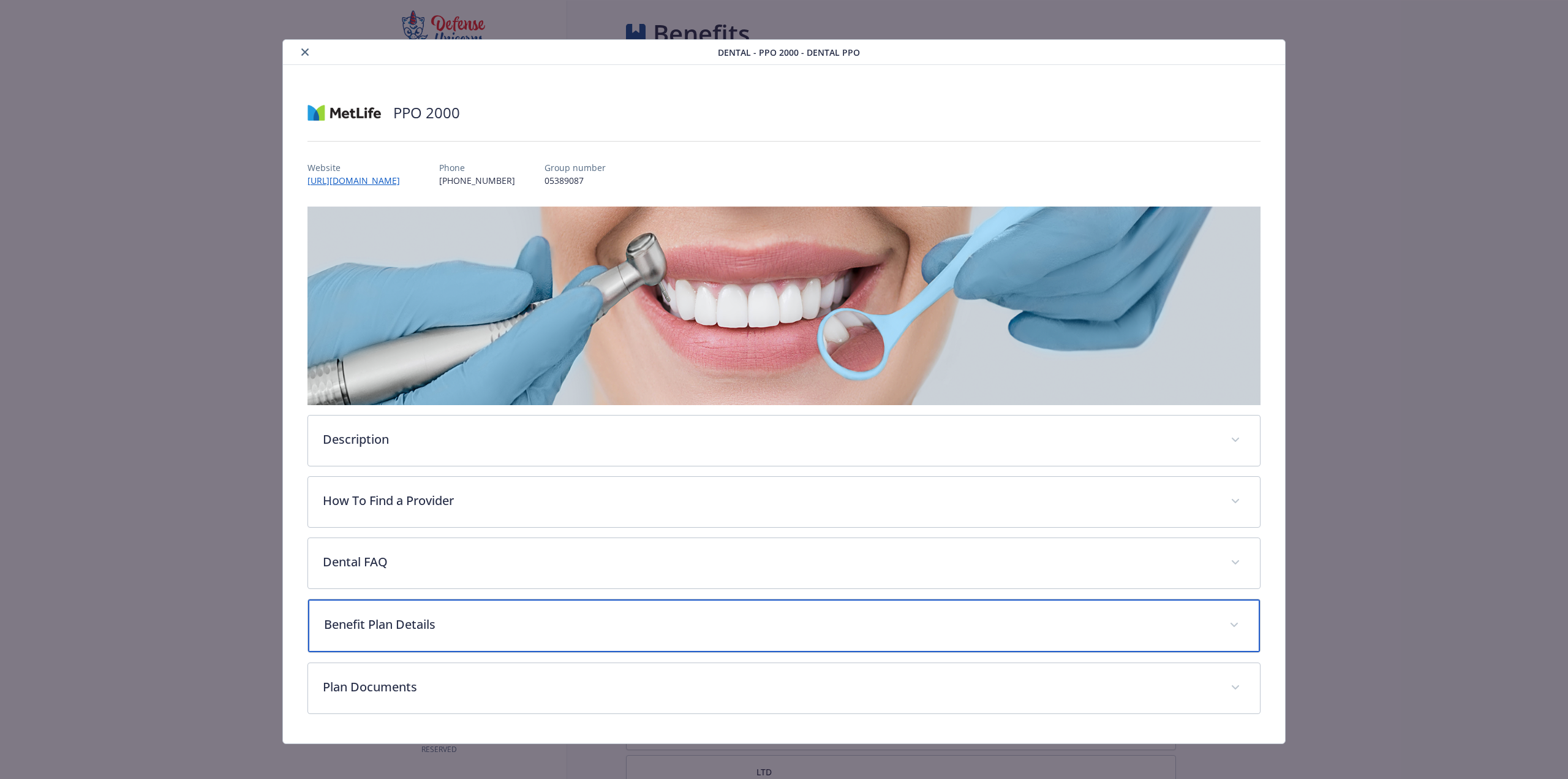
click at [422, 621] on p "Benefit Plan Details" at bounding box center [769, 624] width 890 height 18
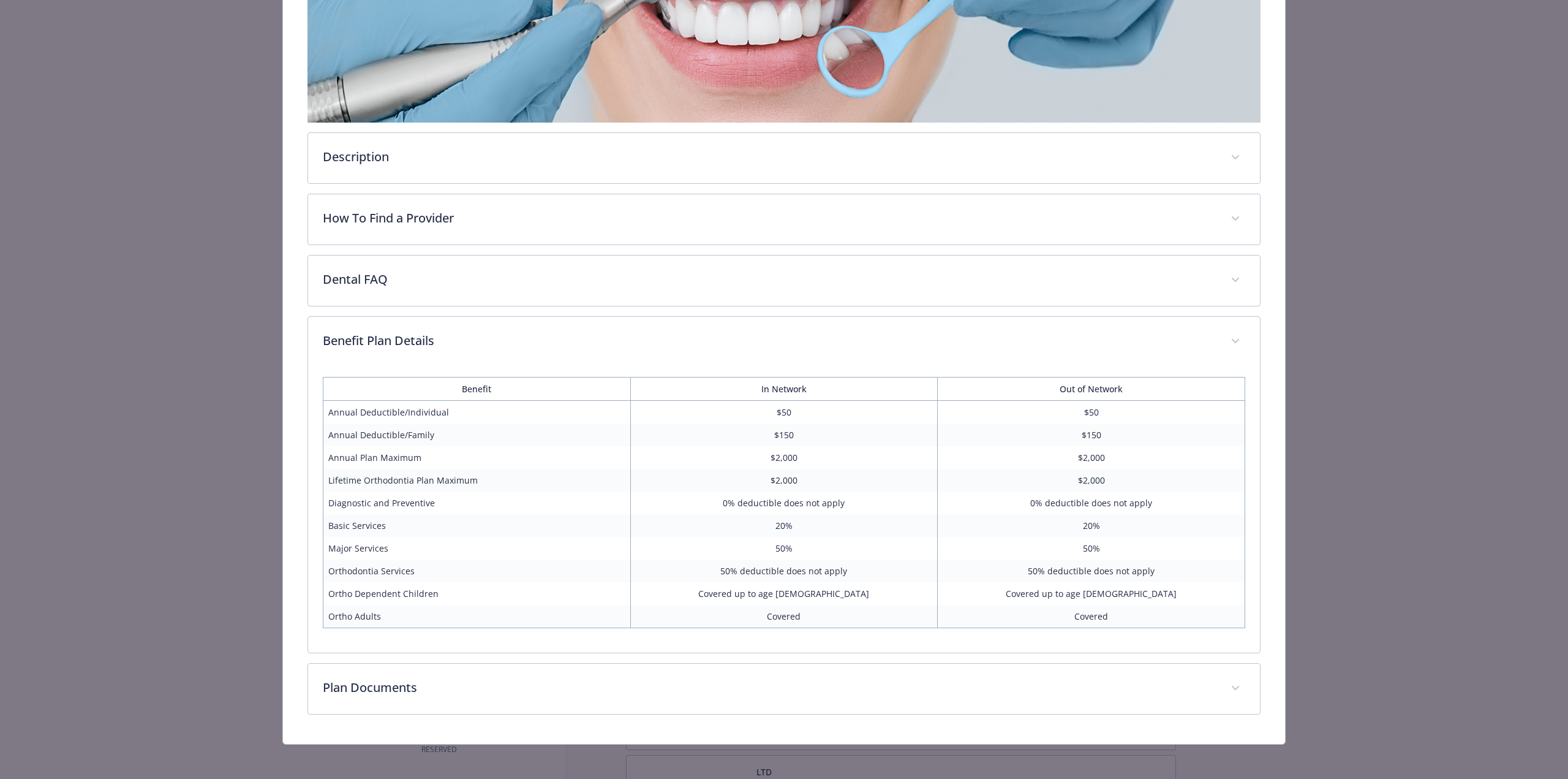
scroll to position [283, 0]
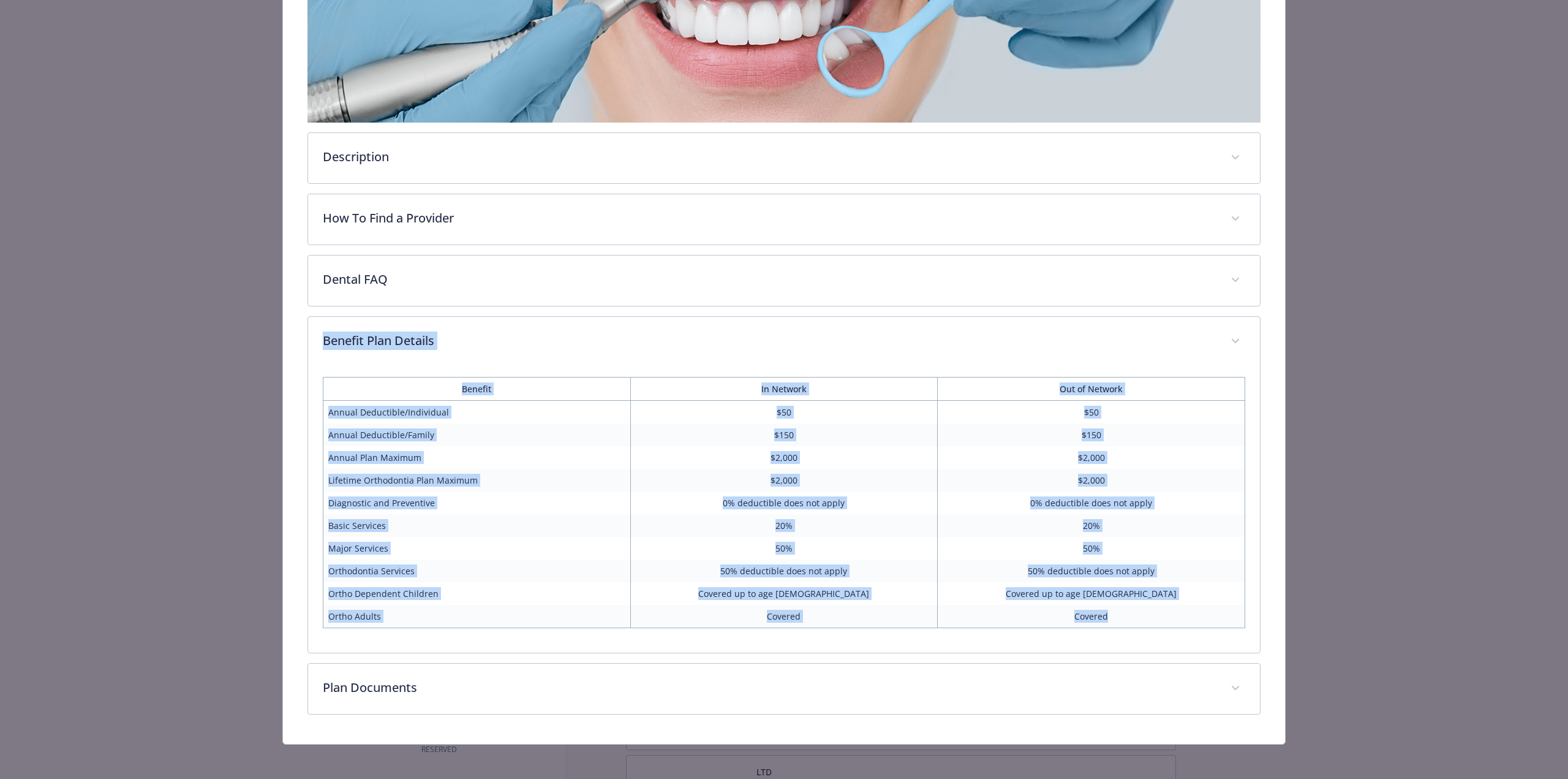
drag, startPoint x: 1220, startPoint y: 618, endPoint x: 278, endPoint y: 332, distance: 984.5
click at [278, 332] on div "Dental - PPO 2000 - Dental PPO PPO 2000 Website [URL][DOMAIN_NAME] Phone [PHONE…" at bounding box center [784, 251] width 1255 height 988
copy div "Benefit Plan Details Benefit In Network Out of Network Annual Deductible/Indivi…"
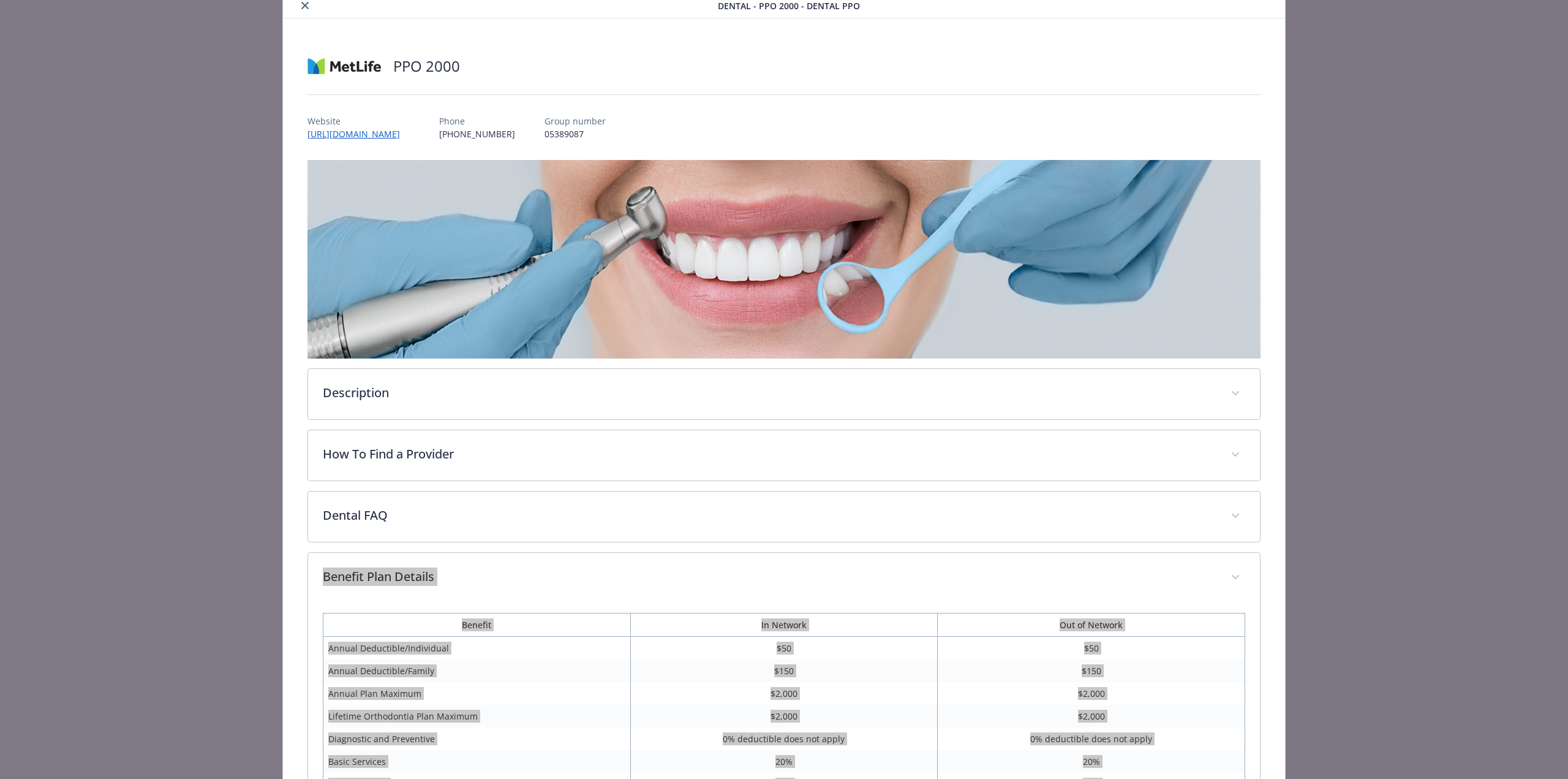
scroll to position [0, 0]
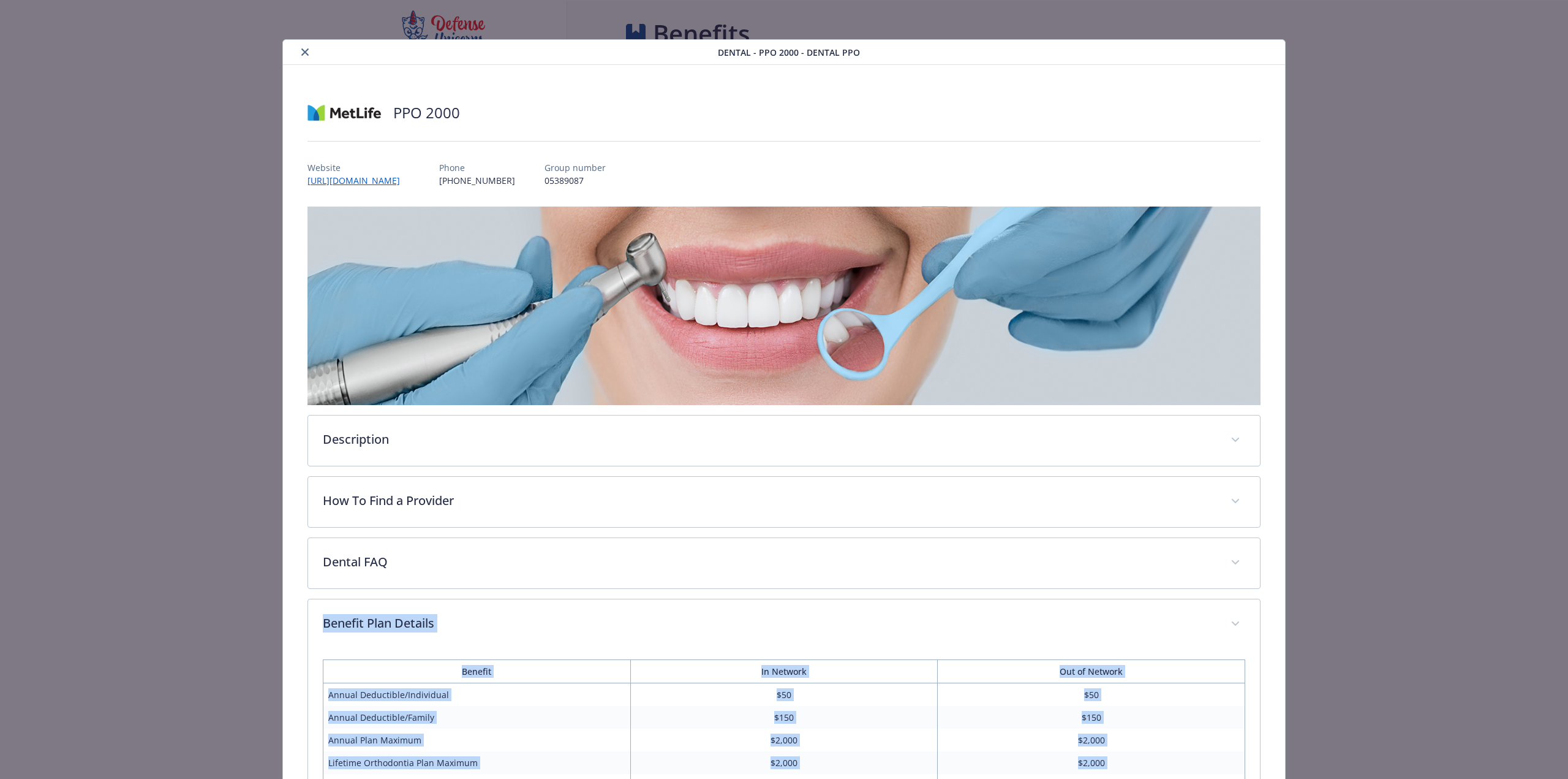
click at [305, 52] on icon "close" at bounding box center [305, 51] width 7 height 7
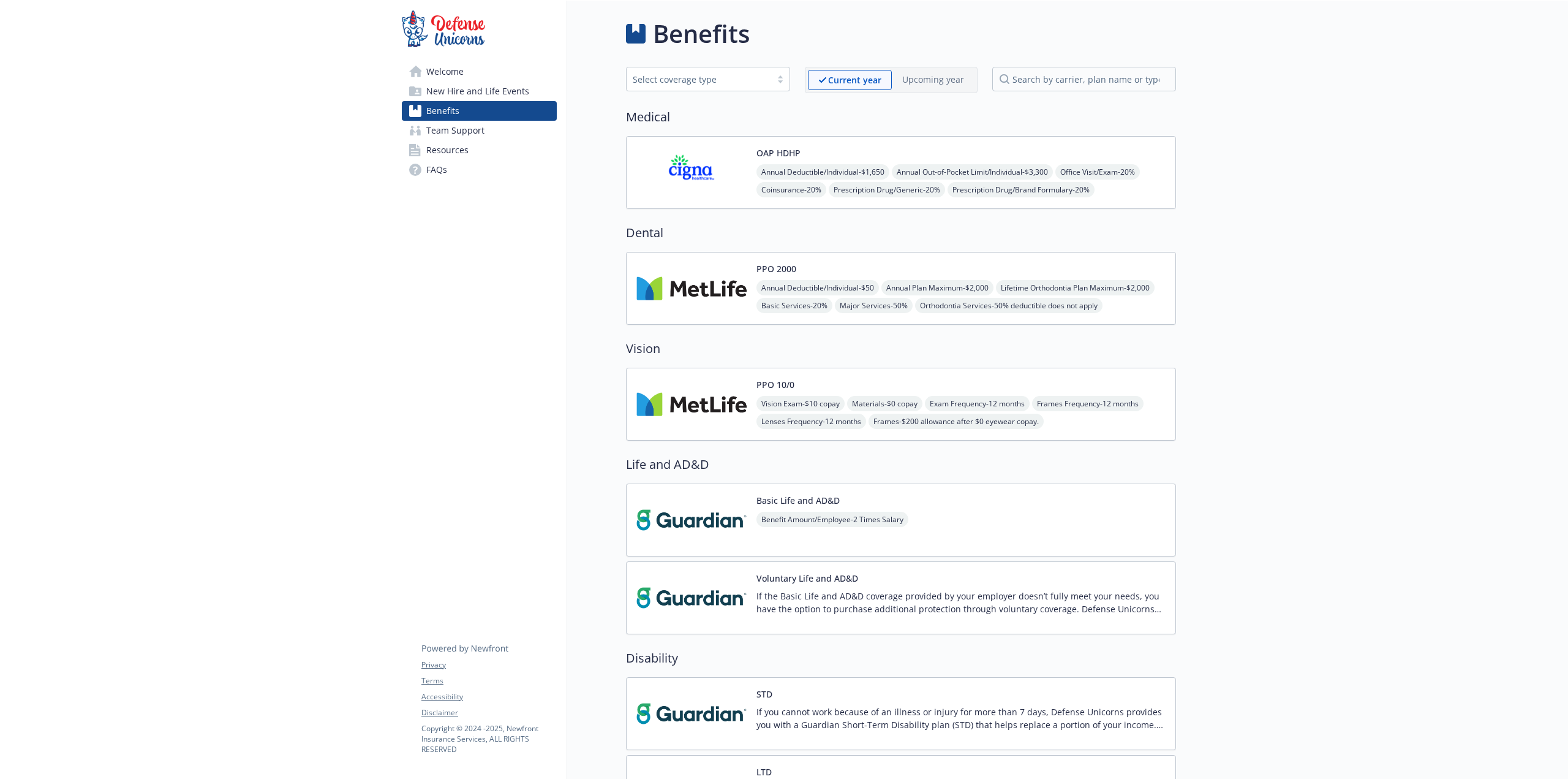
click at [693, 397] on img at bounding box center [691, 405] width 110 height 52
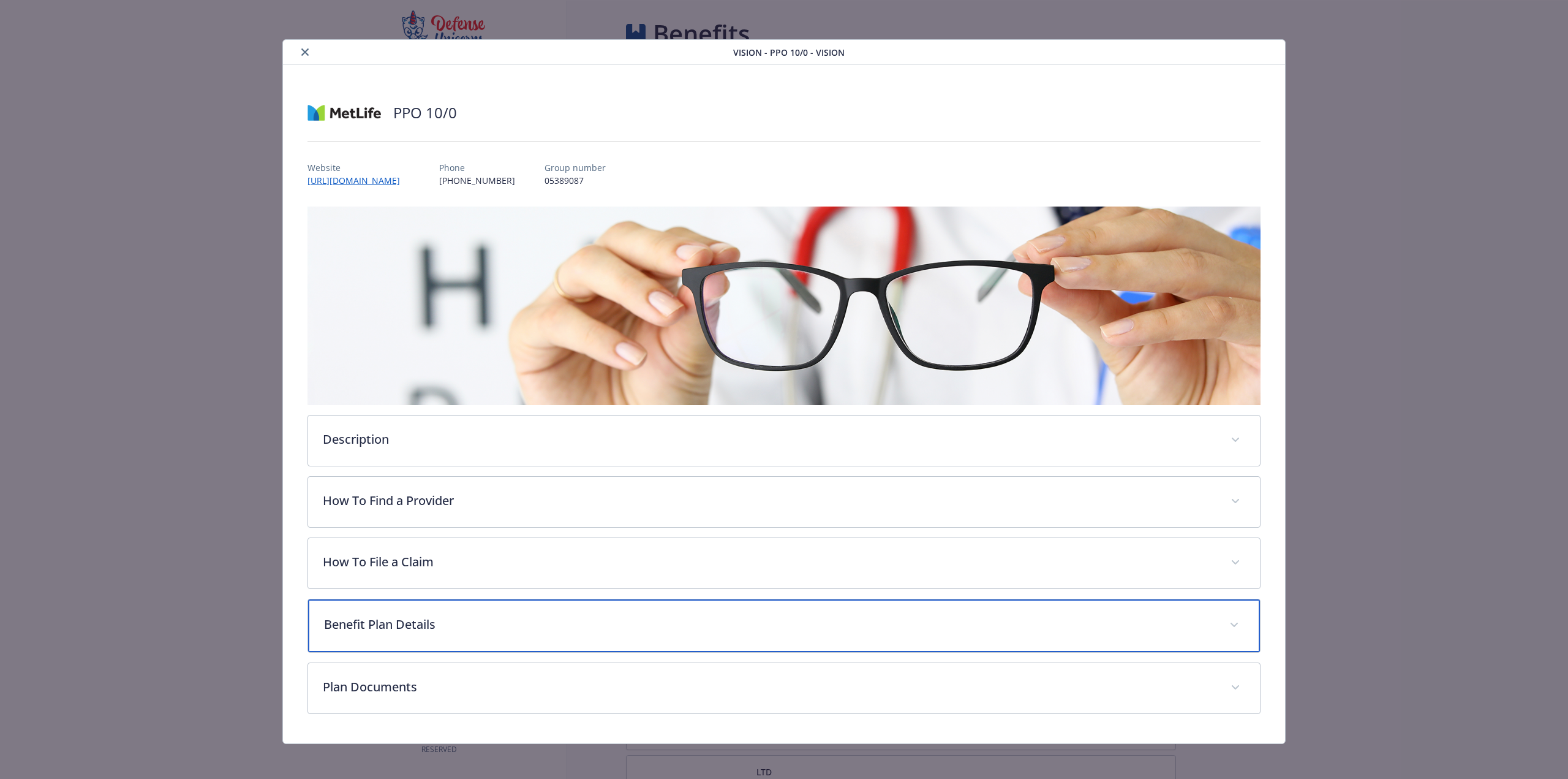
click at [465, 623] on p "Benefit Plan Details" at bounding box center [769, 624] width 890 height 18
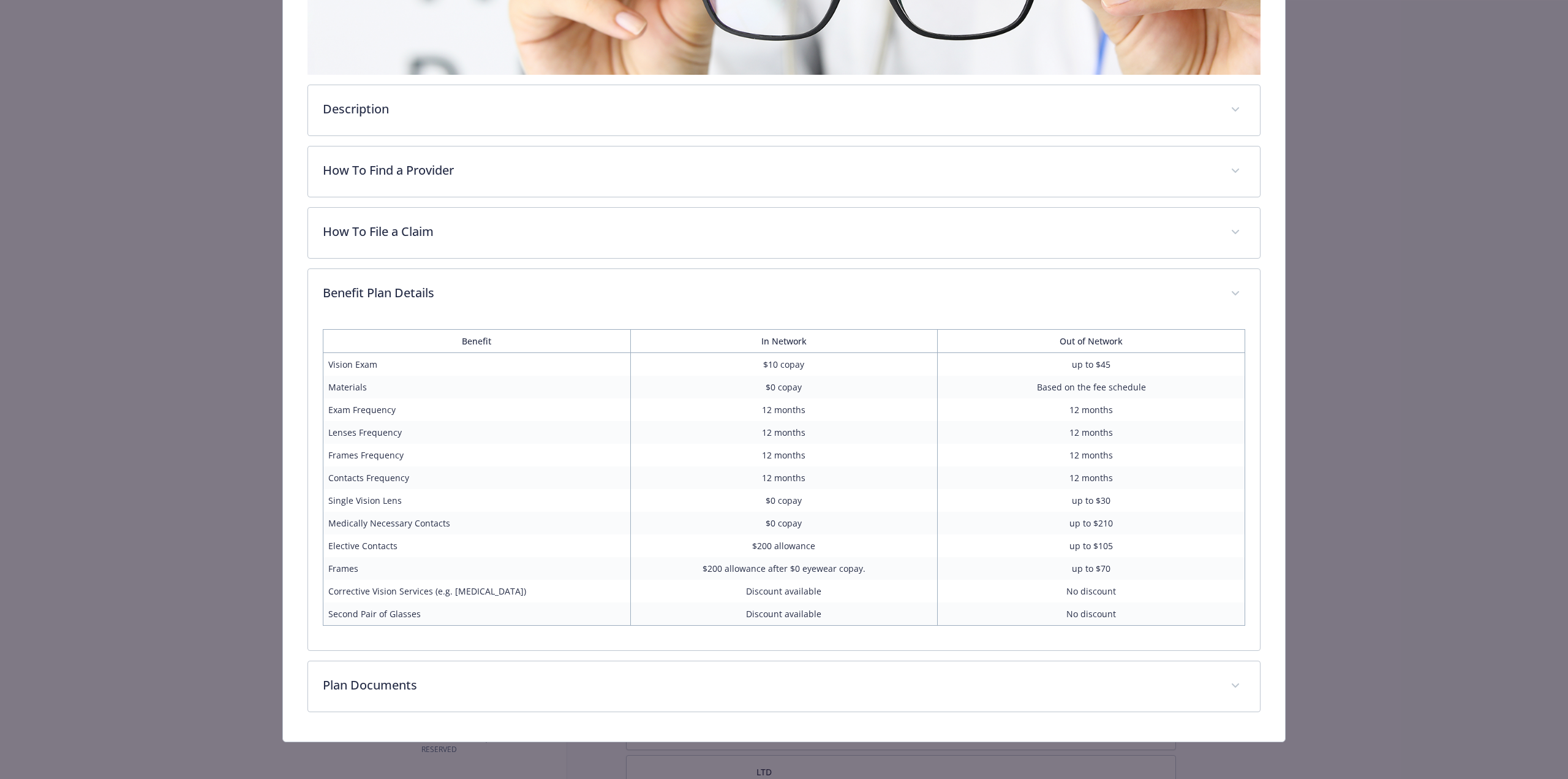
scroll to position [328, 0]
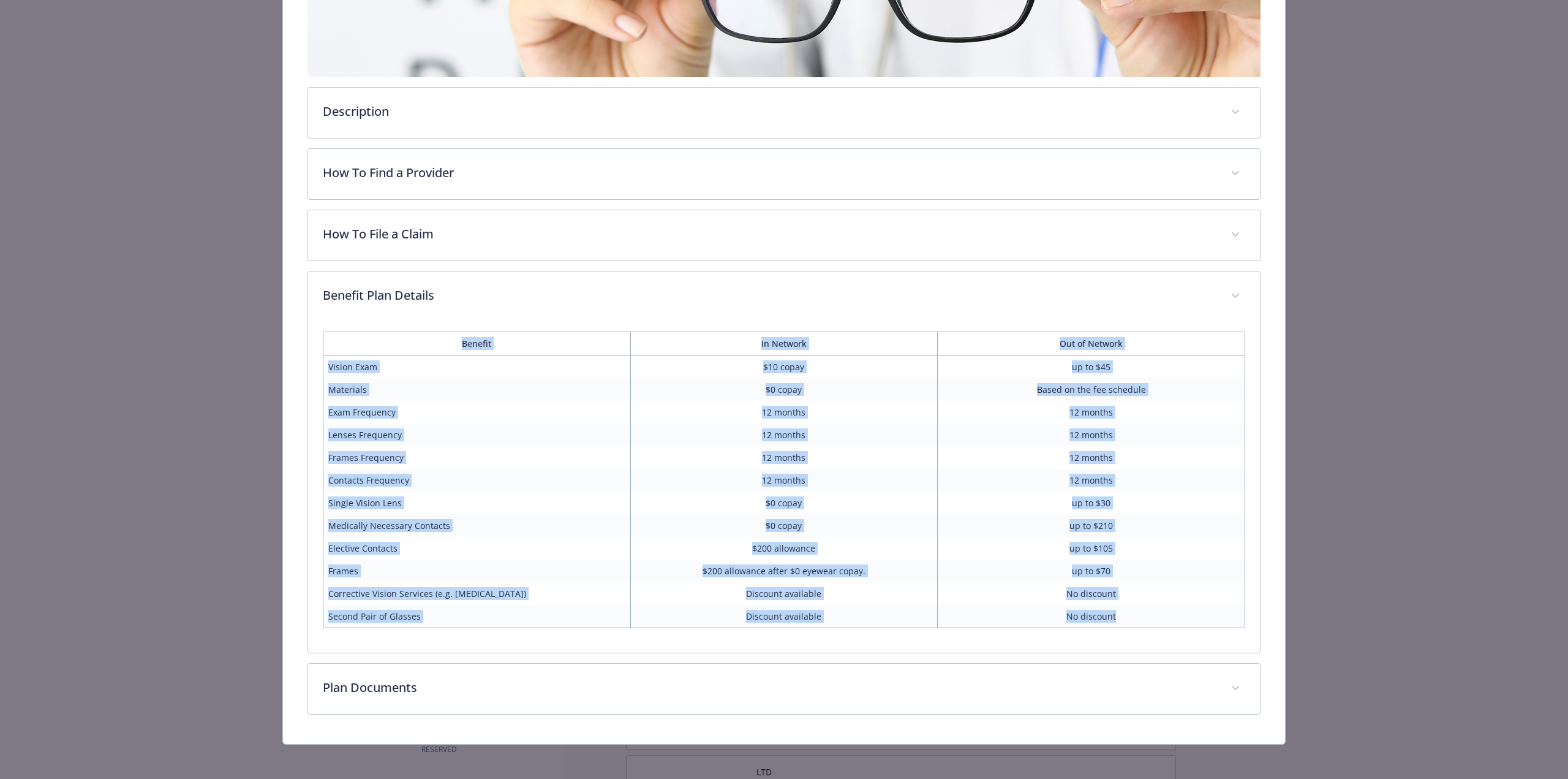
drag, startPoint x: 1151, startPoint y: 611, endPoint x: 347, endPoint y: 340, distance: 848.4
click at [347, 340] on table "Benefit In Network Out of Network Vision Exam $10 copay up to $45 Materials $0 …" at bounding box center [784, 480] width 923 height 297
copy table "Benefit In Network Out of Network Vision Exam $10 copay up to $45 Materials $0 …"
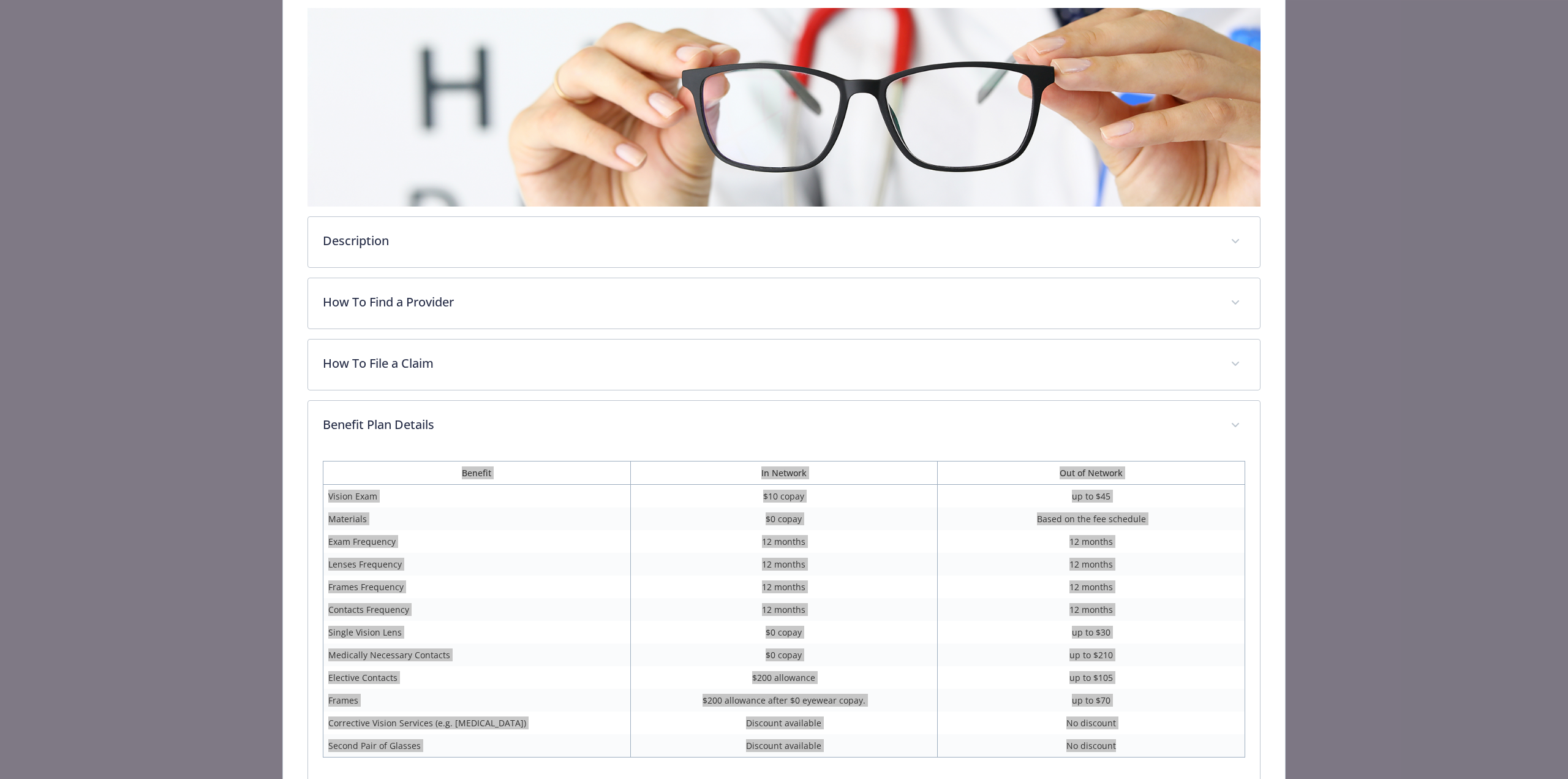
scroll to position [0, 0]
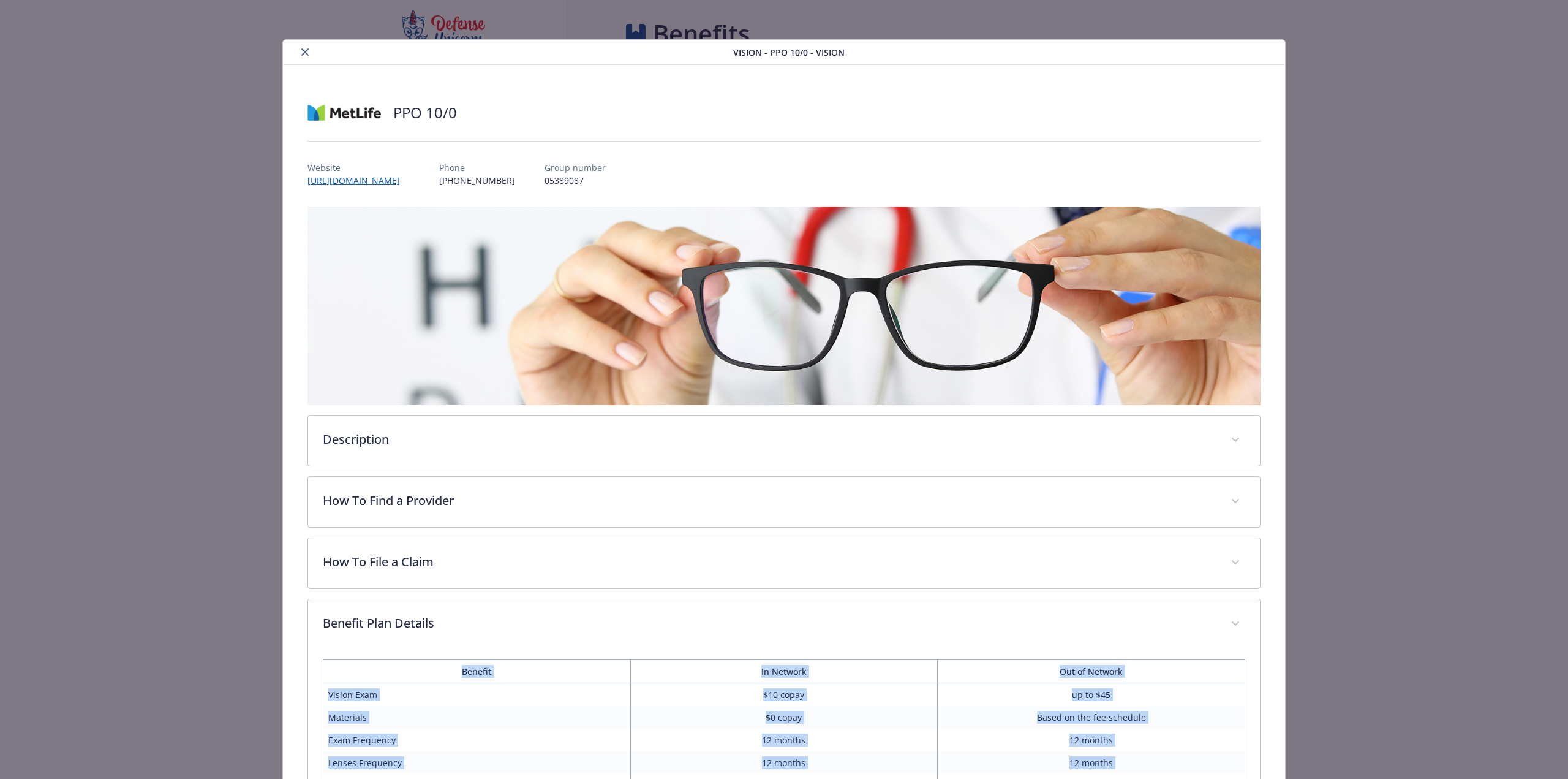
click at [305, 52] on icon "close" at bounding box center [305, 51] width 7 height 7
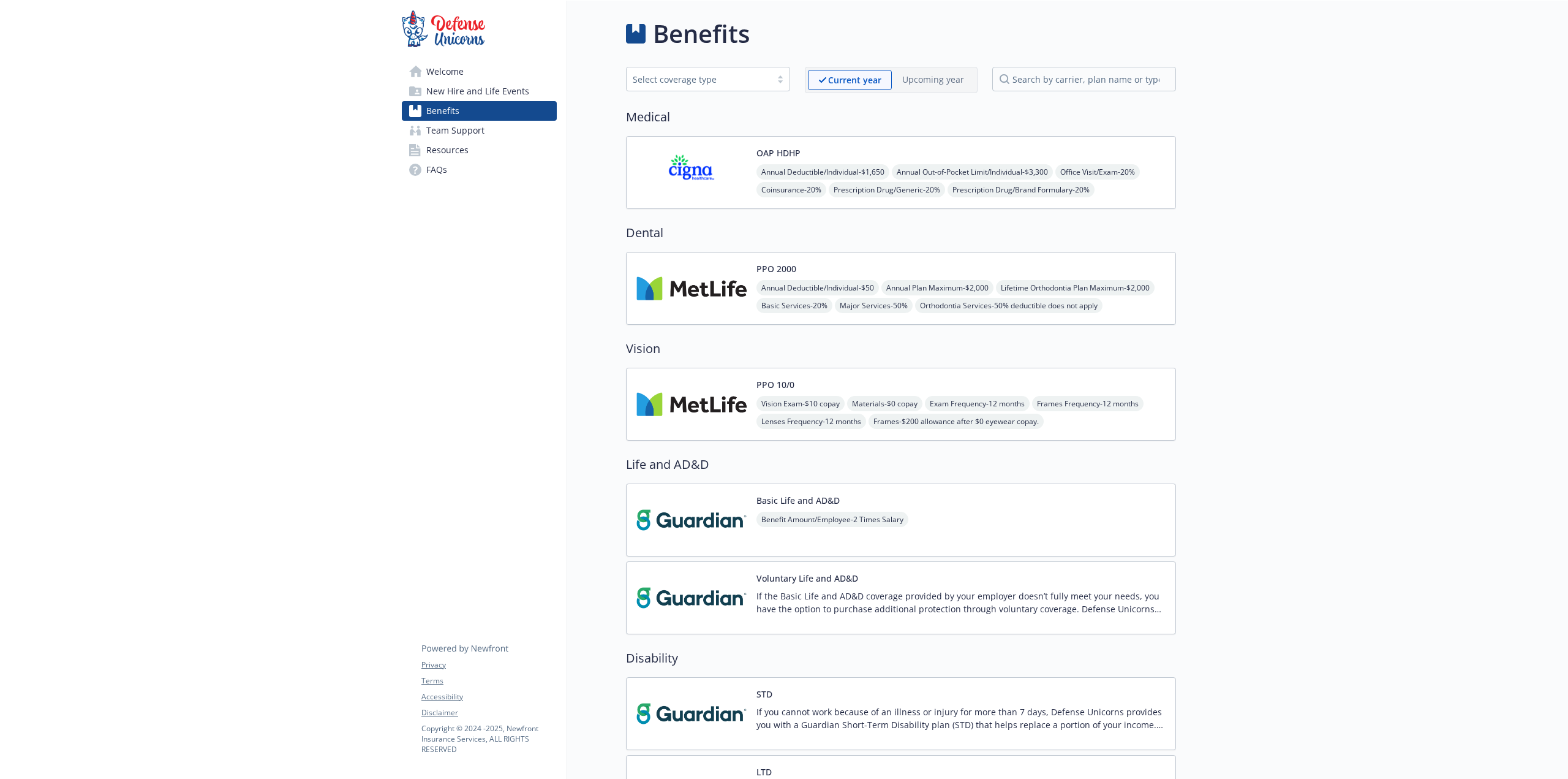
click at [740, 158] on img at bounding box center [691, 173] width 110 height 52
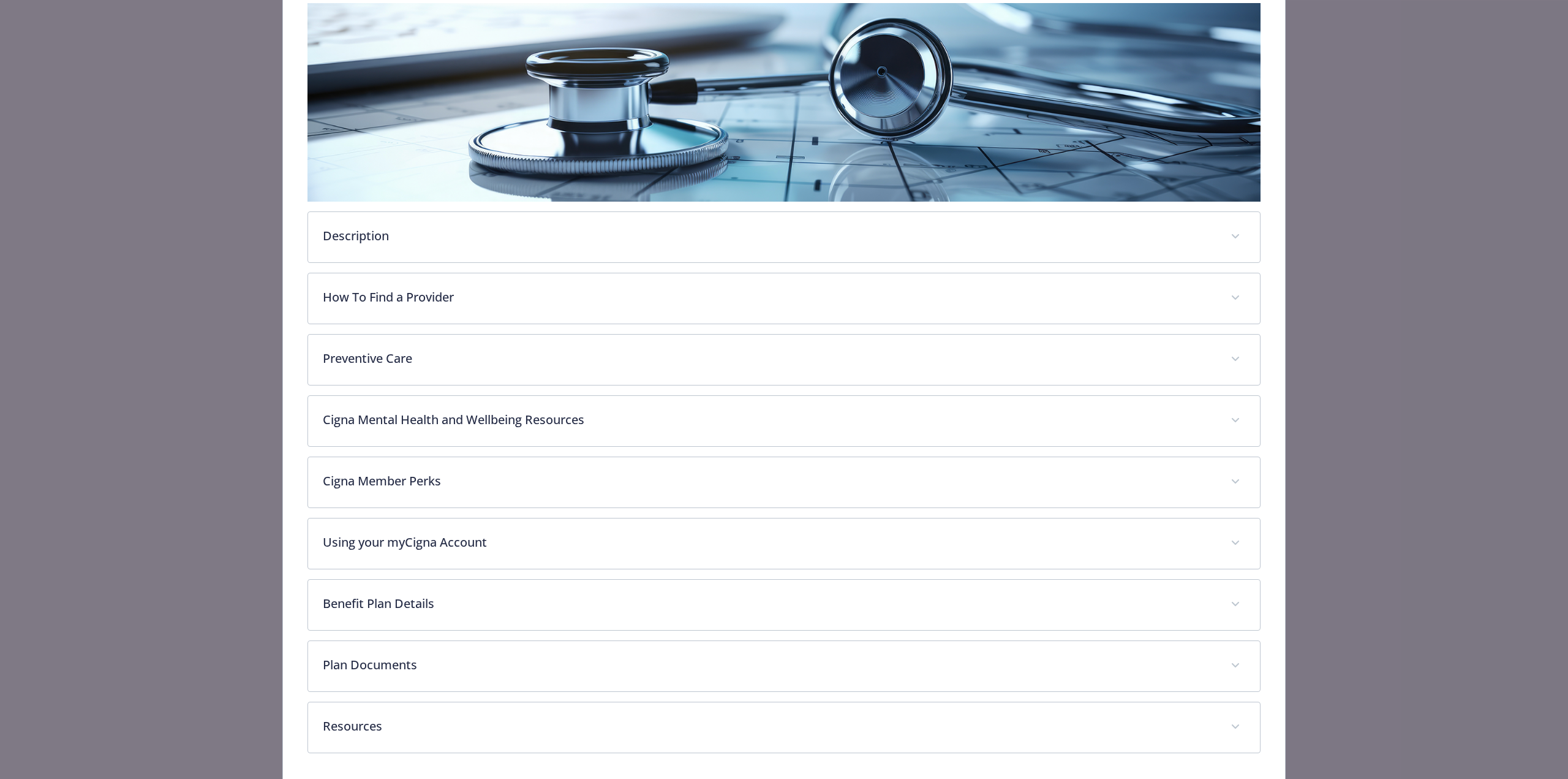
scroll to position [241, 0]
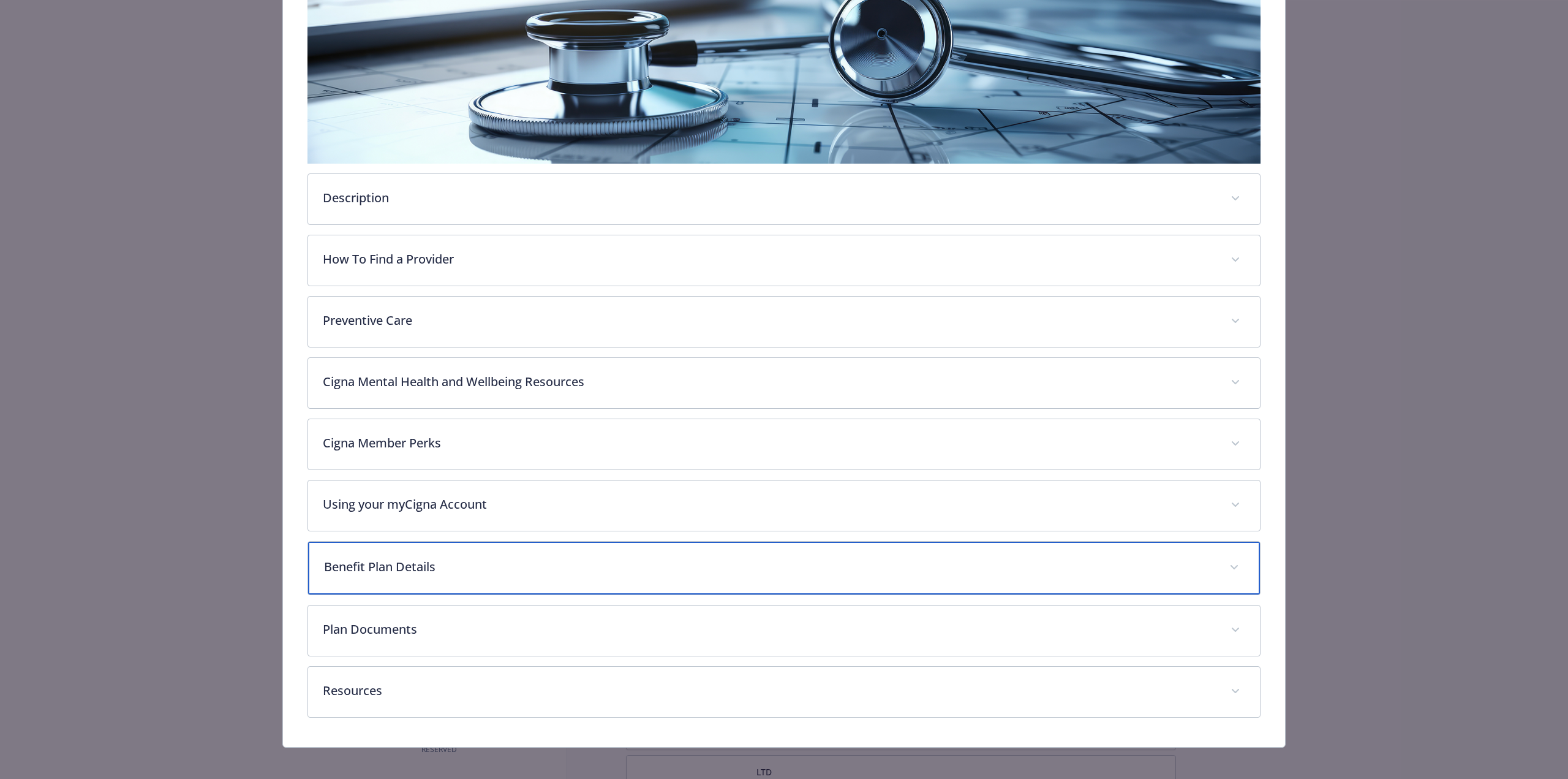
click at [394, 570] on p "Benefit Plan Details" at bounding box center [769, 566] width 890 height 18
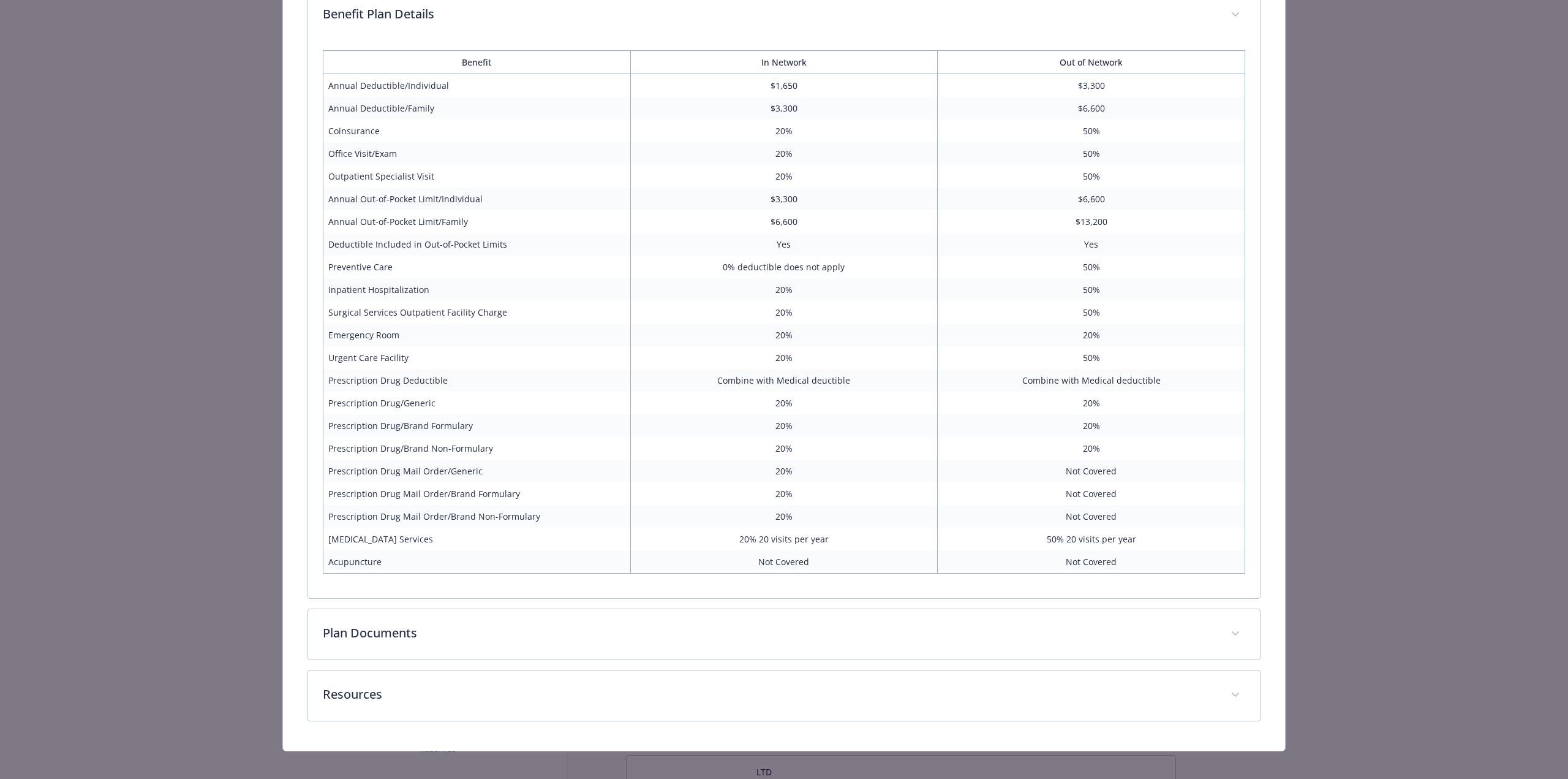
scroll to position [792, 0]
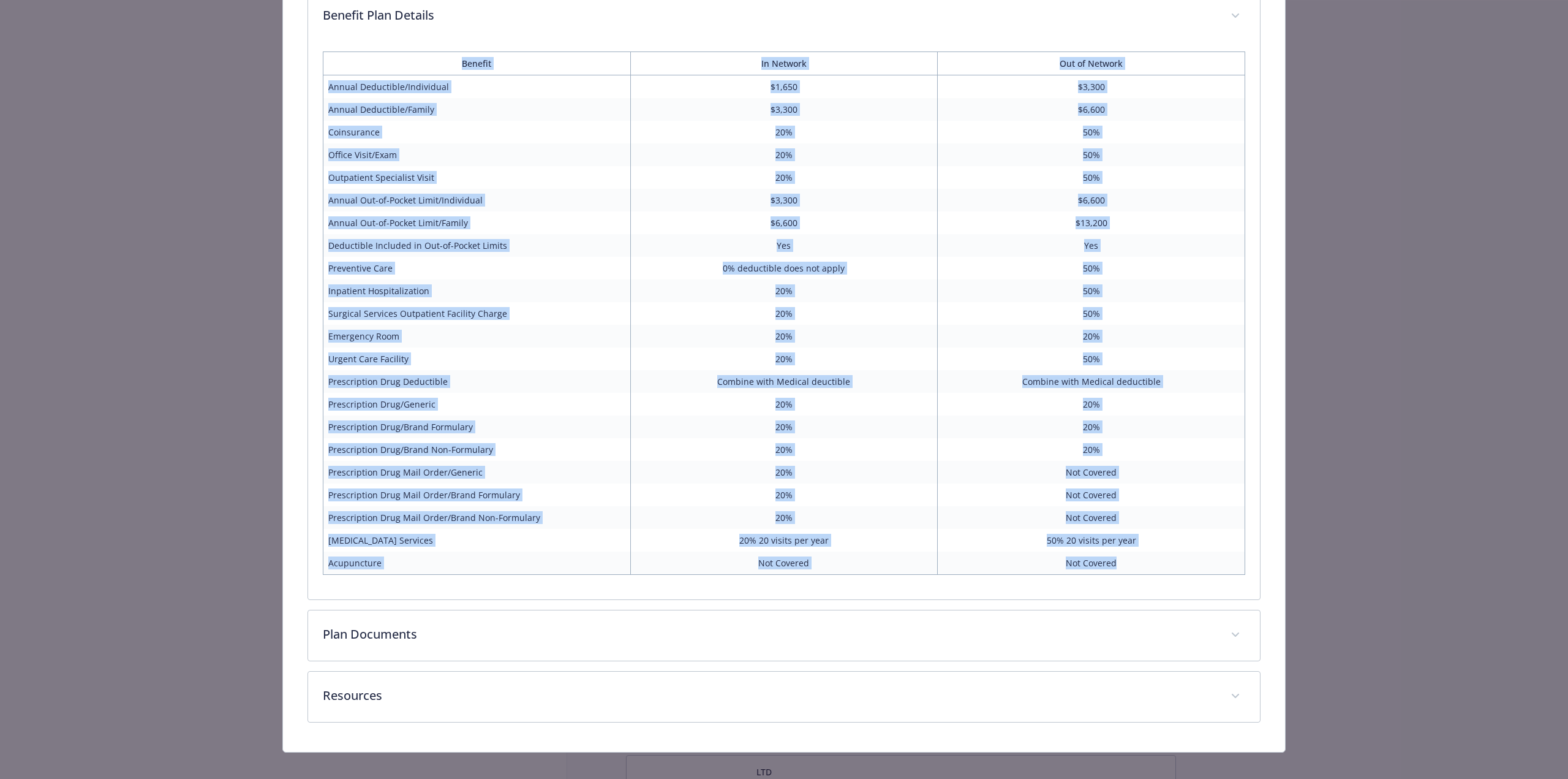
drag, startPoint x: 452, startPoint y: 57, endPoint x: 1142, endPoint y: 563, distance: 855.6
click at [1142, 563] on table "Benefit In Network Out of Network Annual Deductible/Individual $1,650 $3,300 An…" at bounding box center [784, 313] width 923 height 523
copy table "Benefit In Network Out of Network Annual Deductible/Individual $1,650 $3,300 An…"
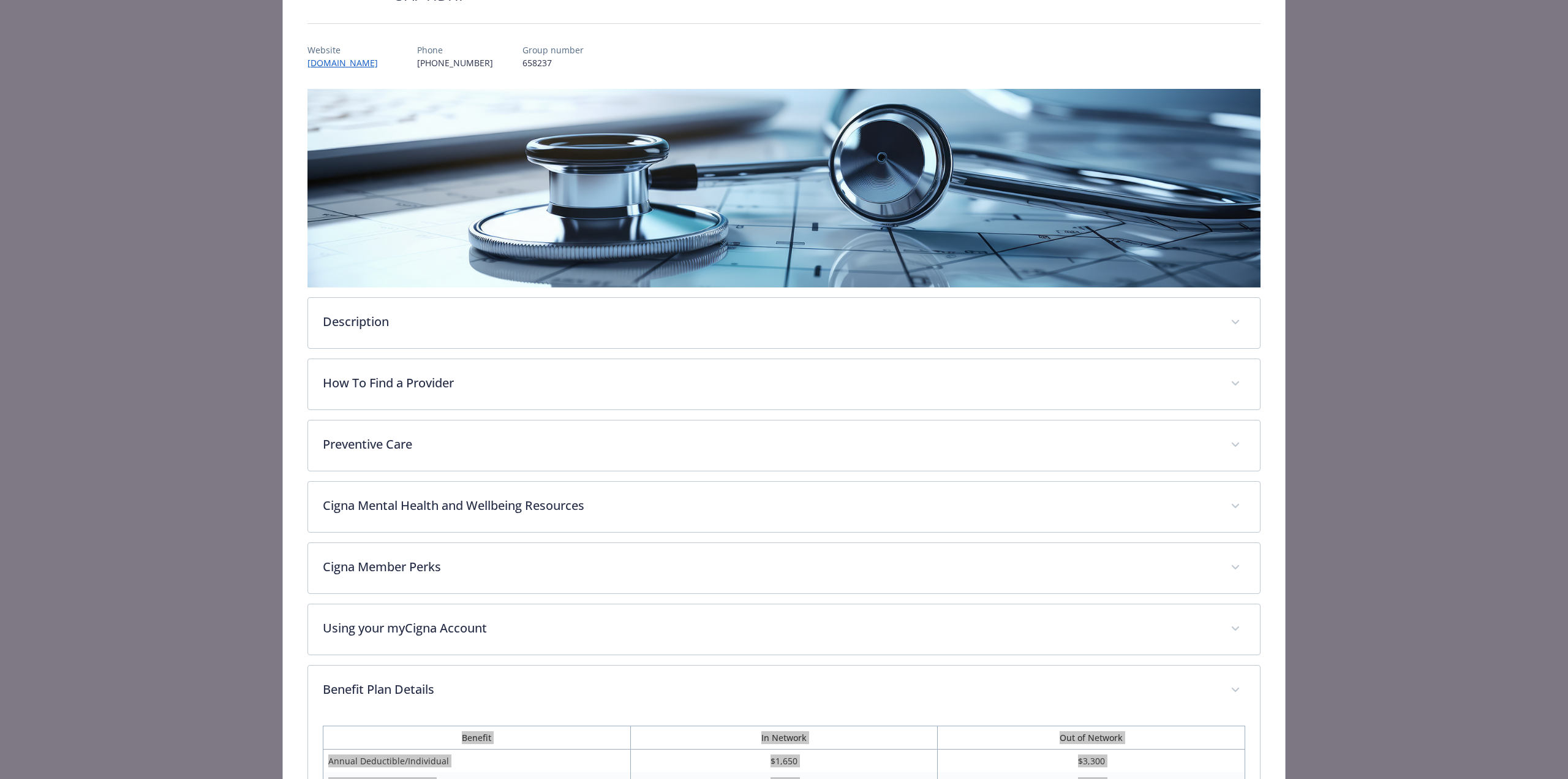
scroll to position [0, 0]
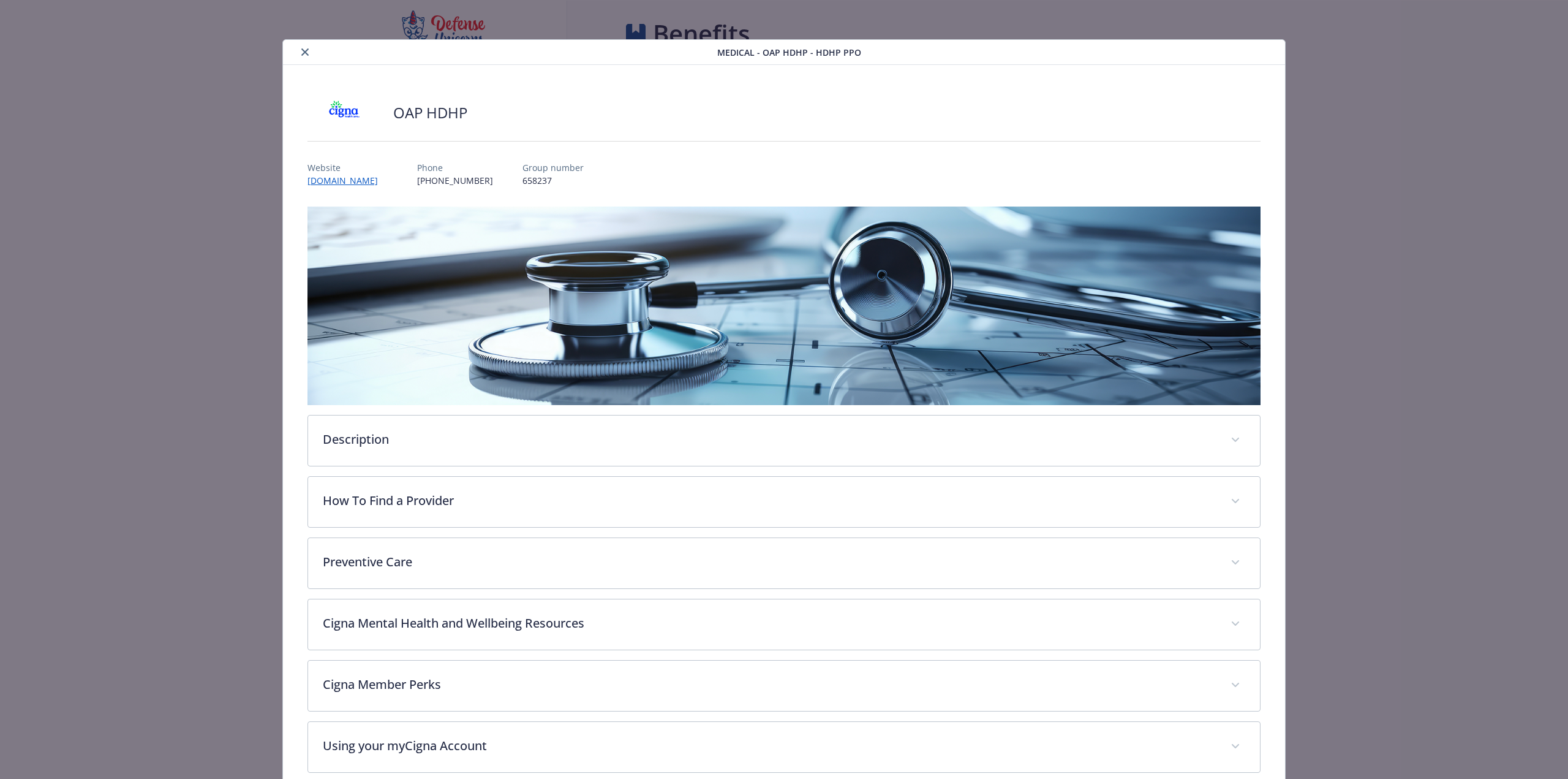
click at [302, 50] on icon "close" at bounding box center [305, 51] width 7 height 7
